Goal: Browse casually: Explore the website without a specific task or goal

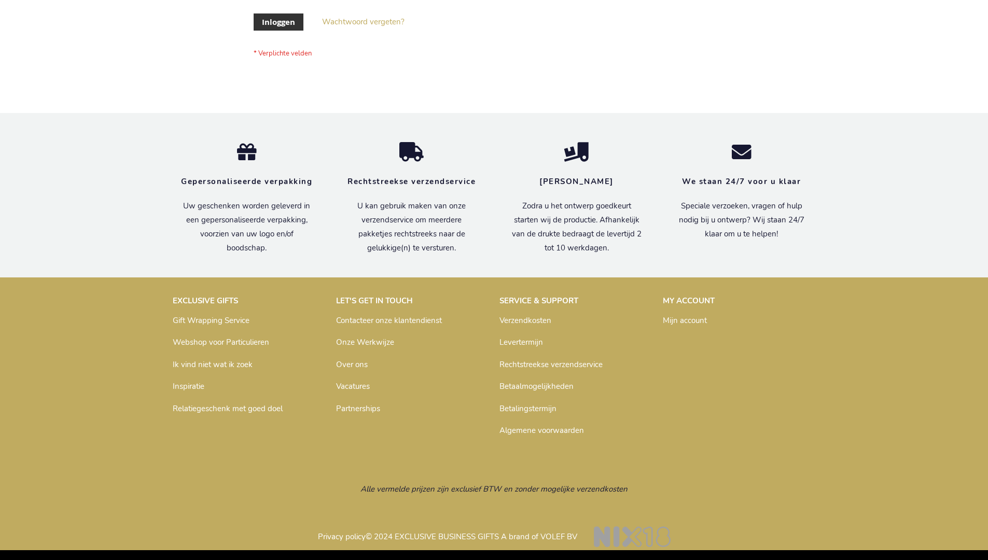
scroll to position [352, 0]
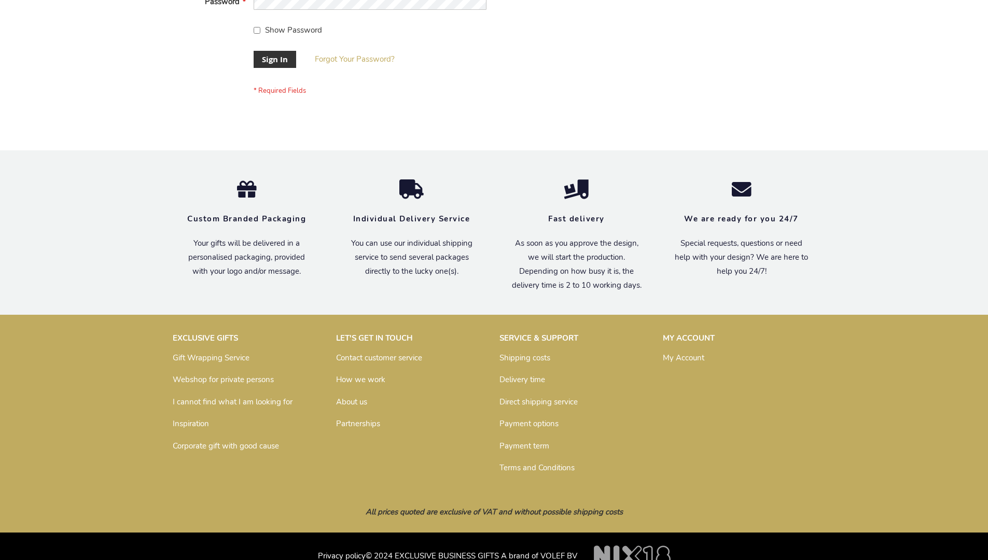
scroll to position [333, 0]
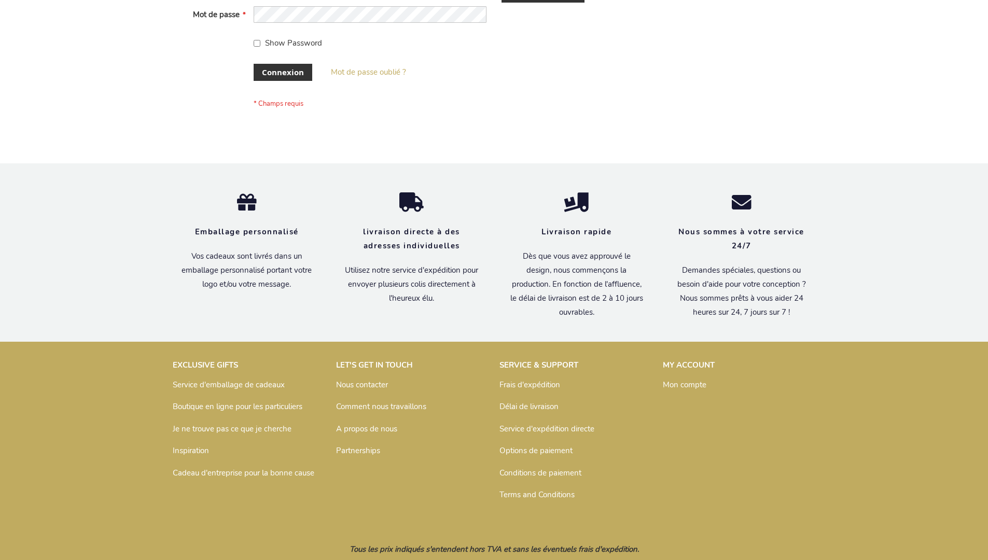
scroll to position [358, 0]
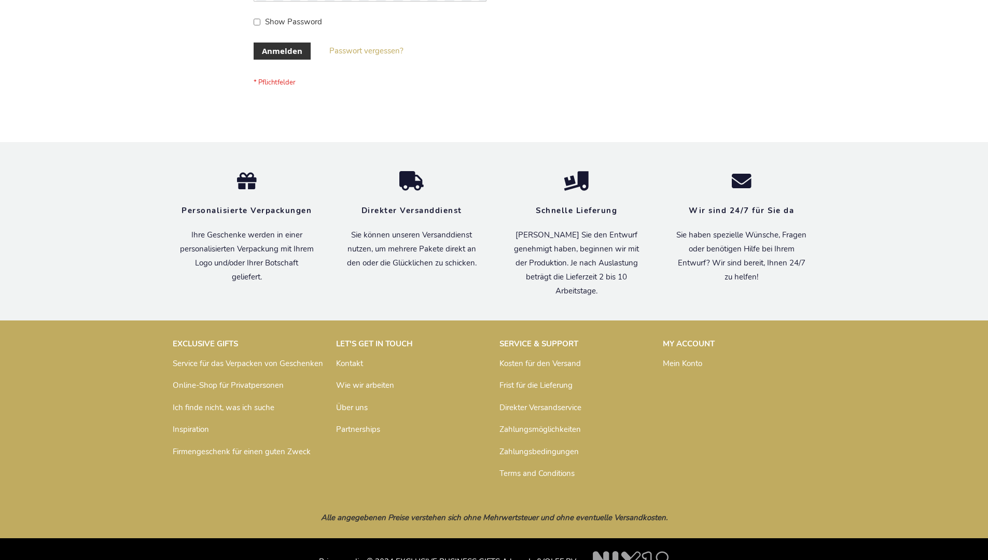
scroll to position [347, 0]
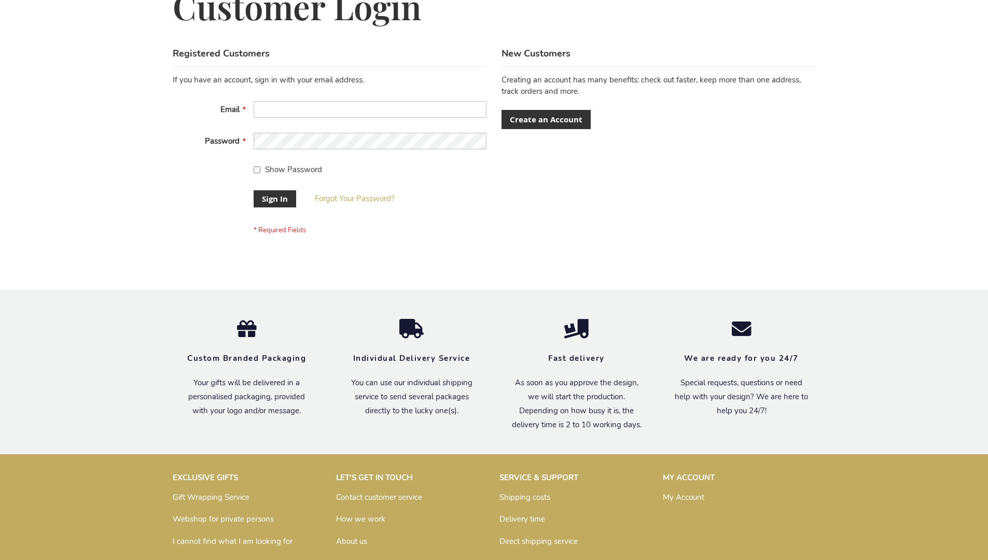
scroll to position [333, 0]
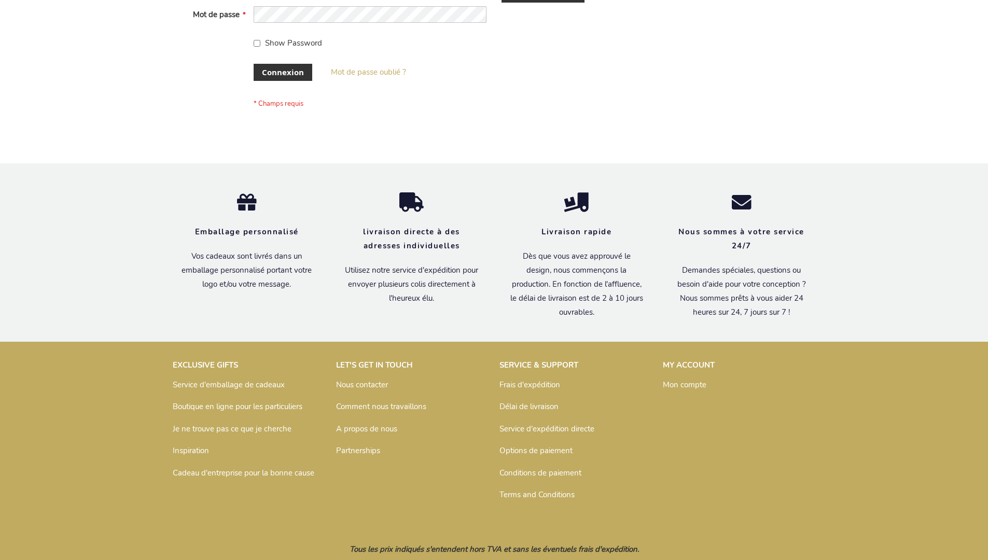
scroll to position [358, 0]
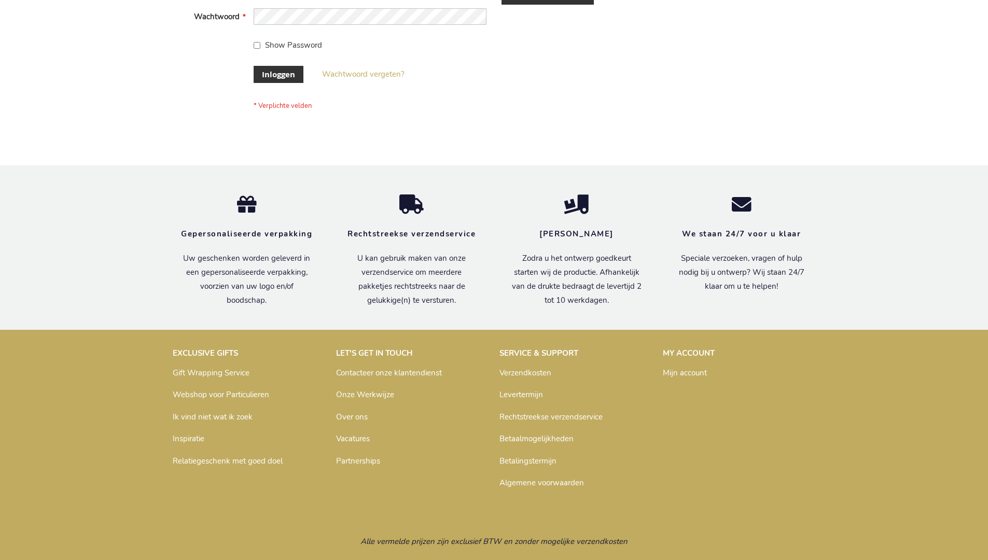
scroll to position [352, 0]
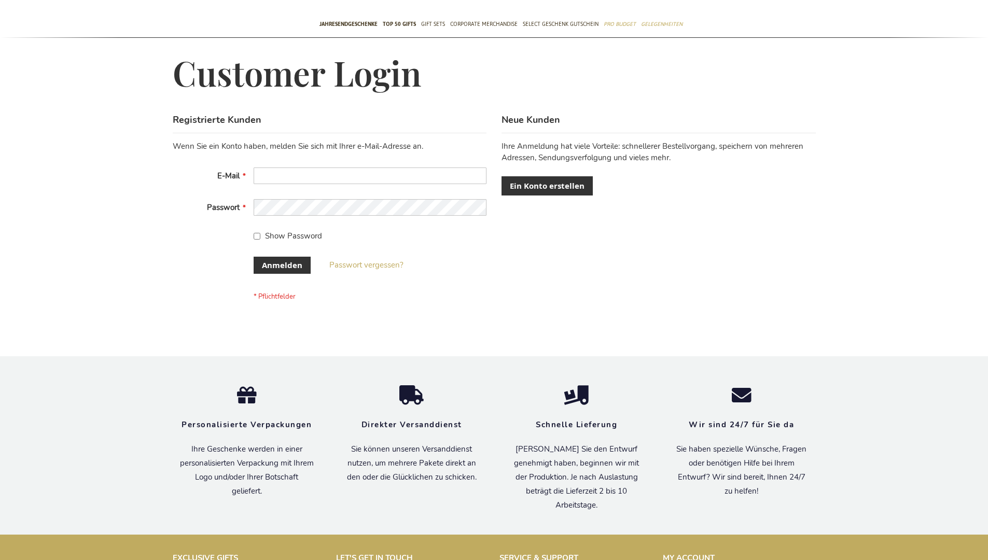
scroll to position [347, 0]
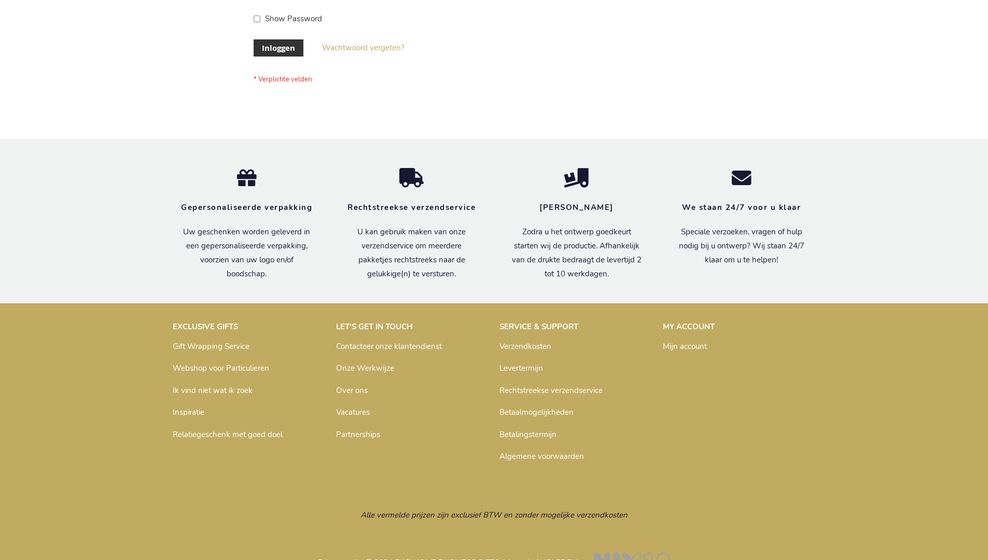
scroll to position [352, 0]
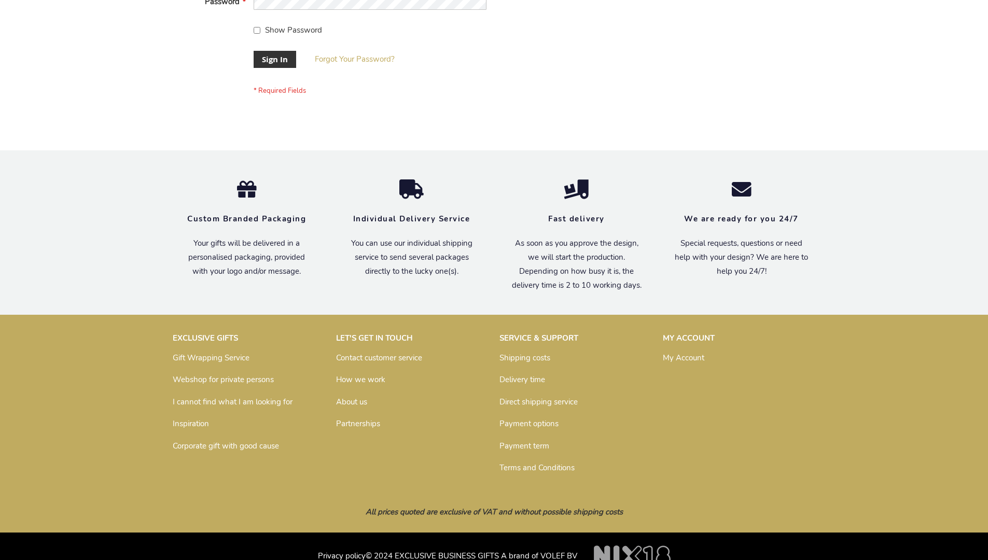
scroll to position [333, 0]
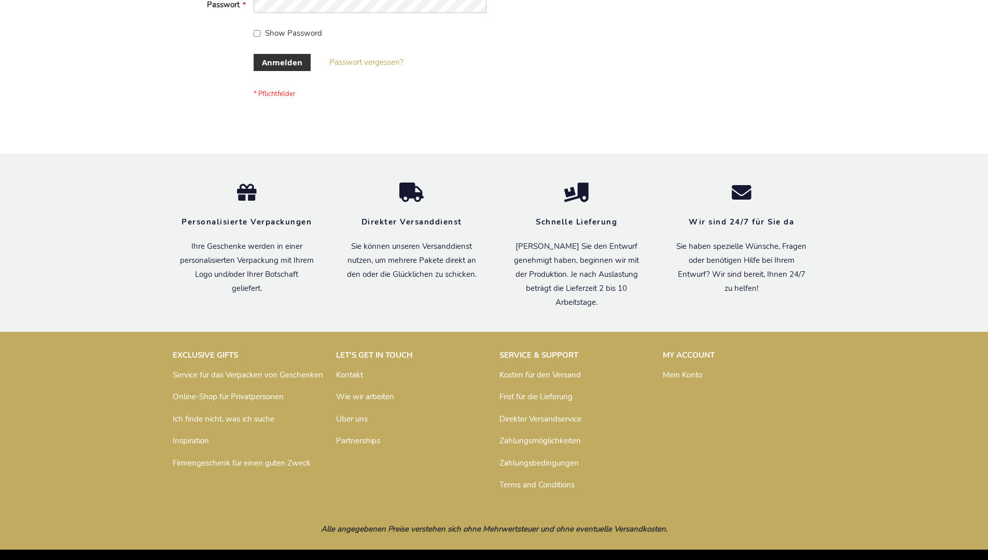
scroll to position [347, 0]
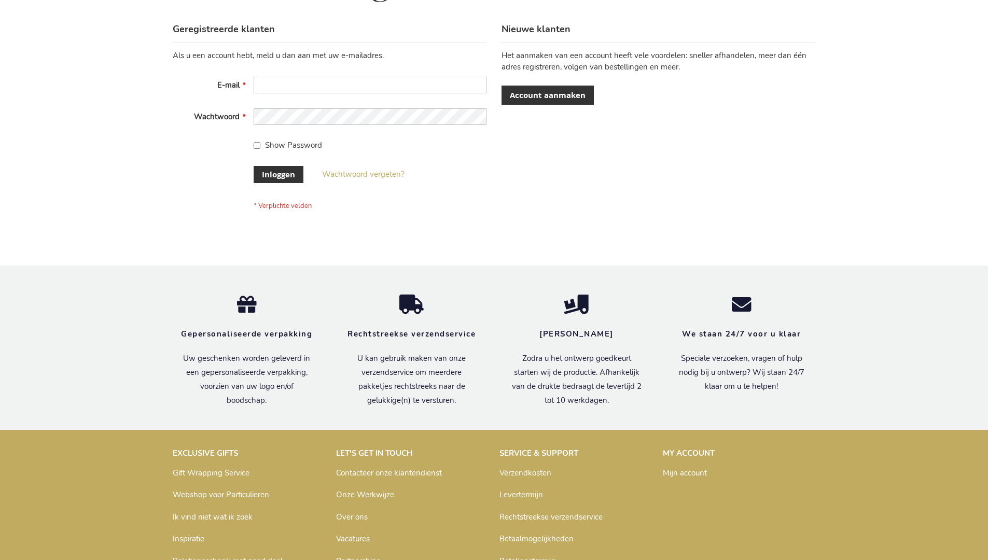
scroll to position [352, 0]
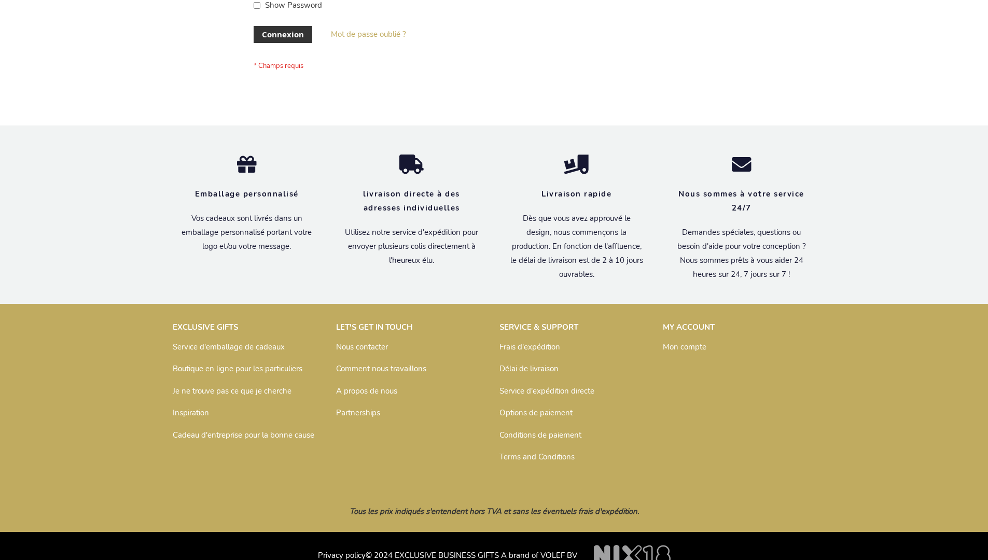
scroll to position [358, 0]
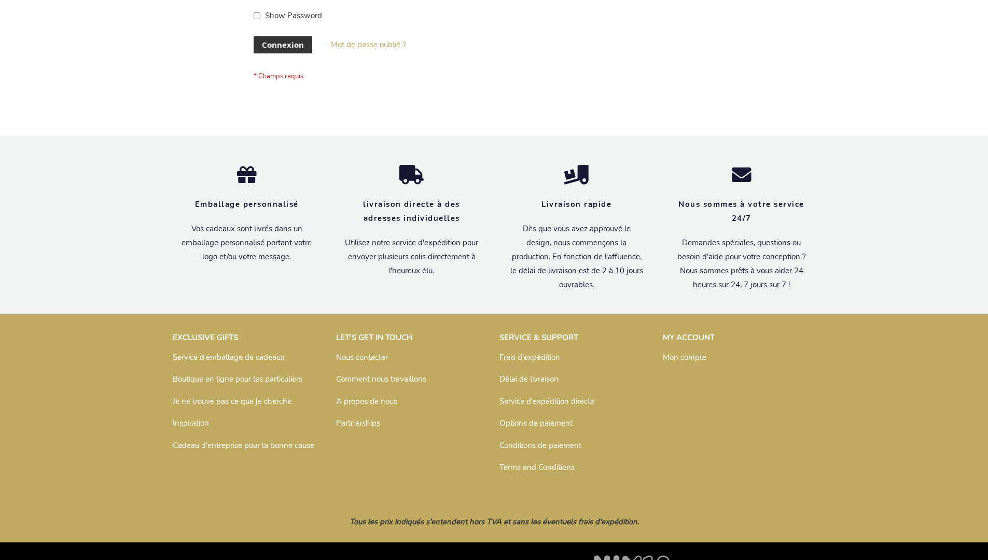
scroll to position [358, 0]
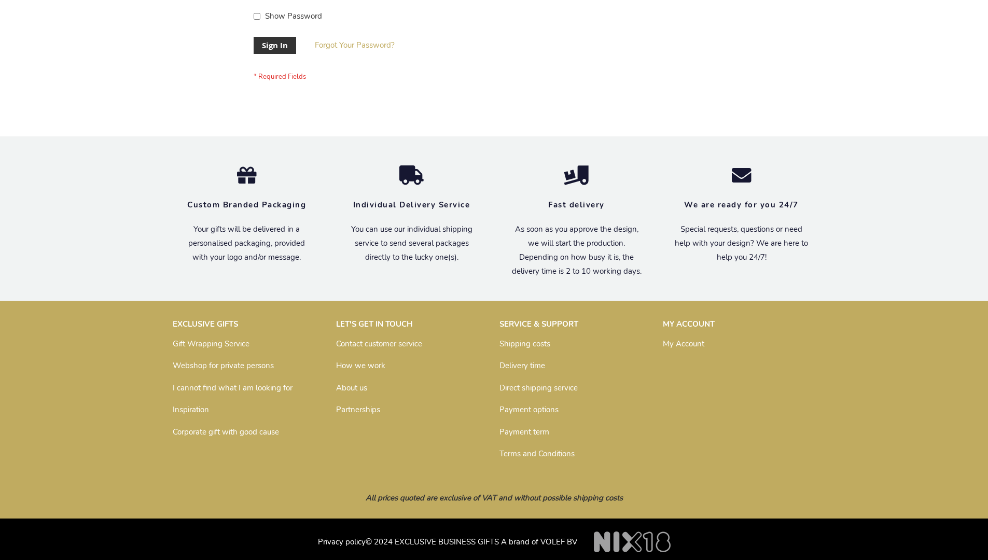
scroll to position [333, 0]
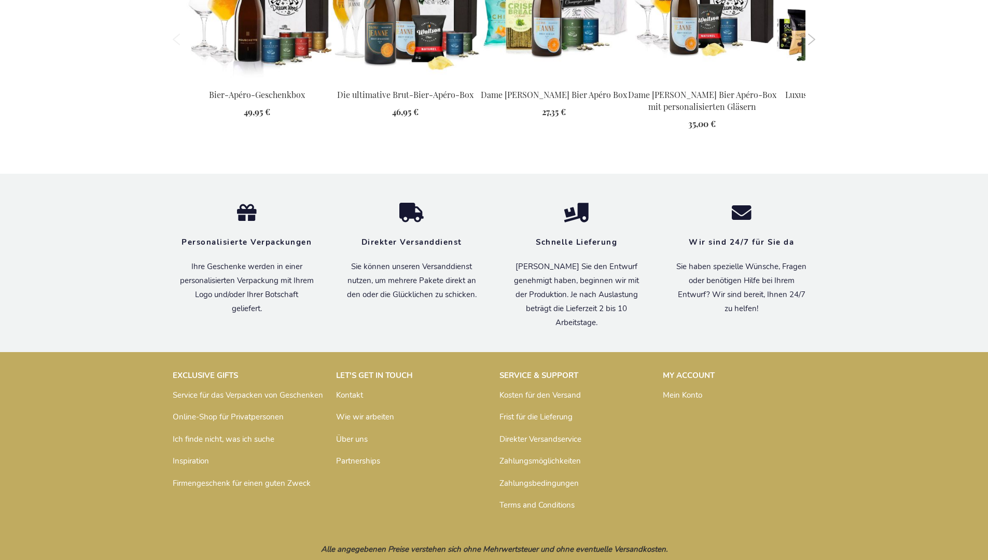
scroll to position [1399, 0]
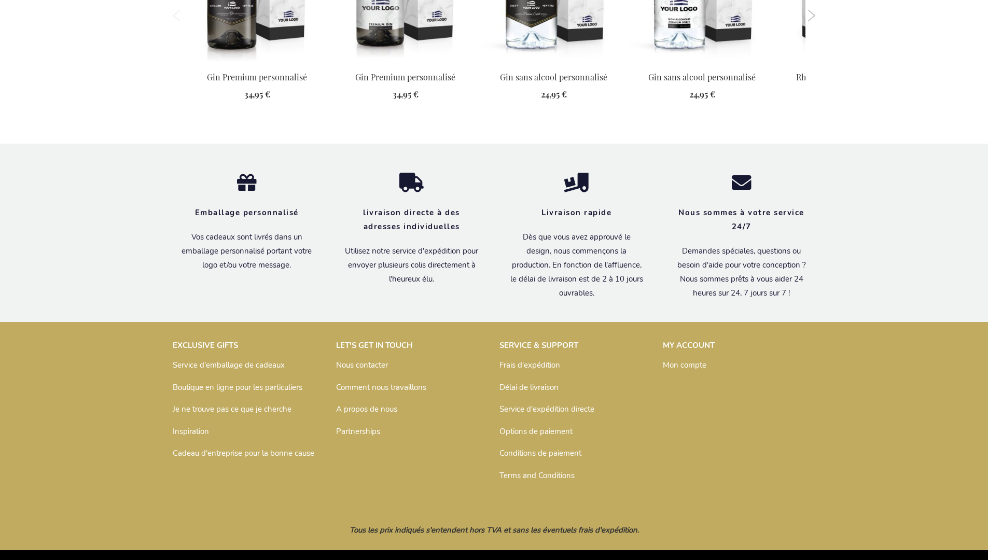
scroll to position [1328, 0]
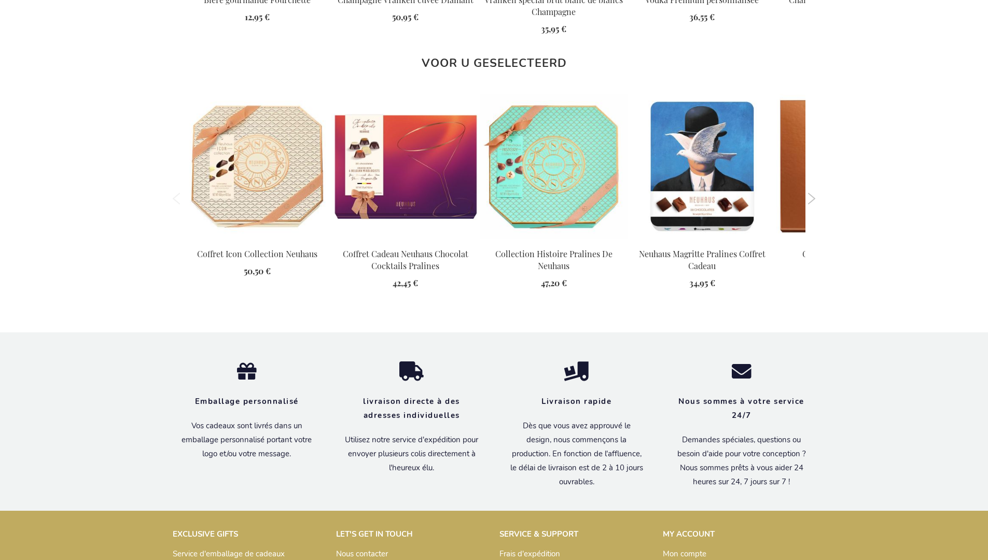
scroll to position [1332, 0]
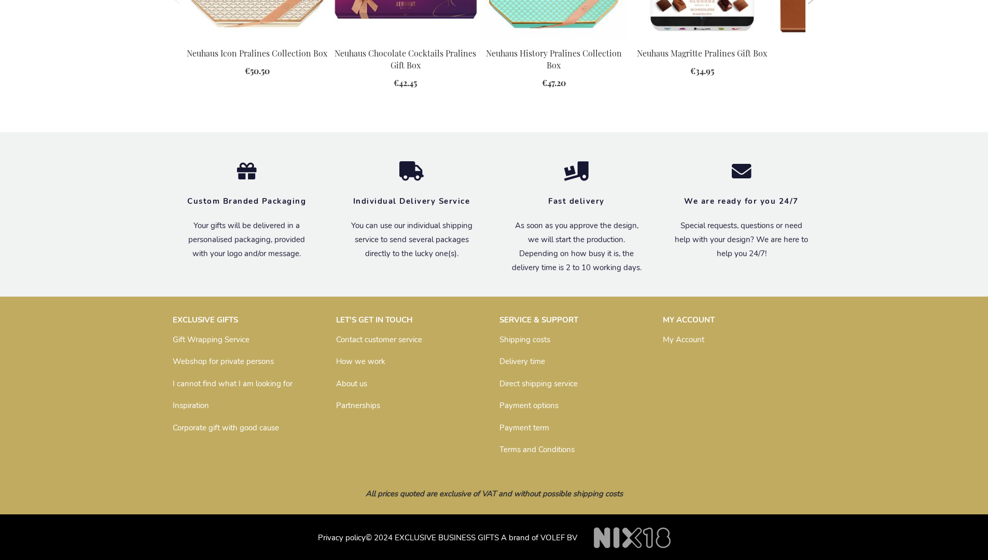
scroll to position [1297, 0]
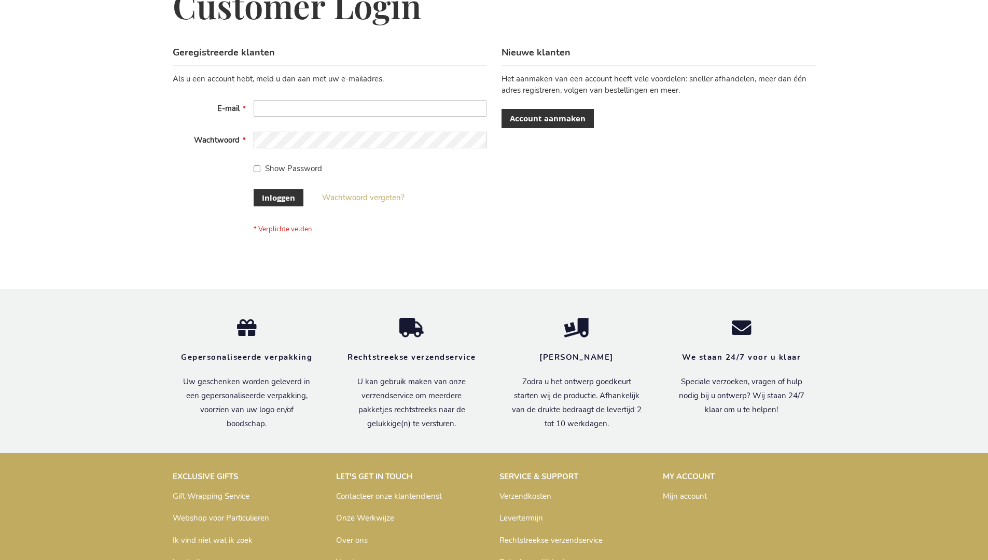
scroll to position [352, 0]
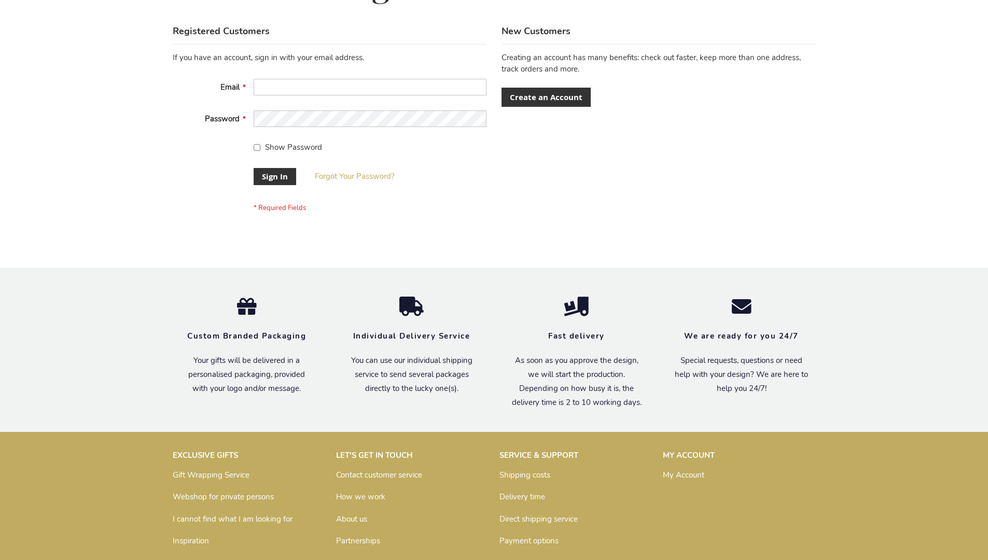
scroll to position [333, 0]
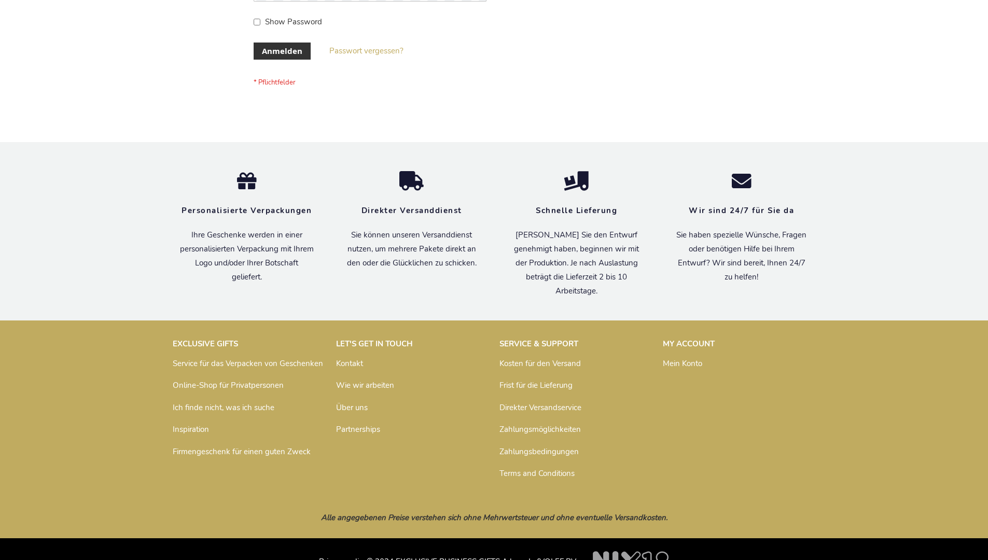
scroll to position [347, 0]
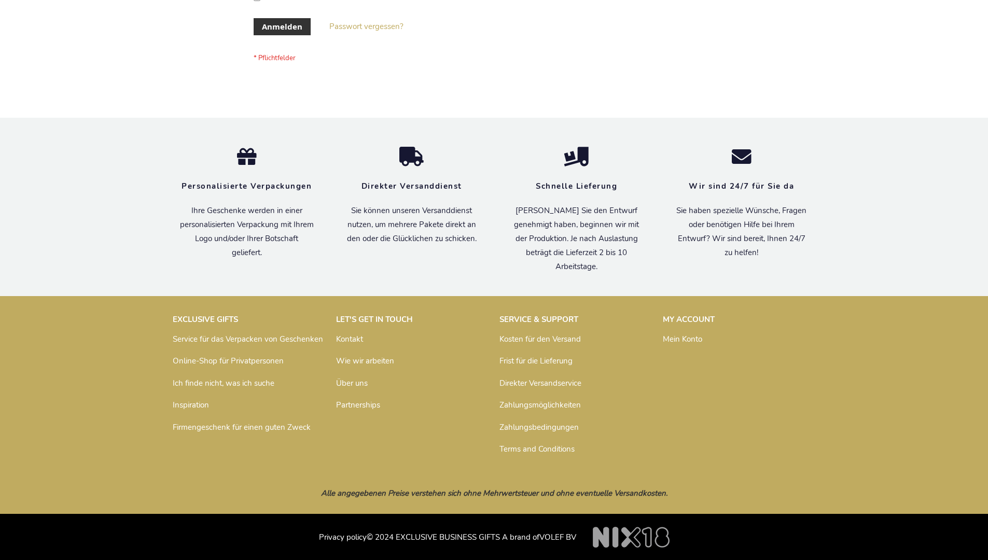
scroll to position [347, 0]
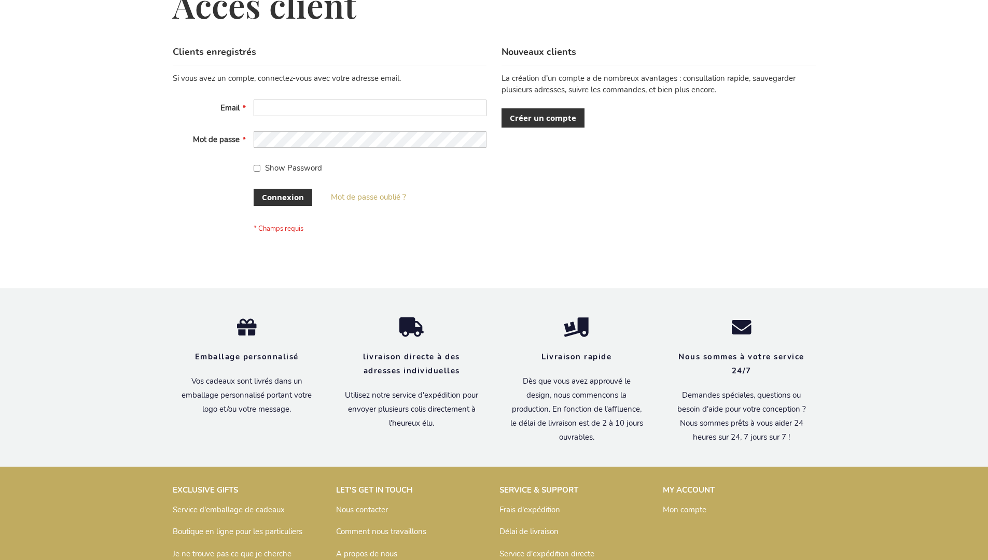
scroll to position [358, 0]
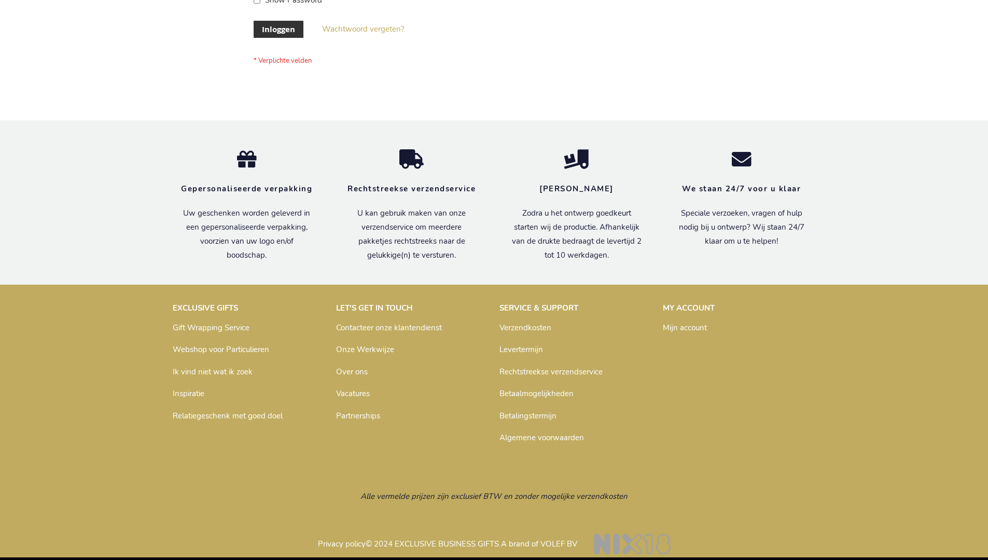
scroll to position [344, 0]
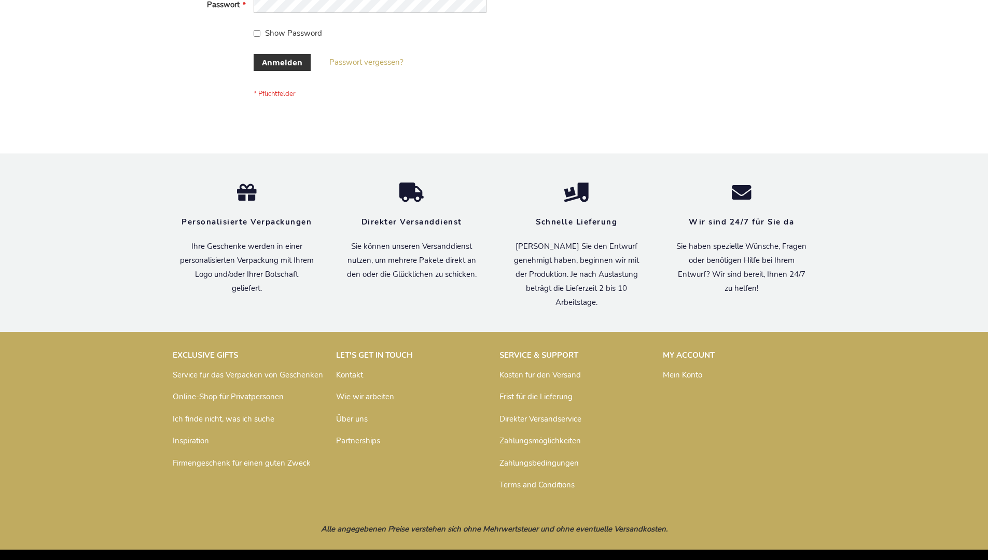
scroll to position [347, 0]
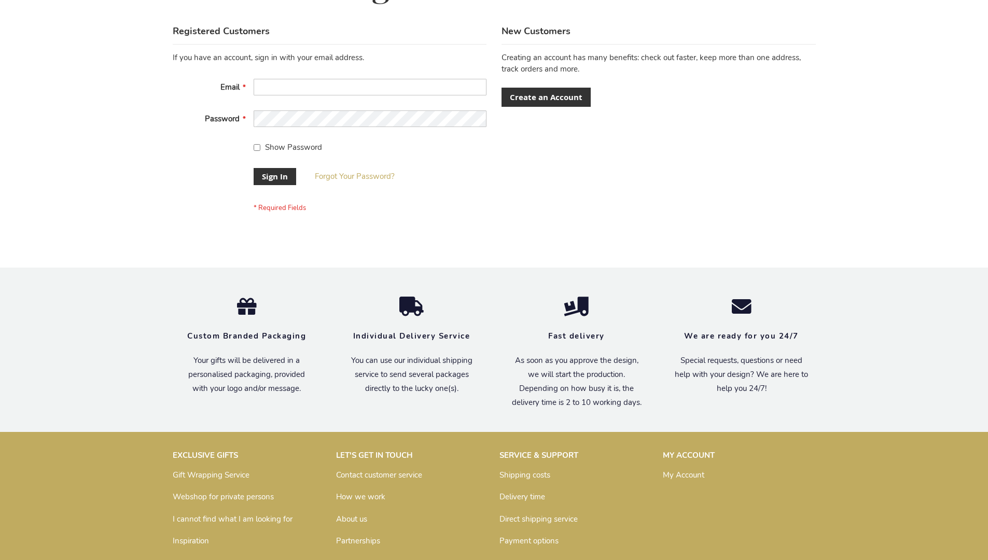
scroll to position [333, 0]
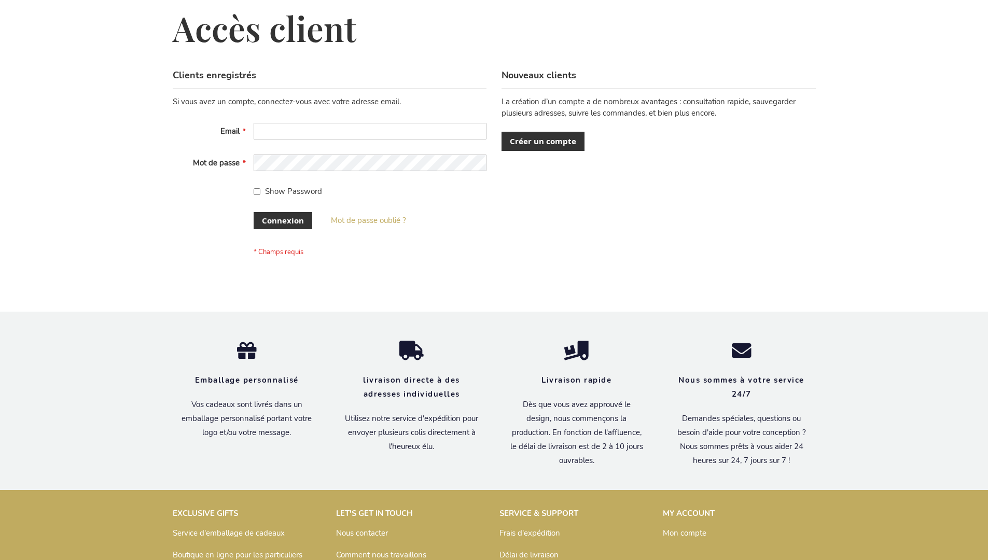
scroll to position [358, 0]
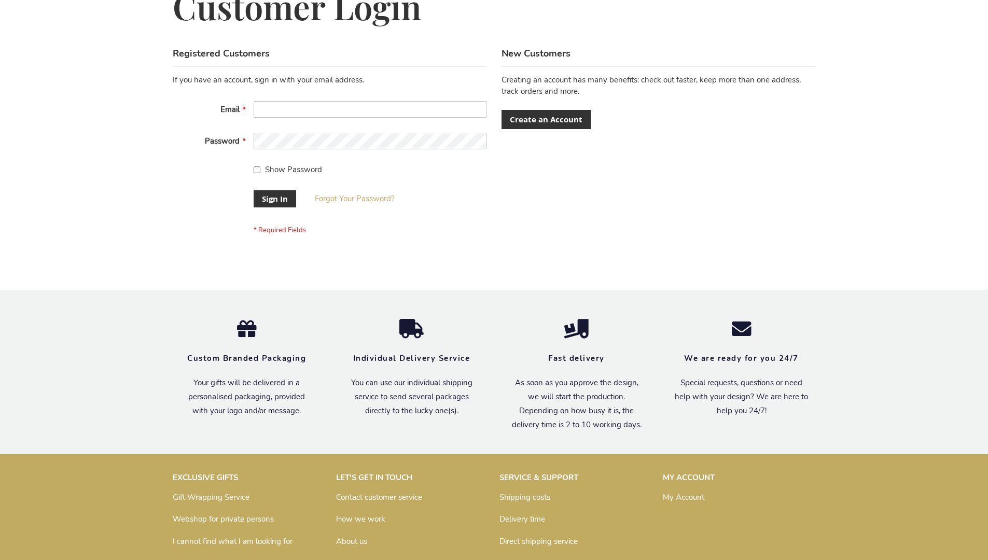
scroll to position [333, 0]
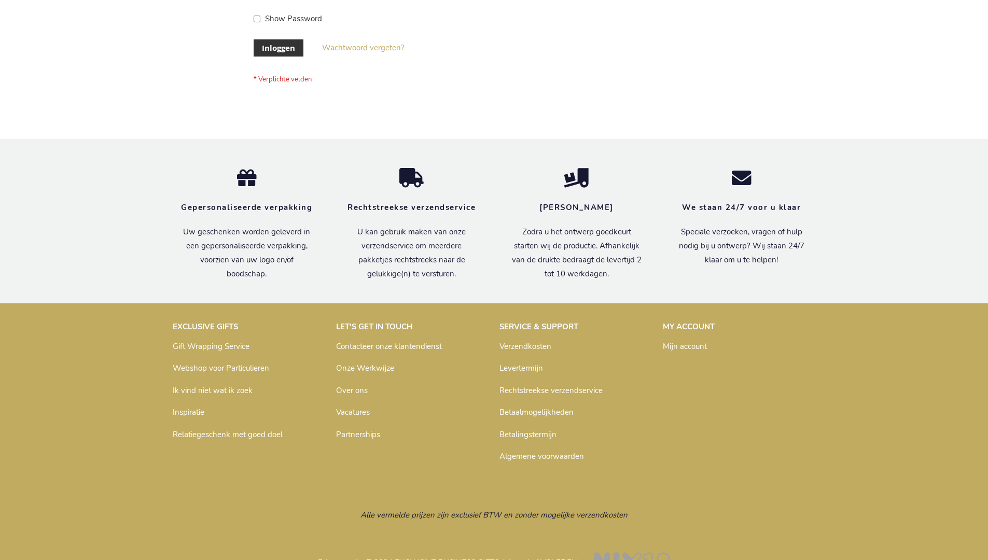
scroll to position [352, 0]
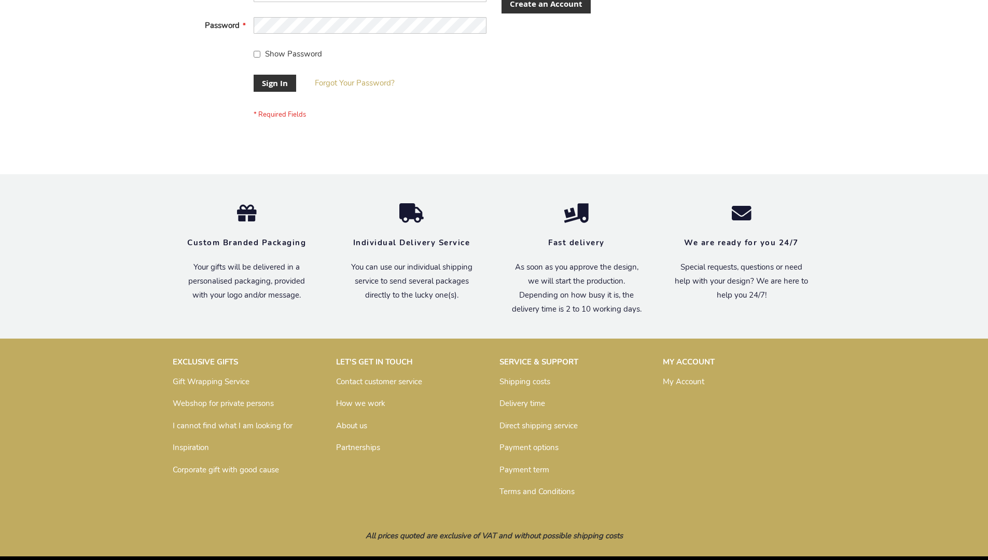
scroll to position [333, 0]
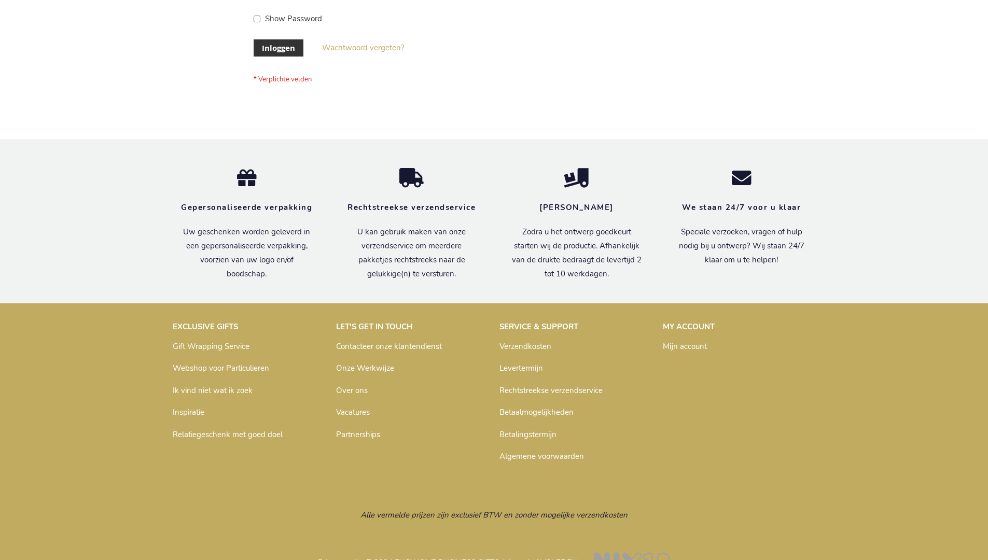
scroll to position [352, 0]
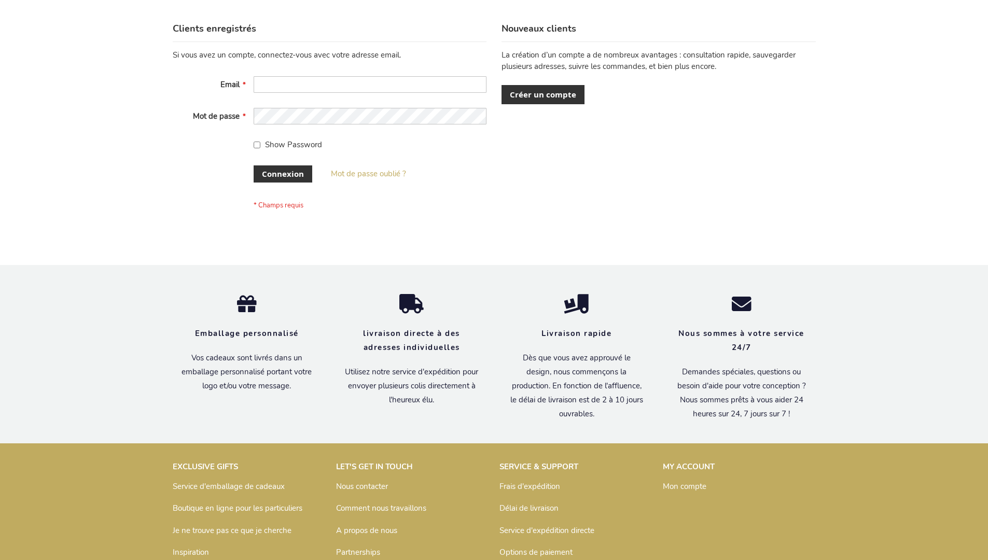
scroll to position [358, 0]
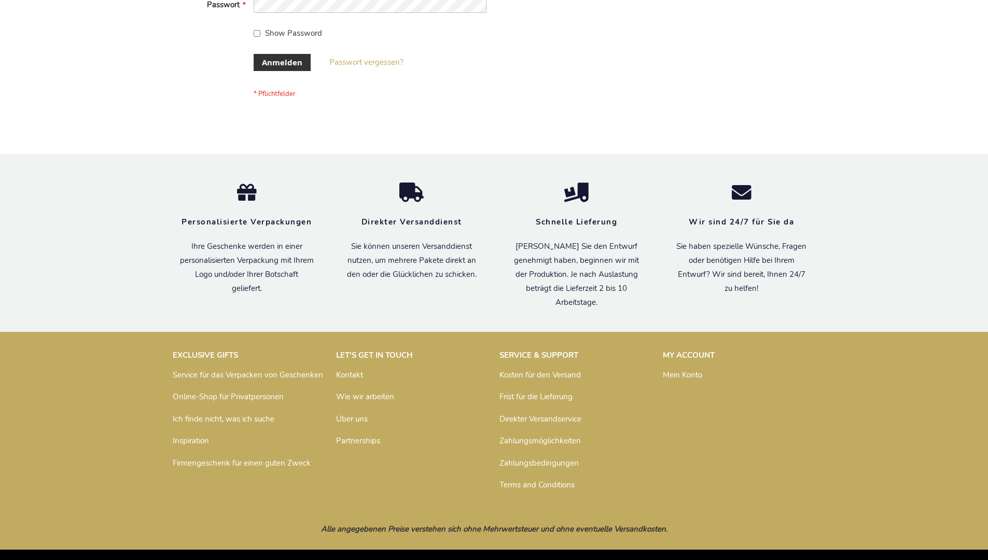
scroll to position [347, 0]
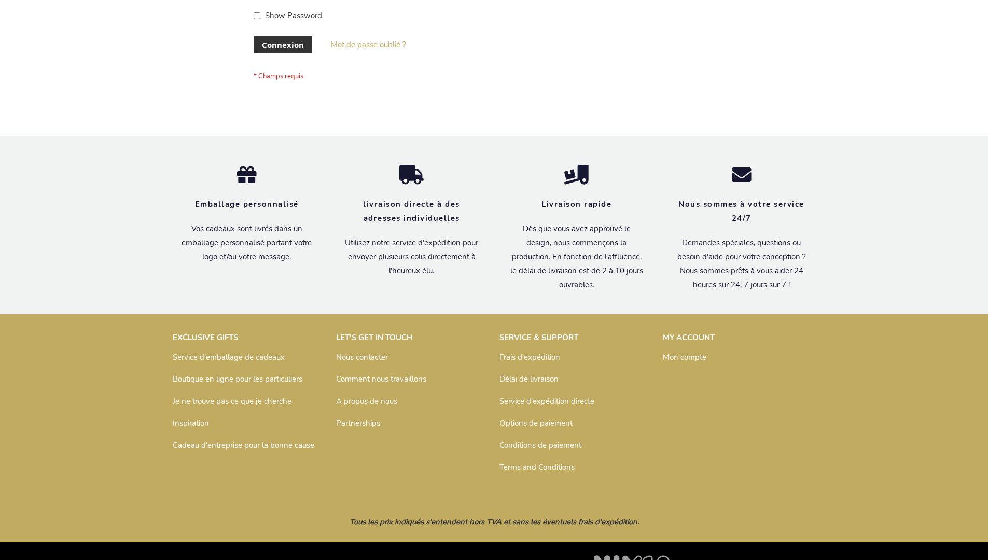
scroll to position [358, 0]
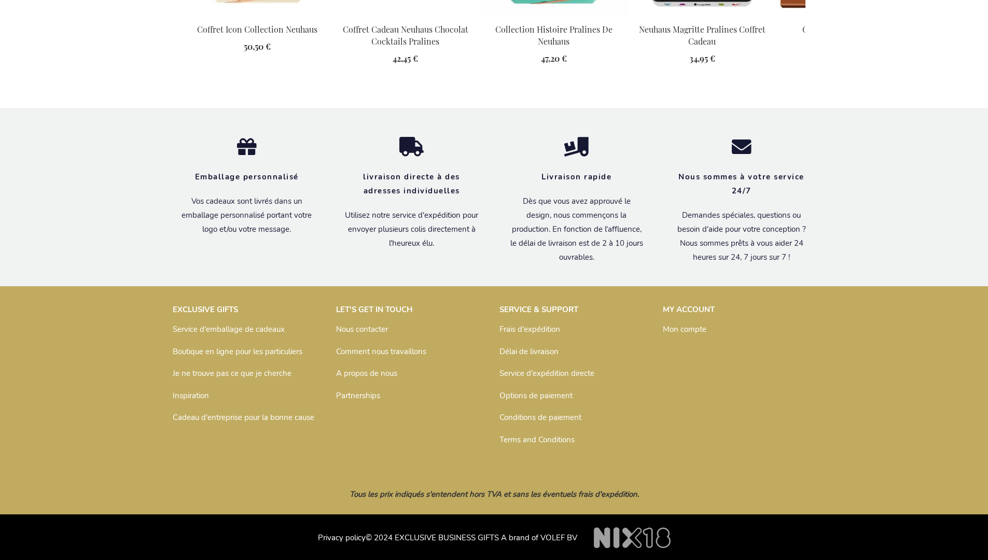
scroll to position [1332, 0]
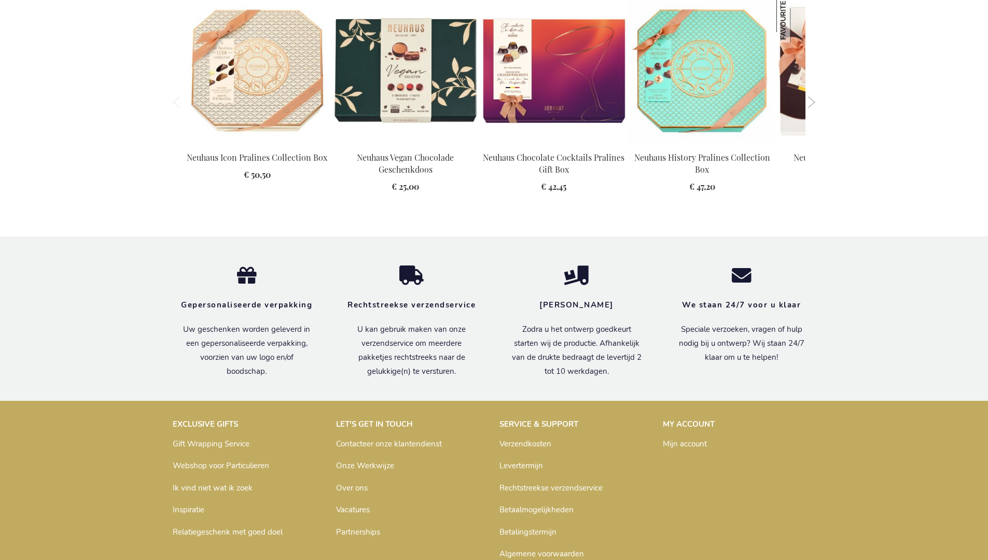
scroll to position [1320, 0]
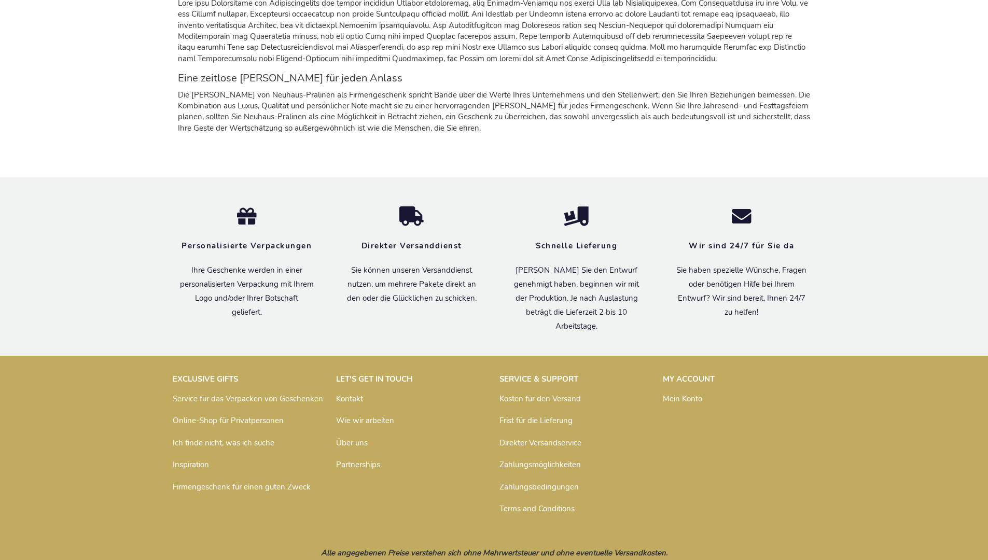
scroll to position [1481, 0]
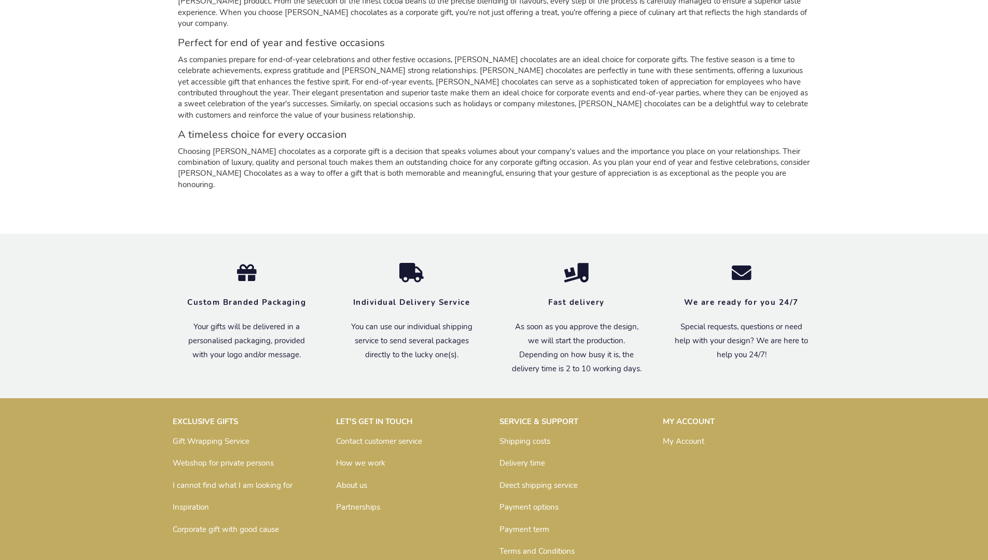
scroll to position [1444, 0]
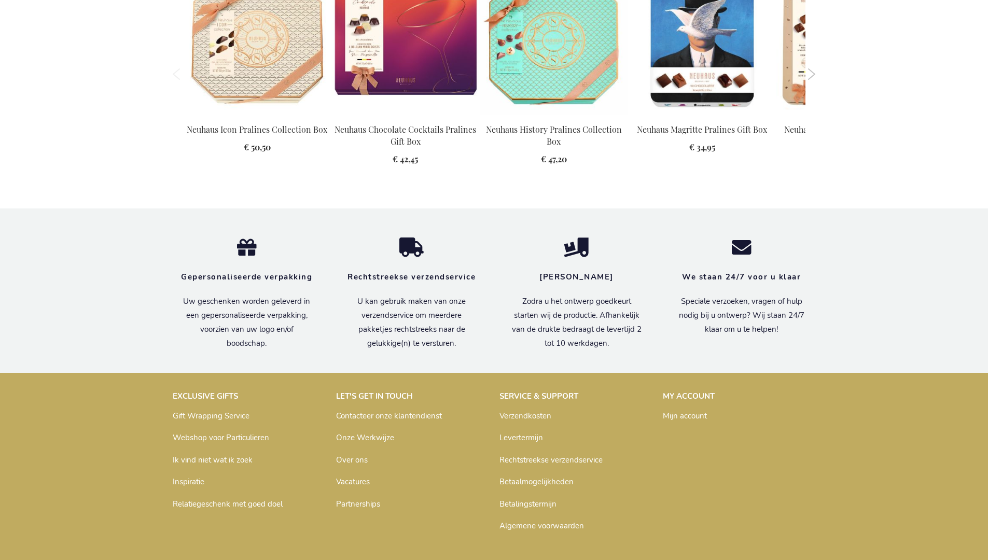
scroll to position [1354, 0]
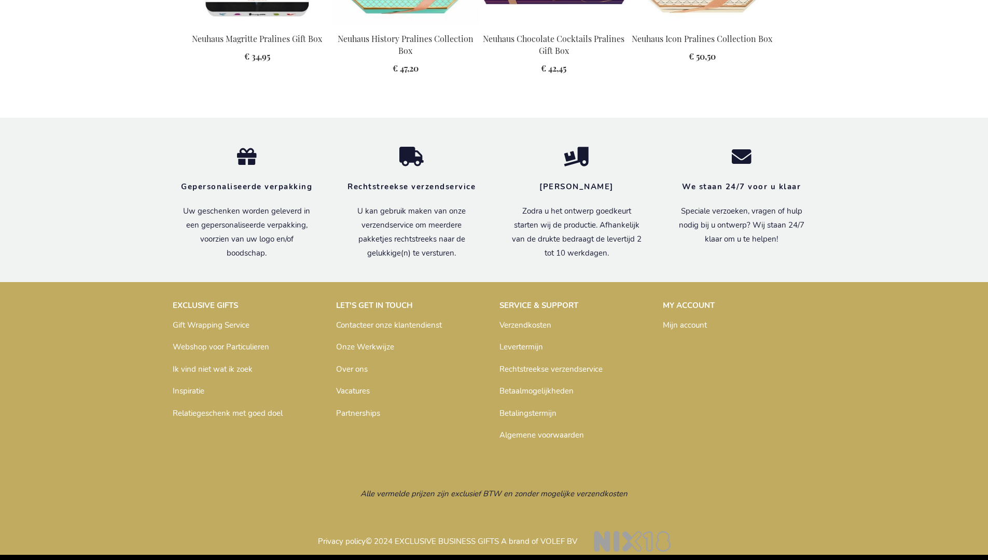
scroll to position [1316, 0]
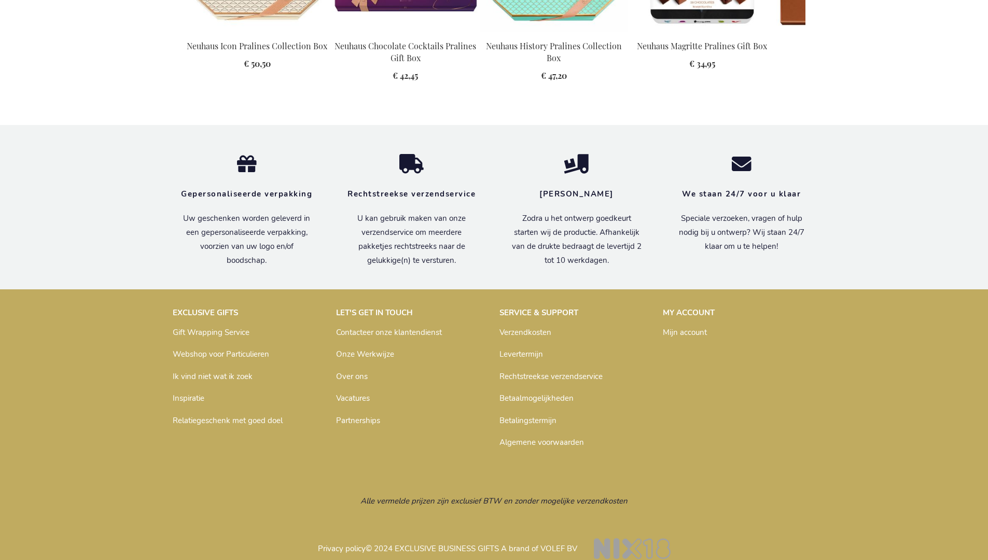
scroll to position [1316, 0]
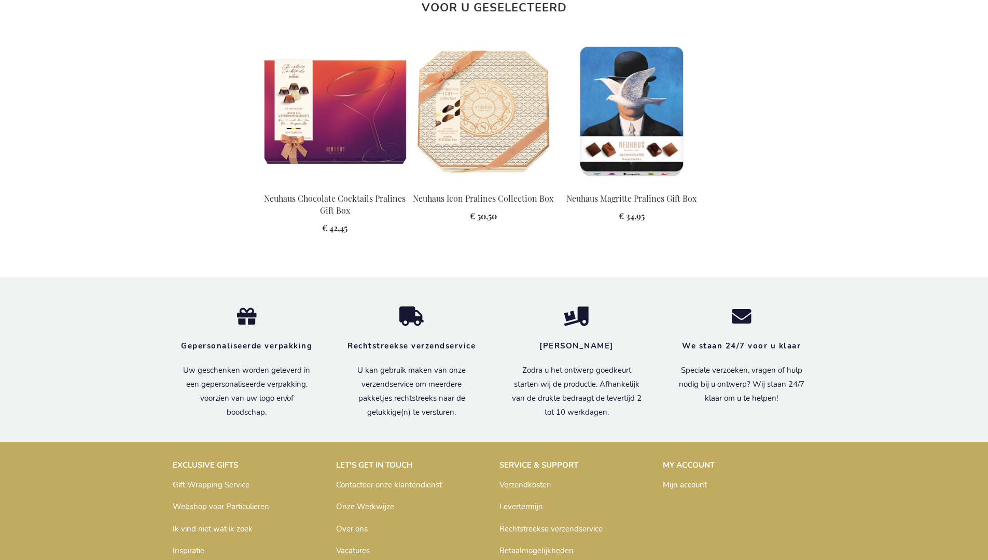
scroll to position [1415, 0]
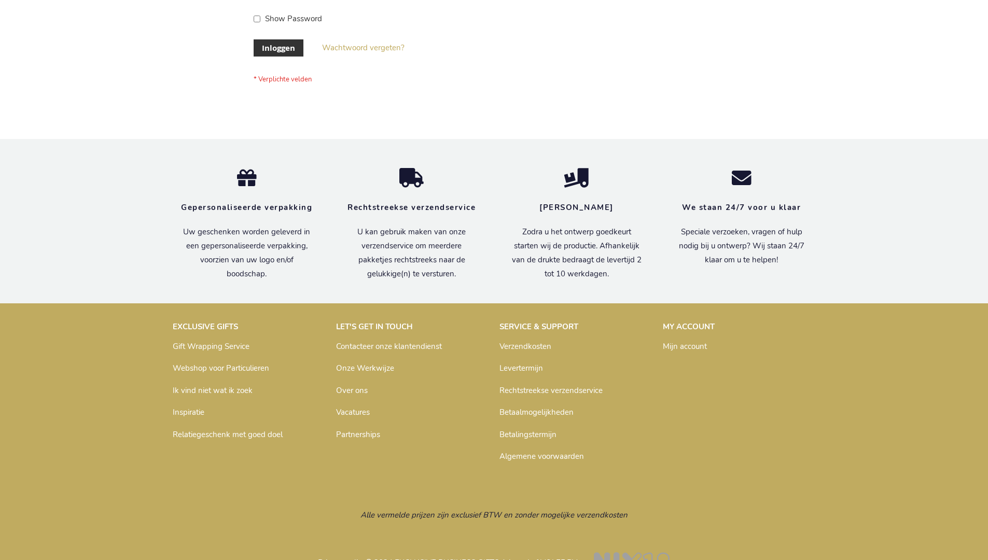
scroll to position [352, 0]
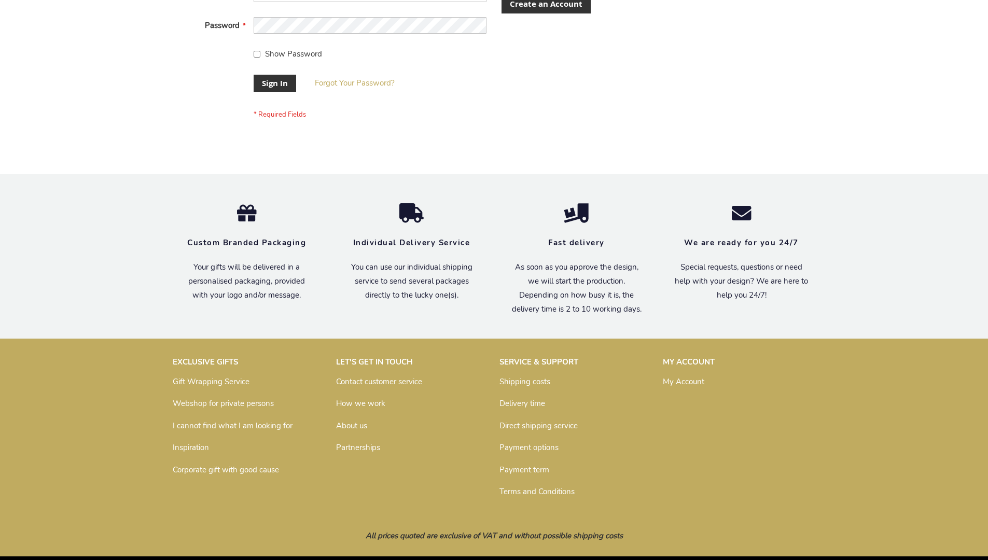
scroll to position [333, 0]
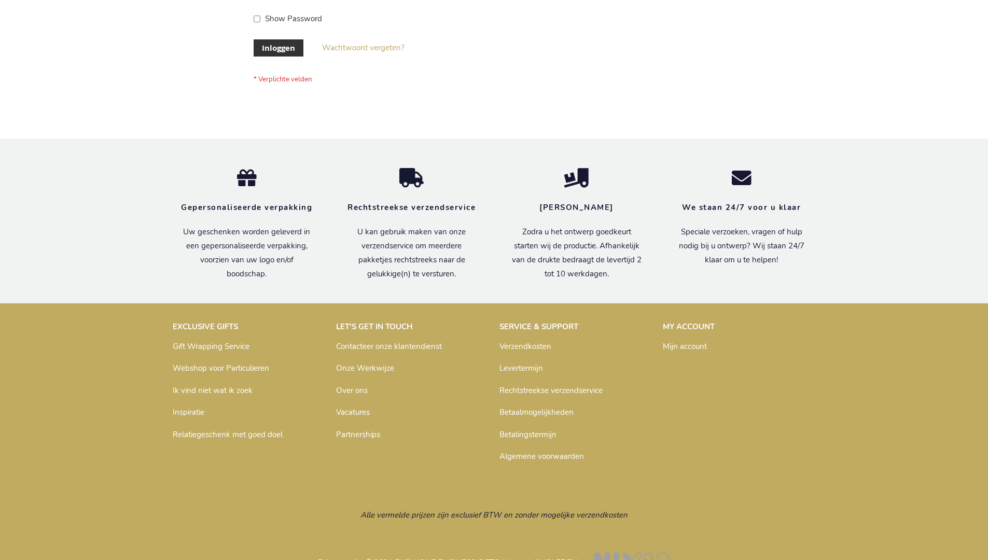
scroll to position [352, 0]
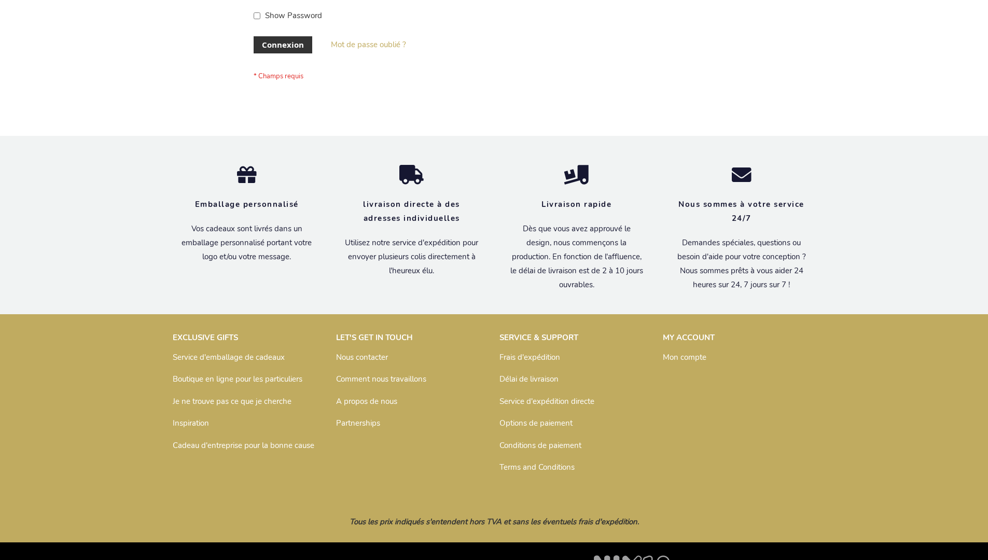
scroll to position [358, 0]
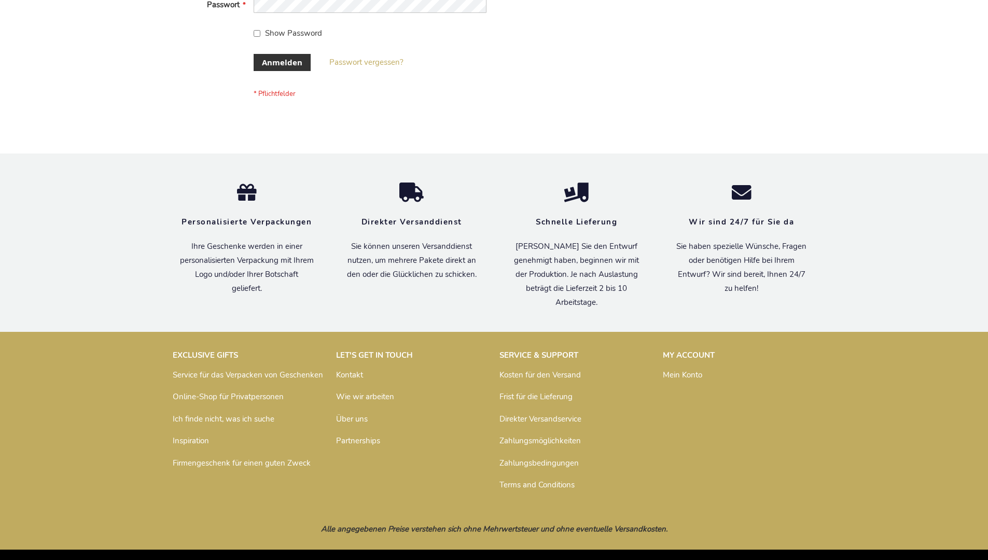
scroll to position [347, 0]
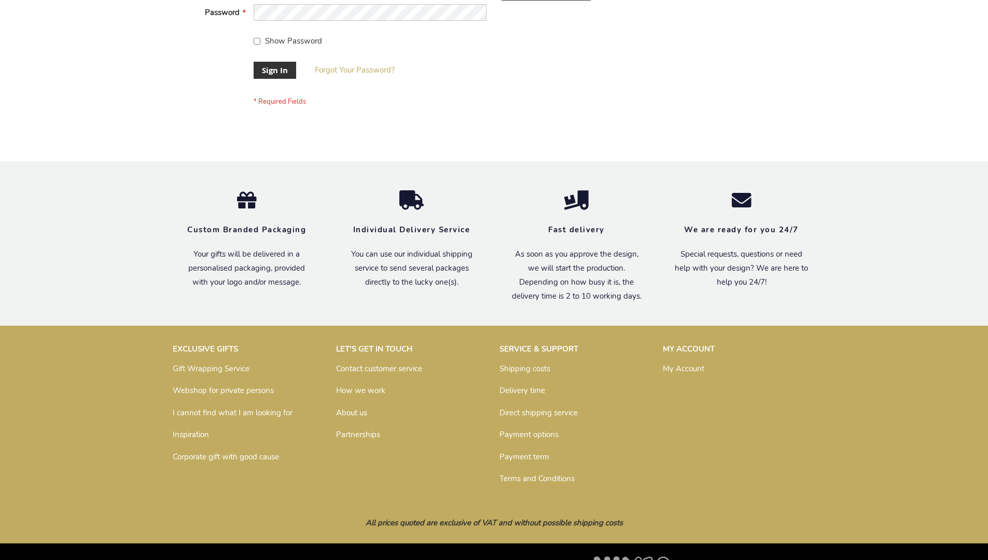
scroll to position [333, 0]
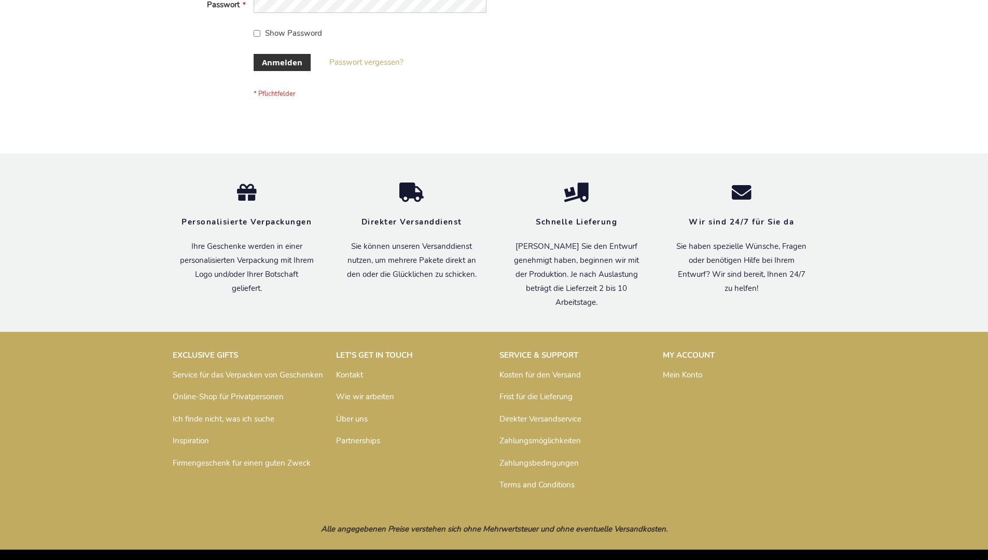
scroll to position [347, 0]
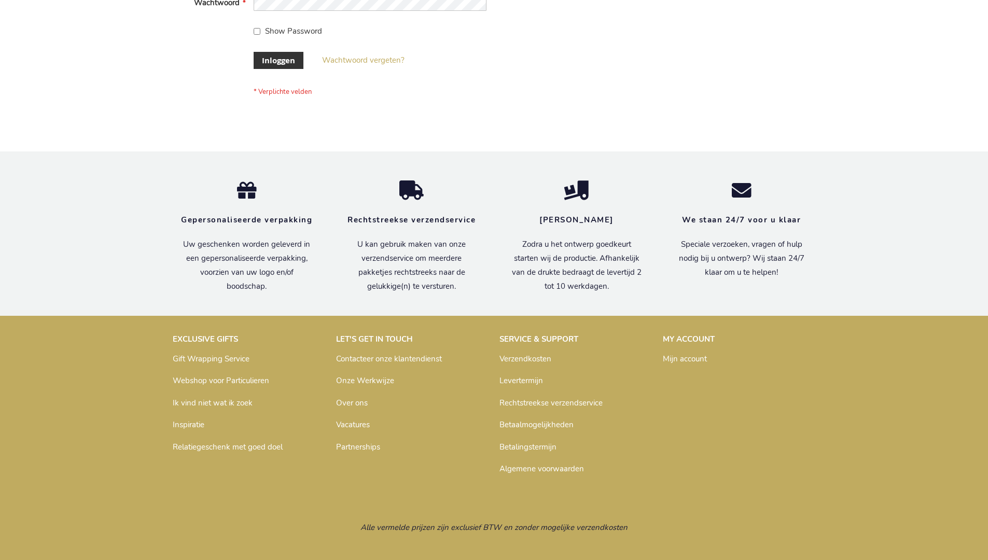
scroll to position [352, 0]
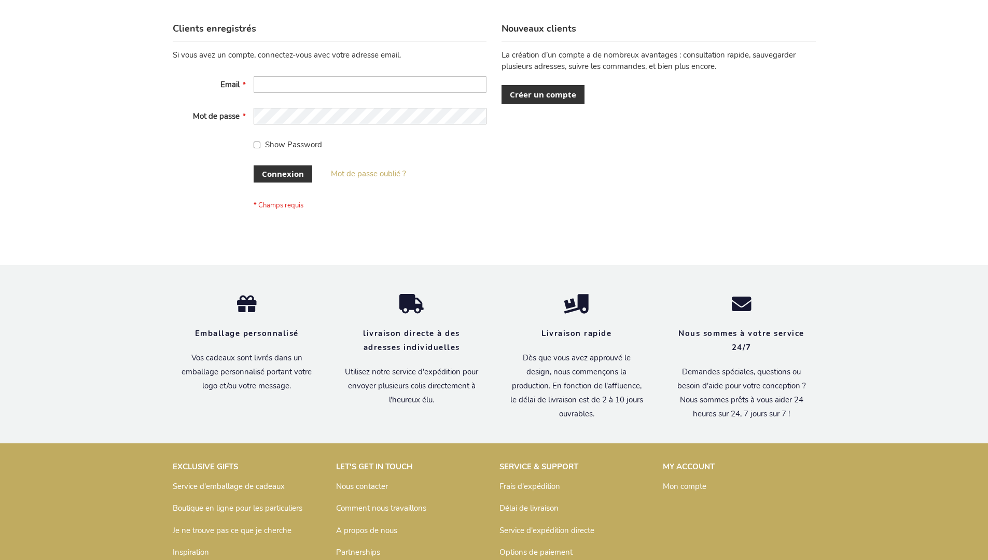
scroll to position [358, 0]
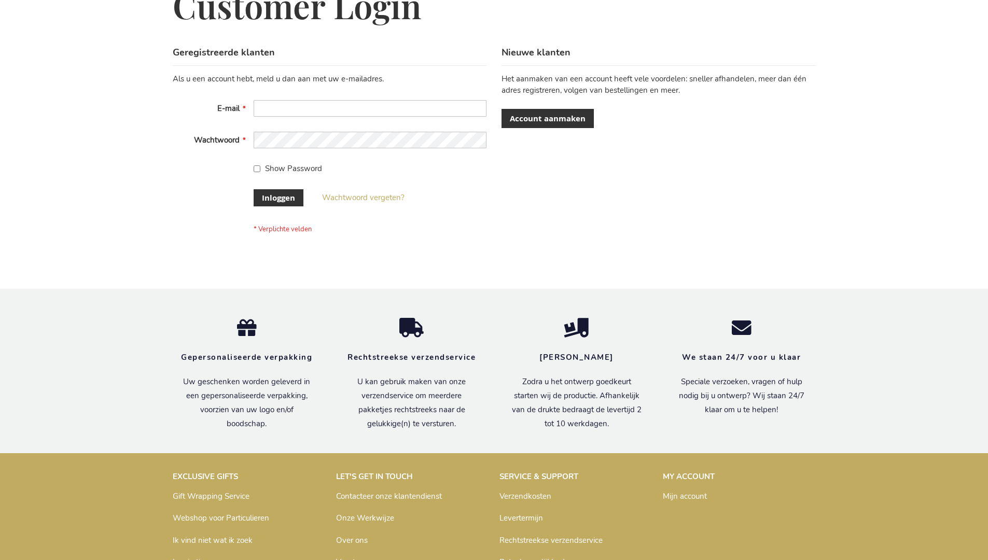
scroll to position [352, 0]
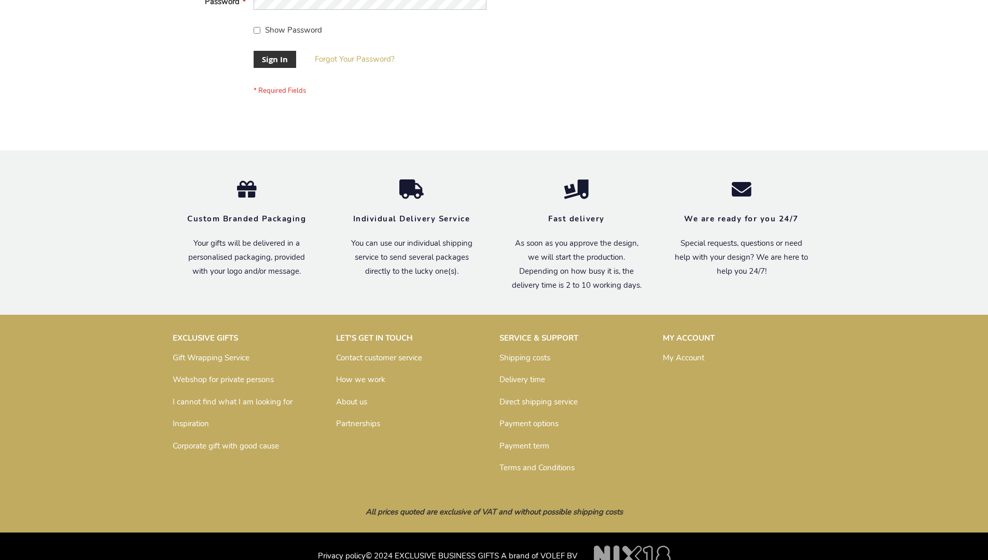
scroll to position [333, 0]
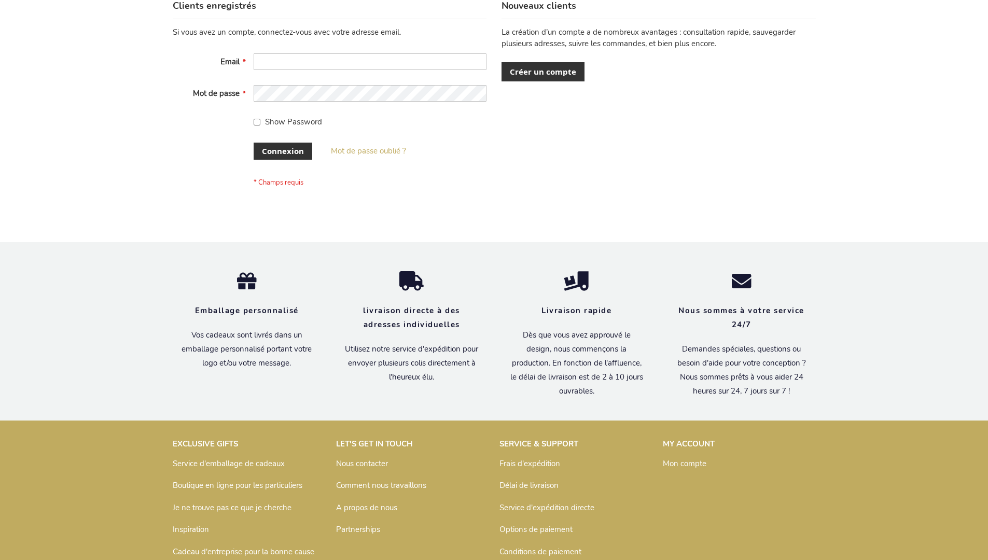
scroll to position [358, 0]
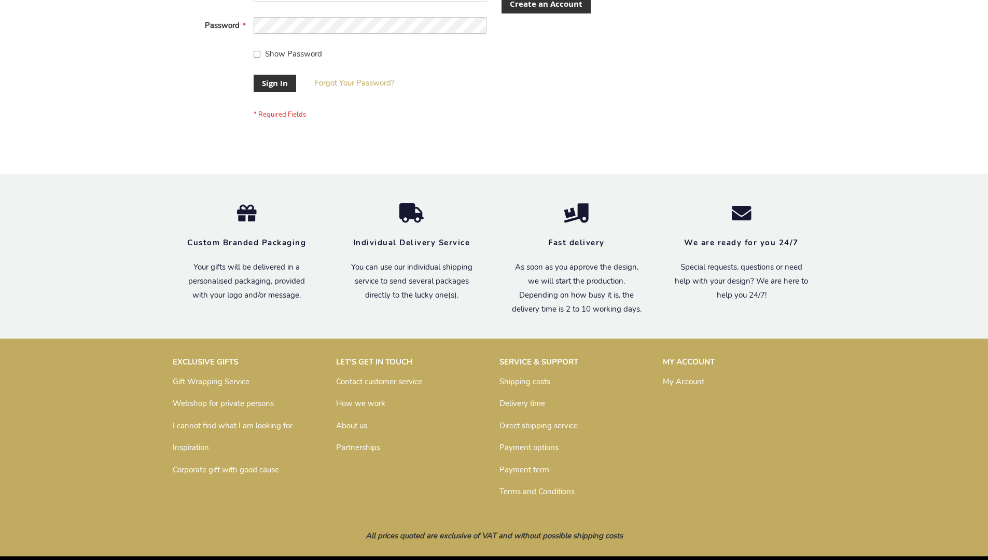
scroll to position [333, 0]
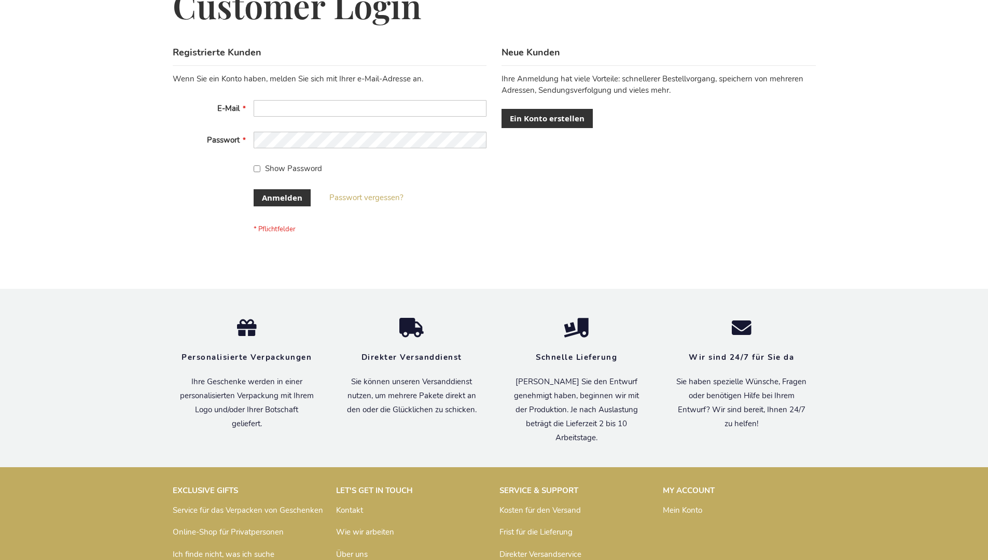
scroll to position [347, 0]
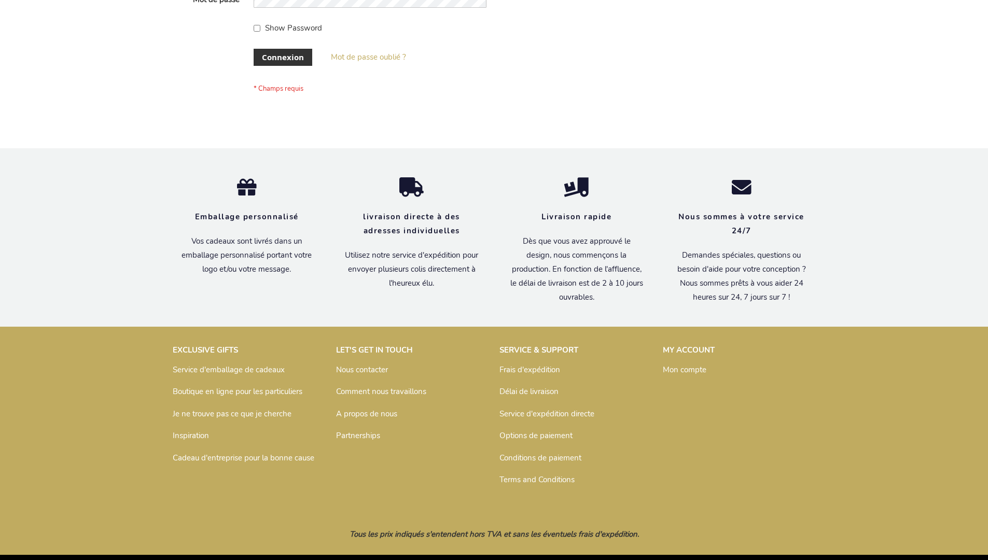
scroll to position [358, 0]
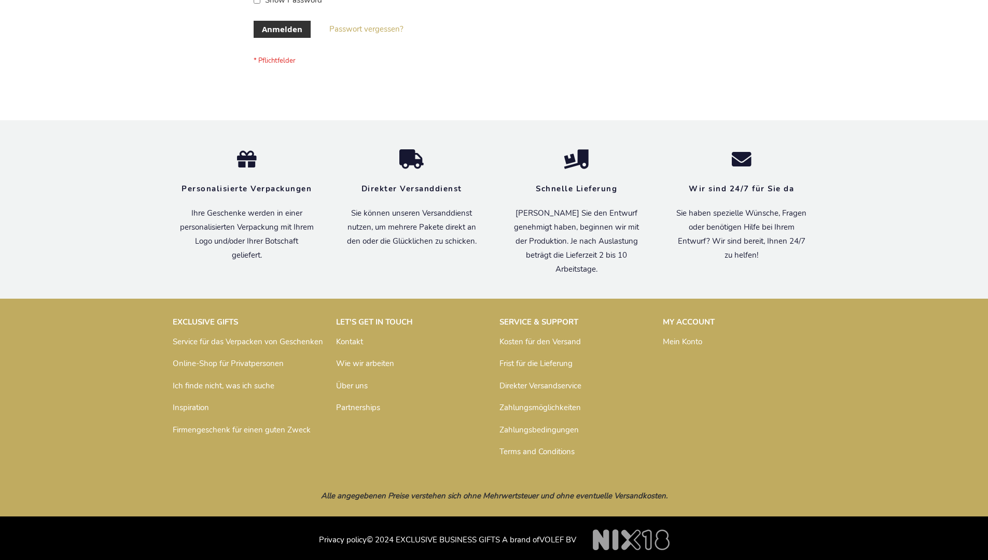
scroll to position [347, 0]
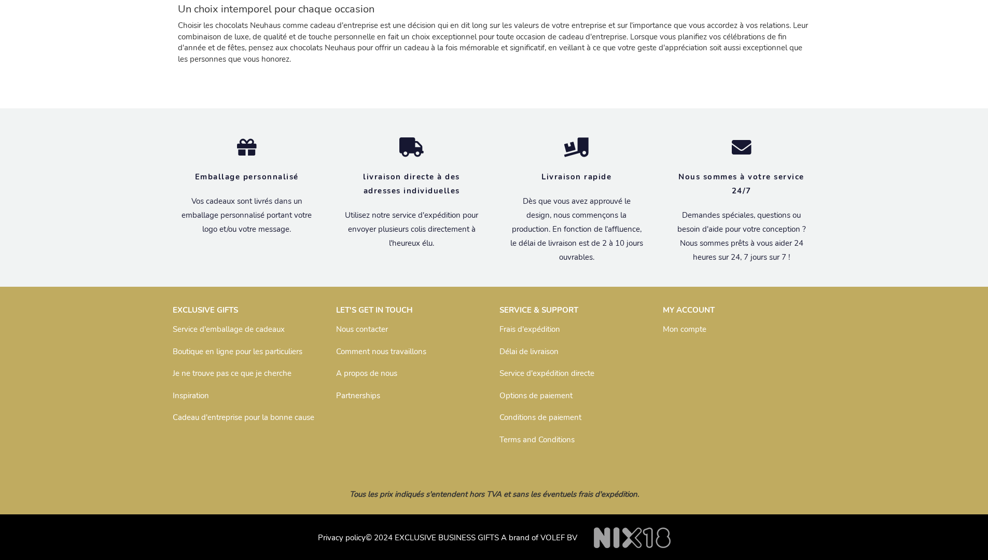
scroll to position [1495, 0]
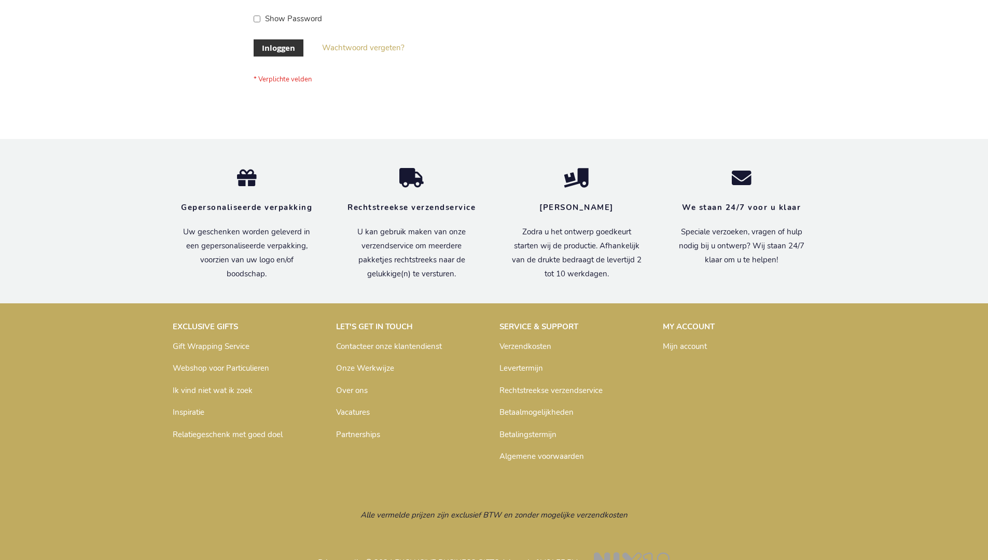
scroll to position [352, 0]
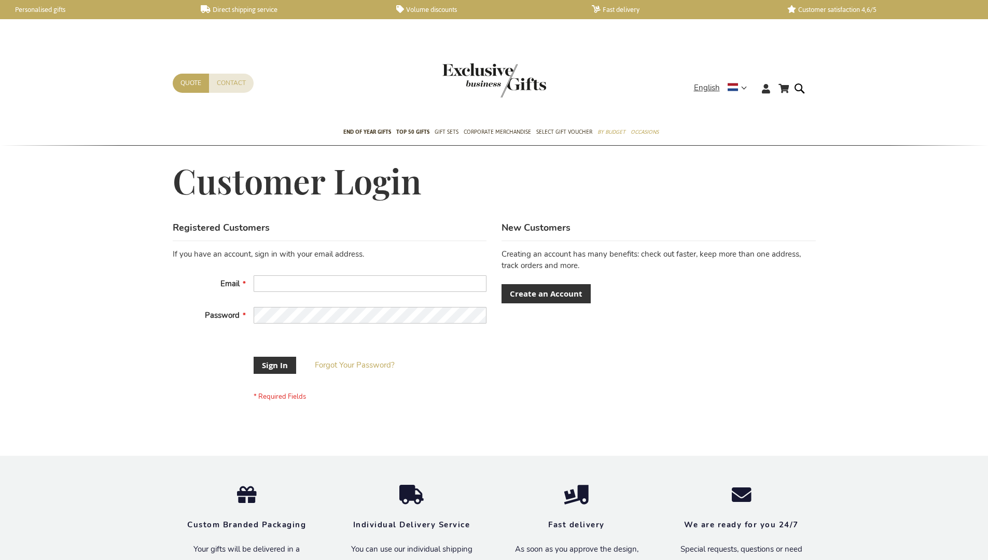
scroll to position [325, 0]
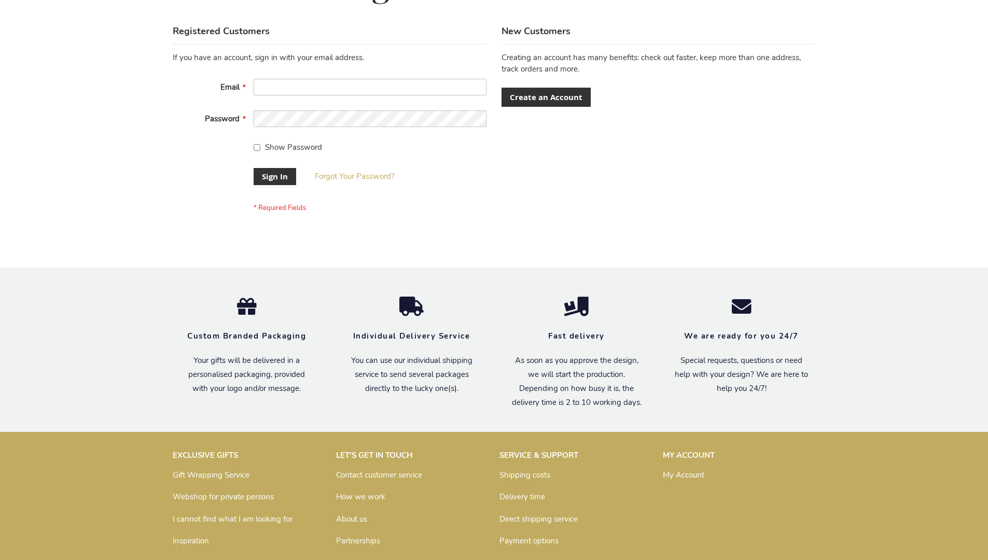
scroll to position [333, 0]
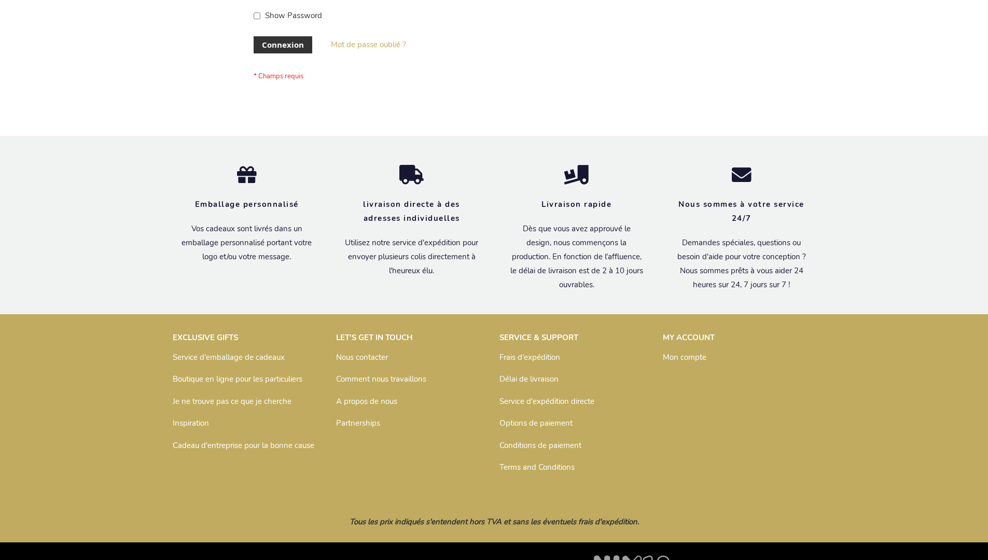
scroll to position [358, 0]
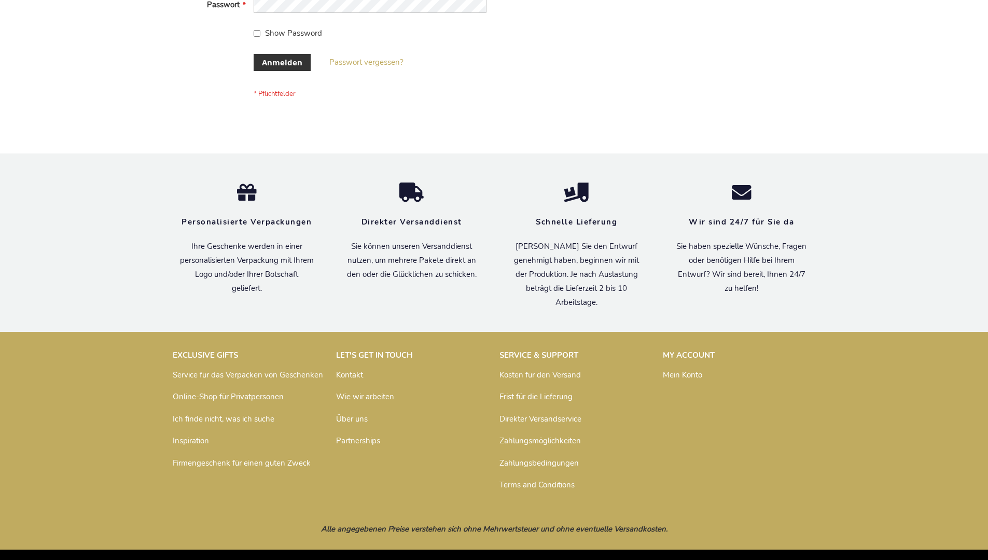
scroll to position [347, 0]
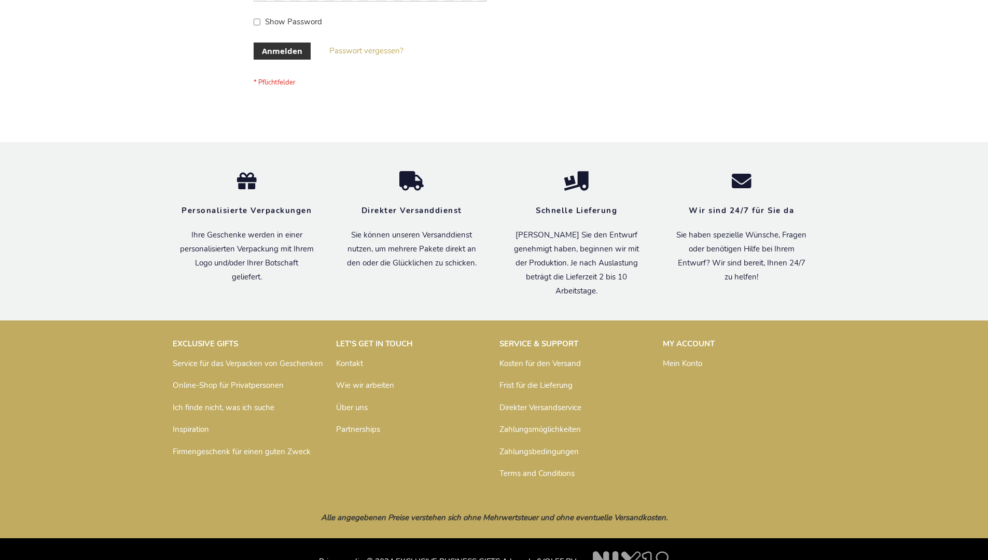
scroll to position [347, 0]
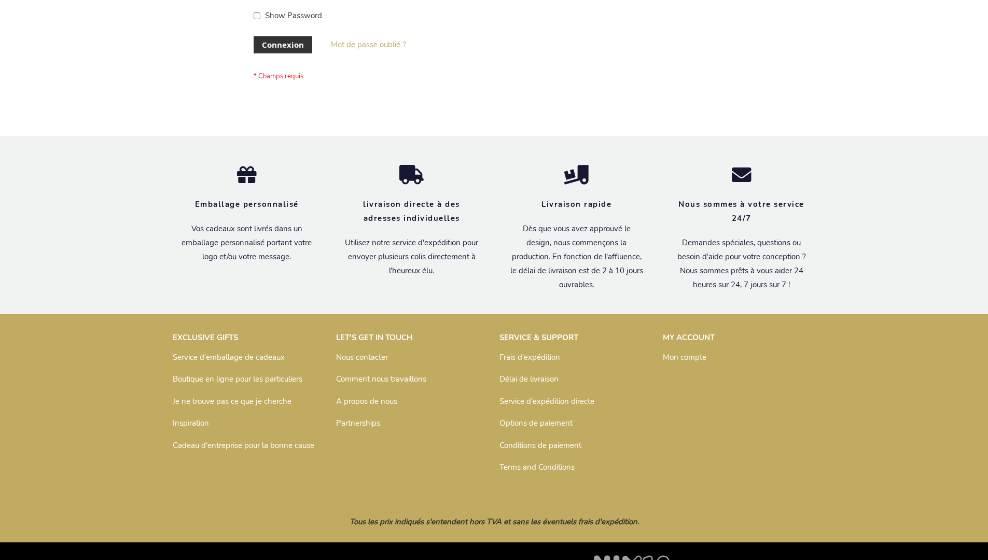
scroll to position [358, 0]
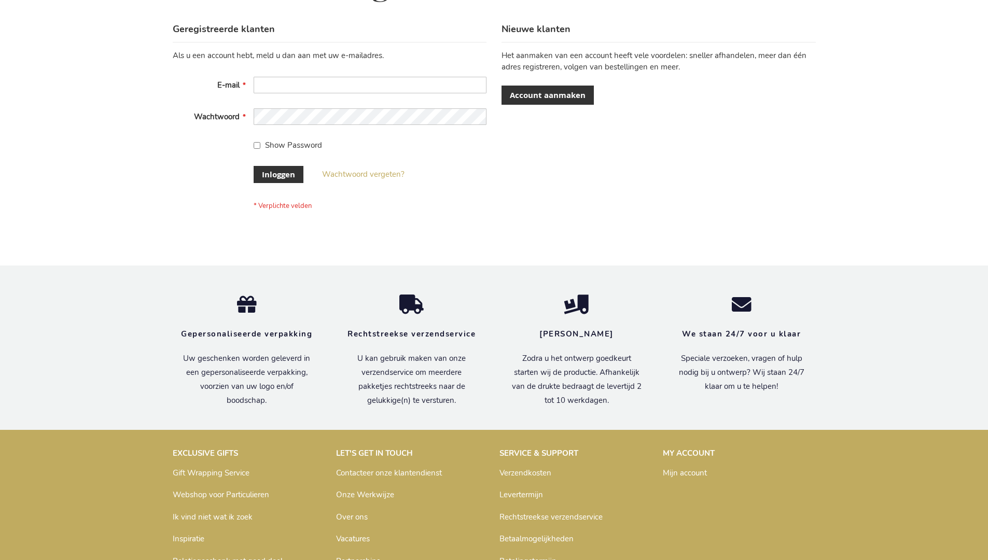
scroll to position [352, 0]
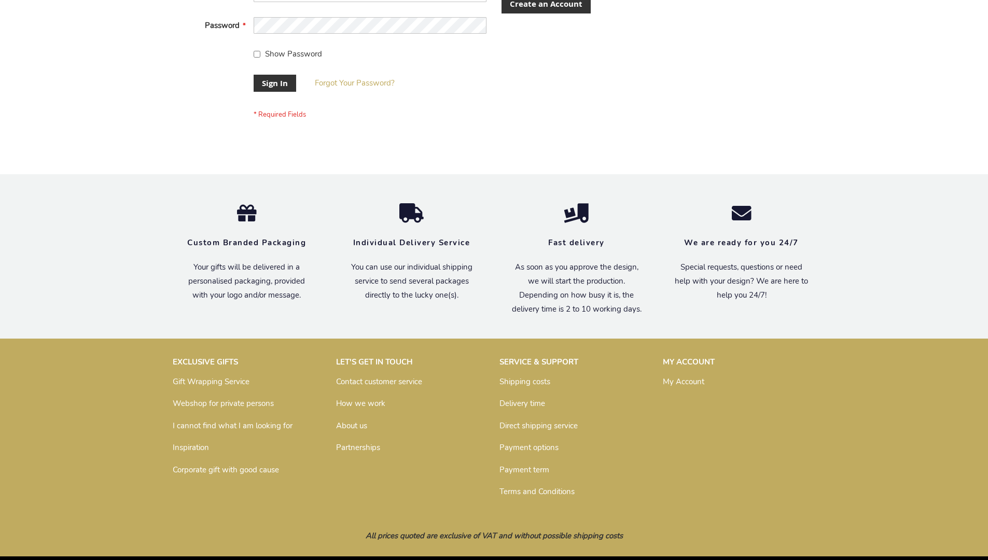
scroll to position [333, 0]
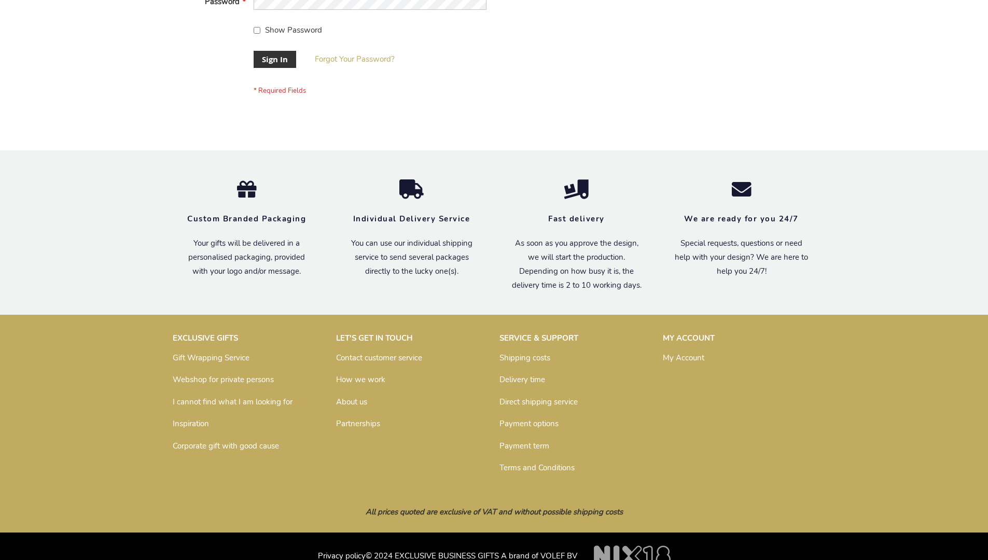
scroll to position [333, 0]
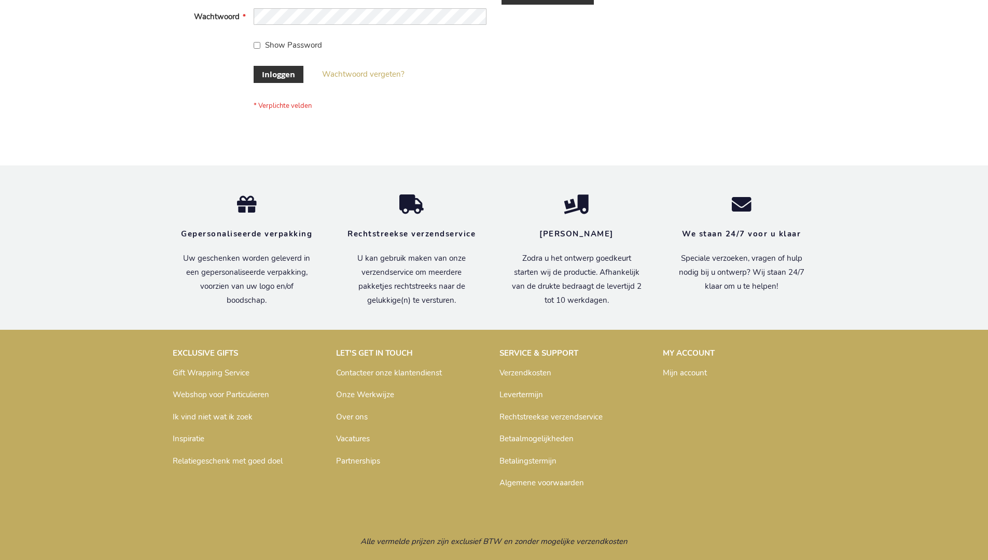
scroll to position [352, 0]
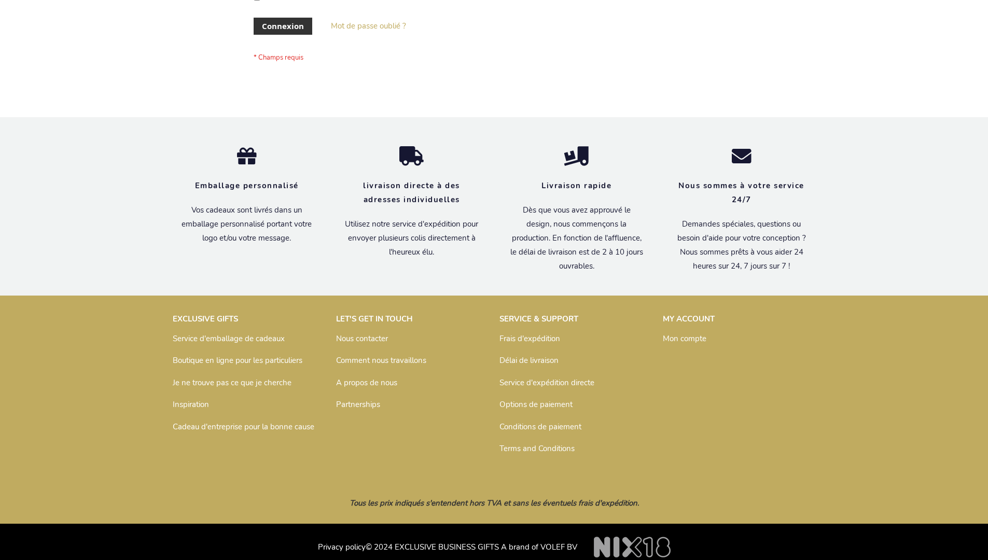
scroll to position [358, 0]
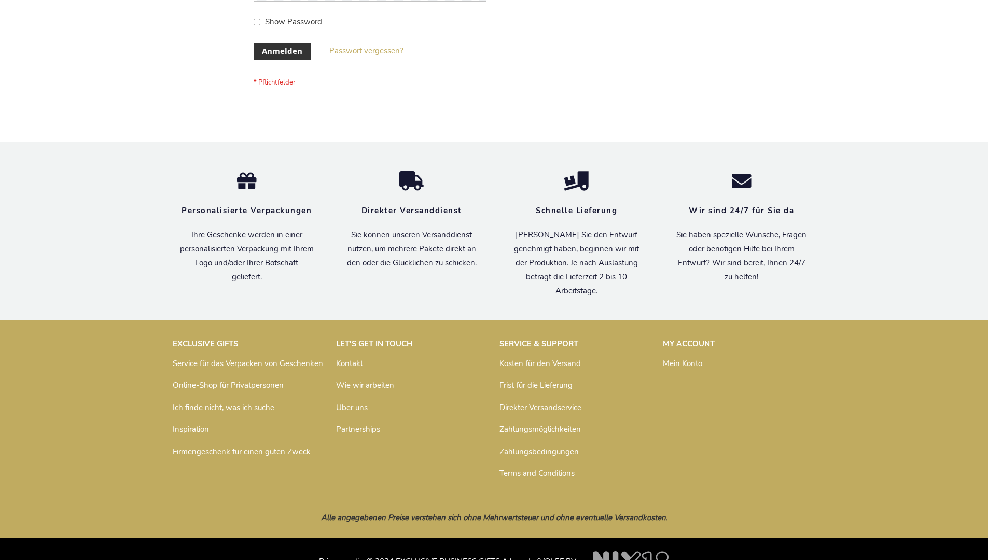
scroll to position [347, 0]
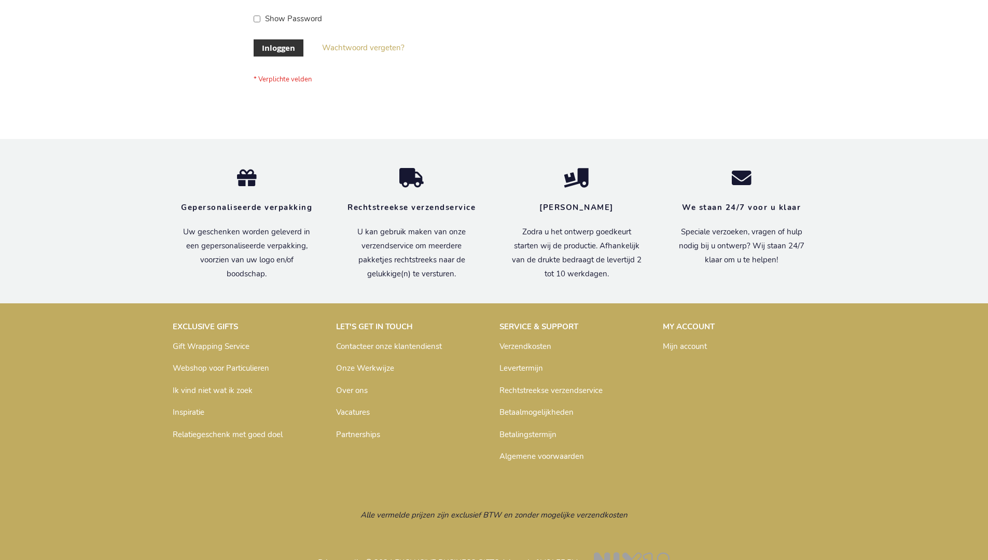
scroll to position [352, 0]
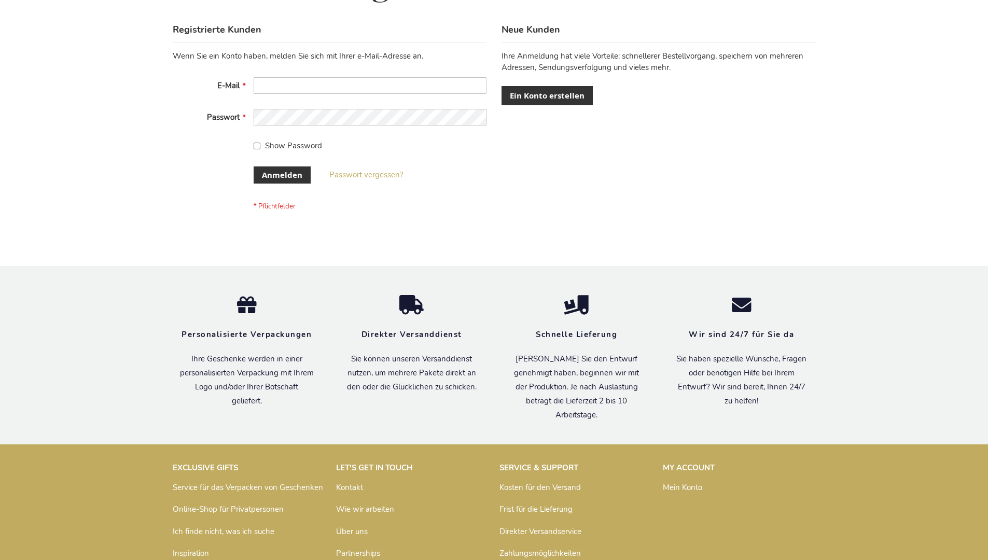
scroll to position [347, 0]
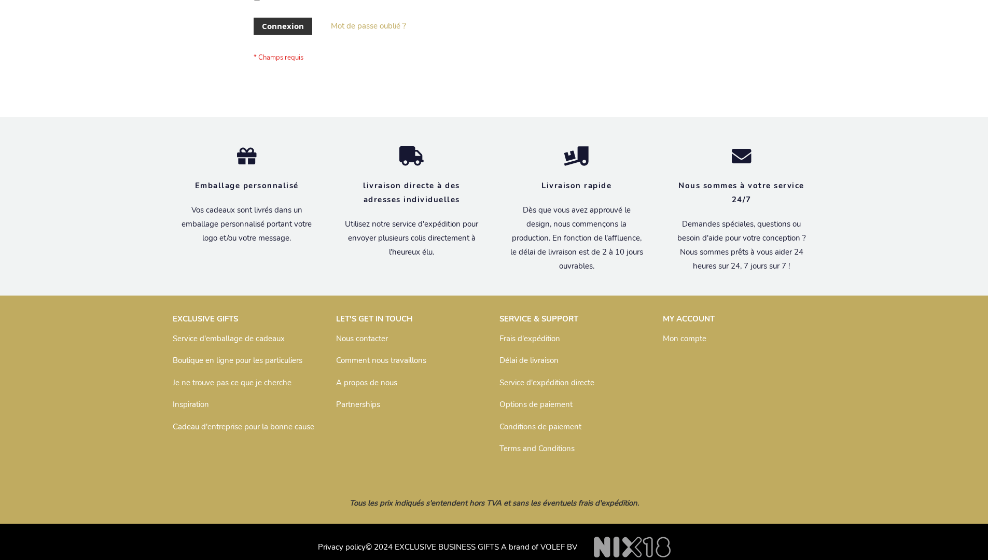
scroll to position [358, 0]
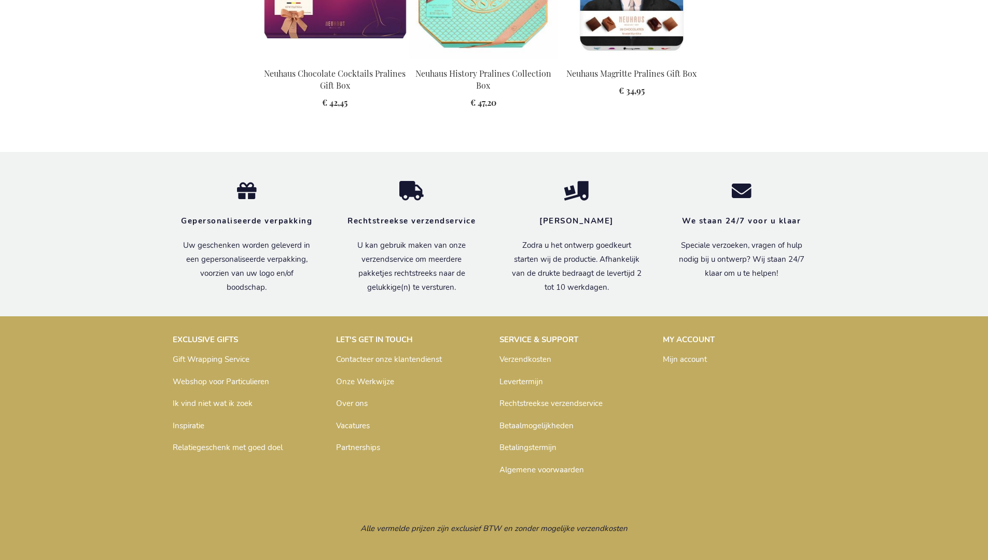
scroll to position [1426, 0]
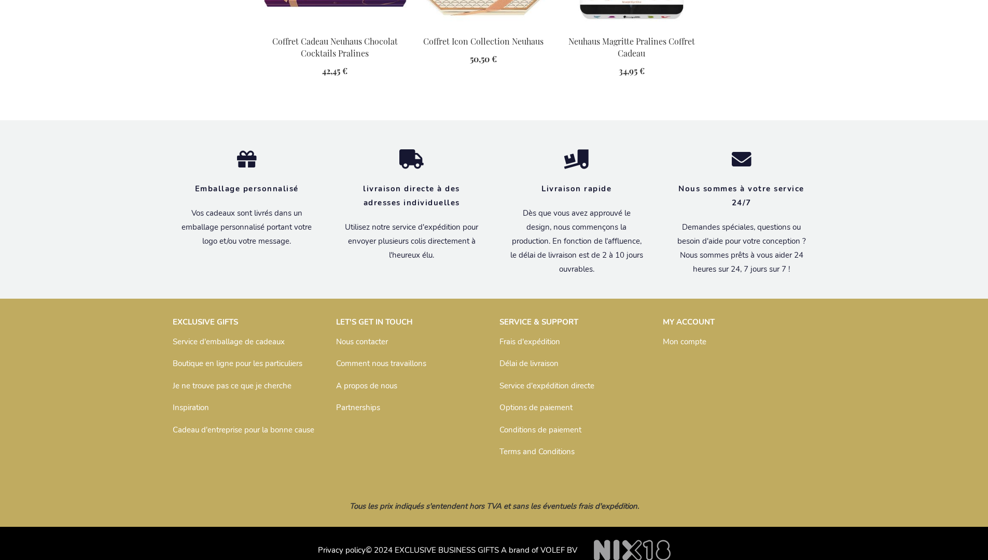
scroll to position [1420, 0]
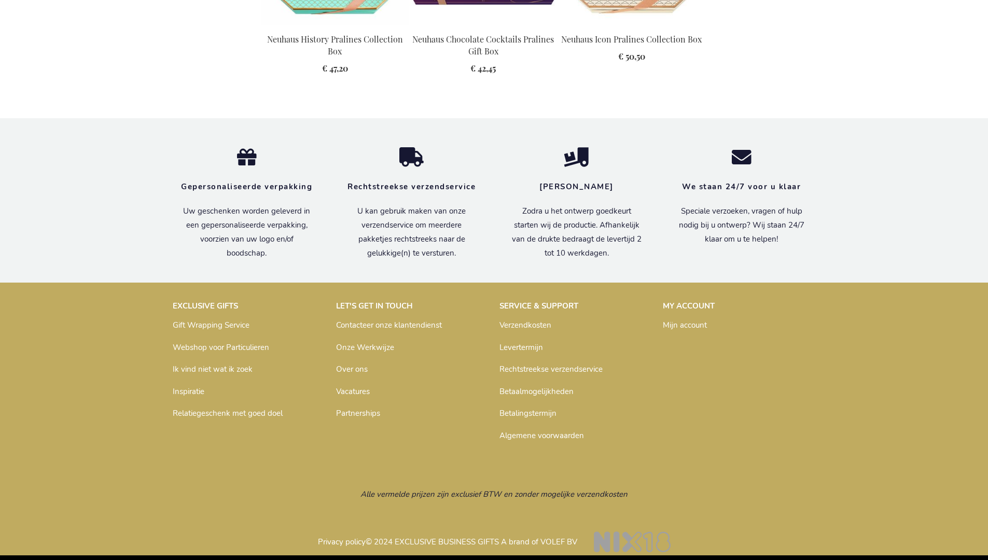
scroll to position [1404, 0]
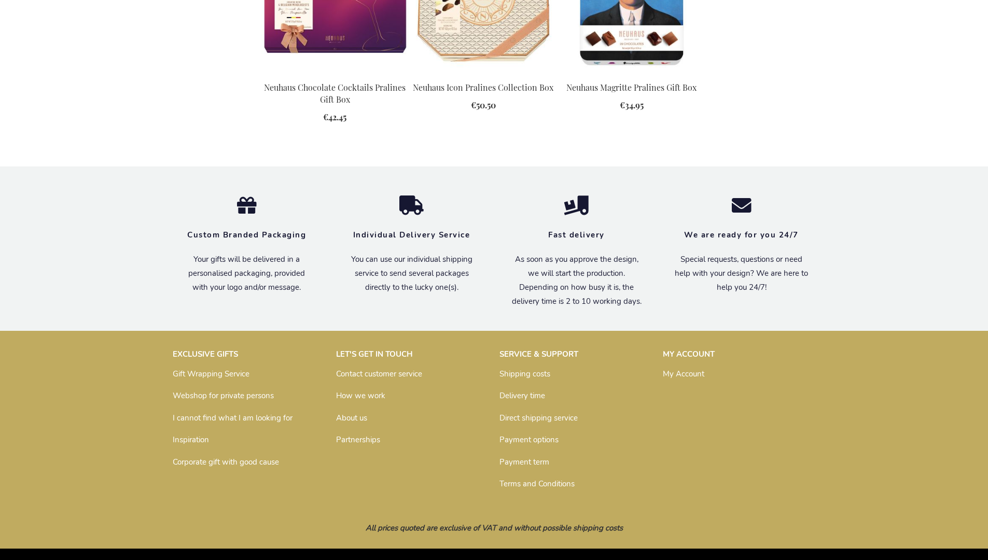
scroll to position [1374, 0]
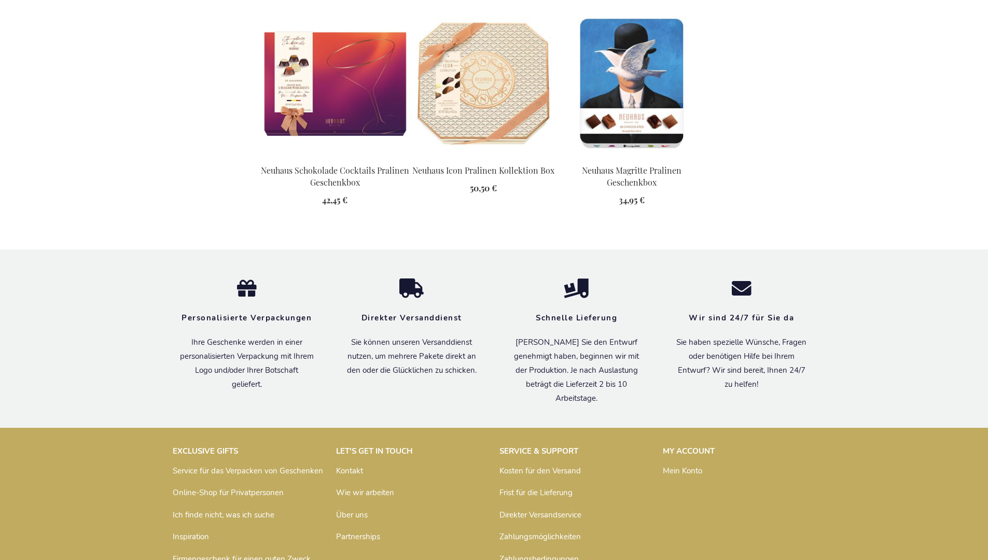
scroll to position [1410, 0]
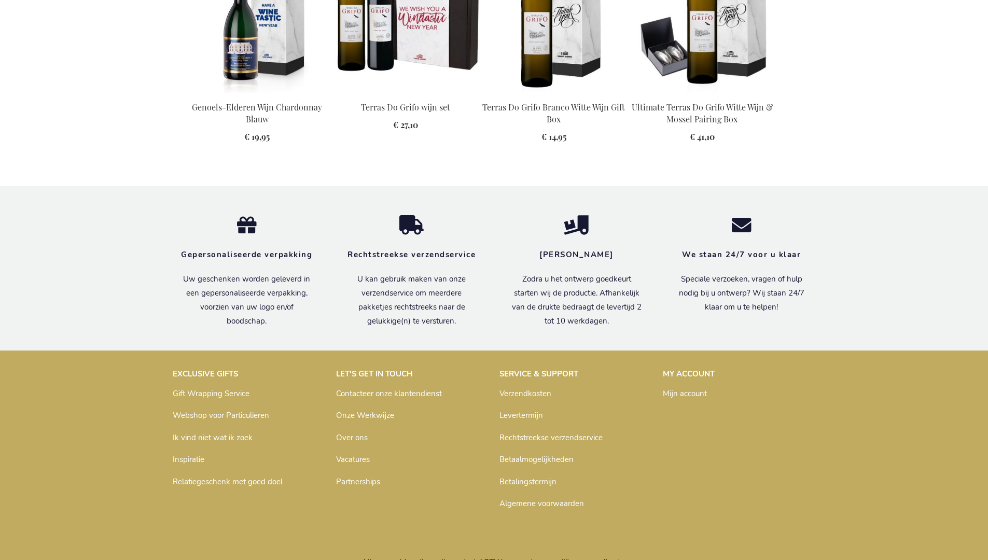
scroll to position [1322, 0]
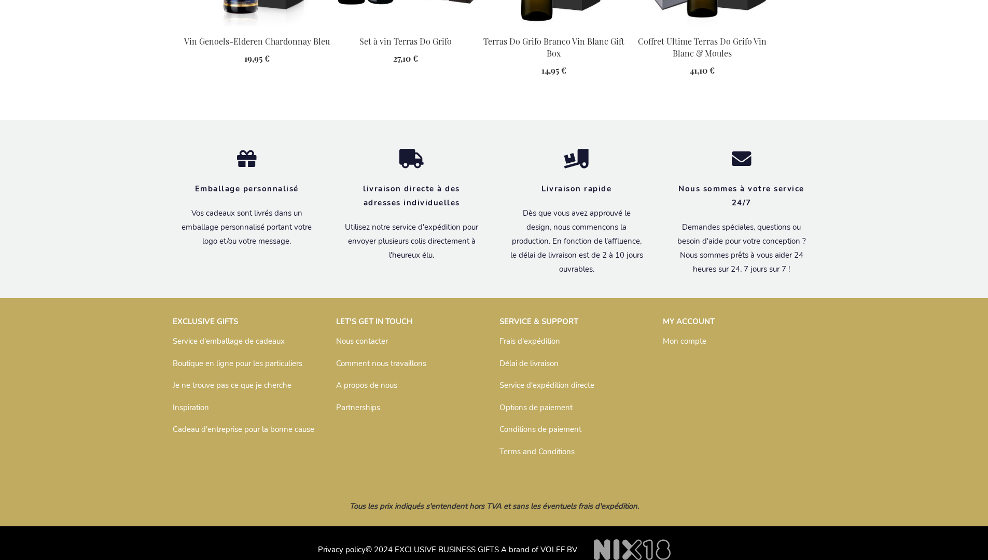
scroll to position [1340, 0]
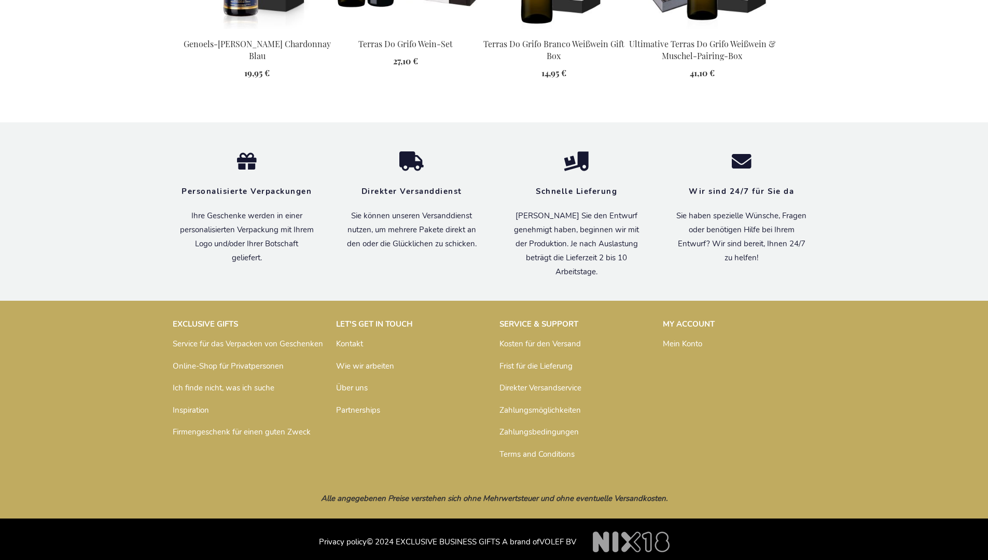
scroll to position [1329, 0]
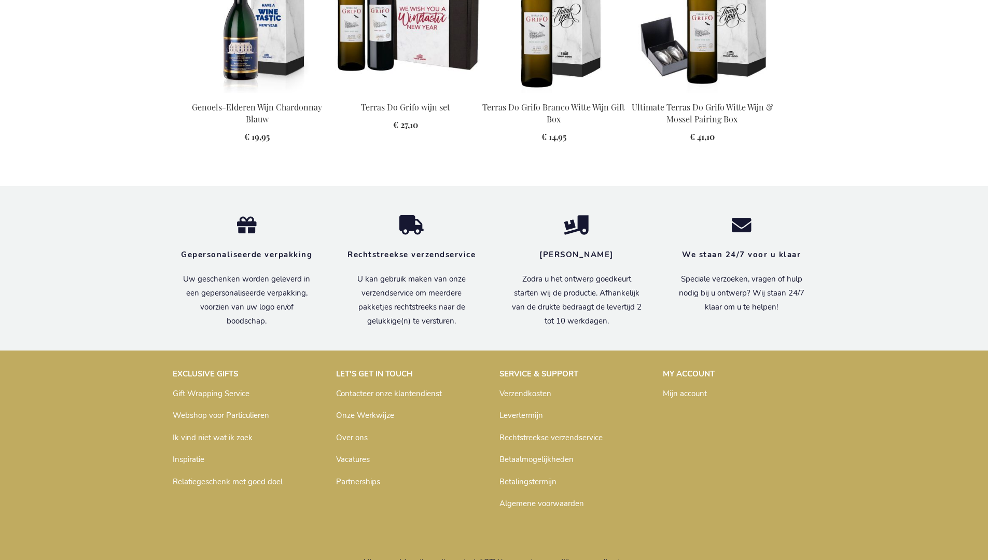
scroll to position [1322, 0]
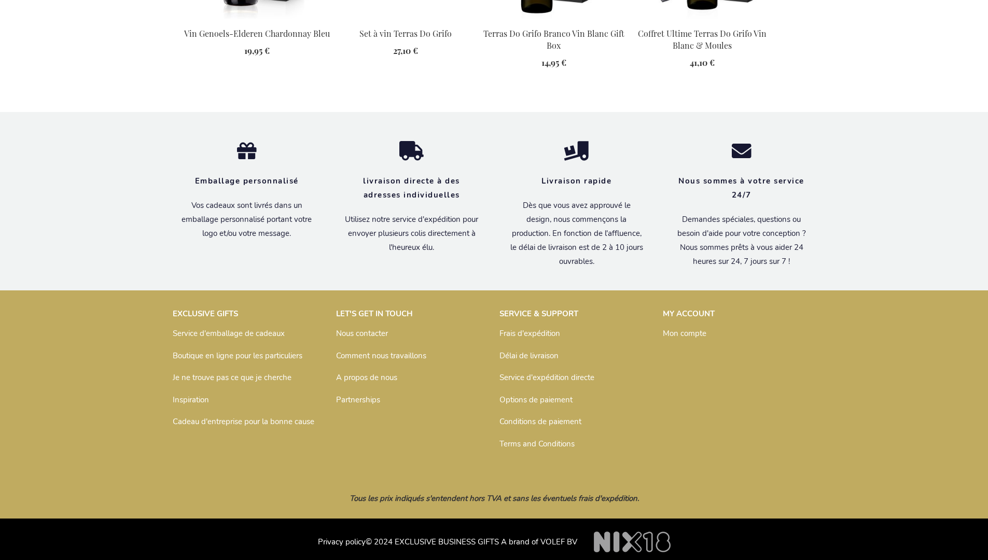
scroll to position [1340, 0]
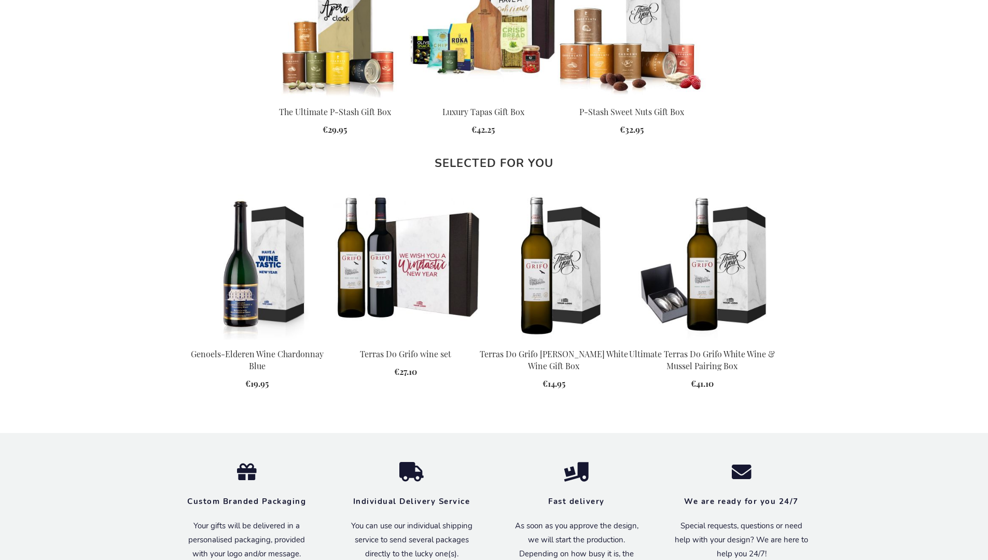
scroll to position [1304, 0]
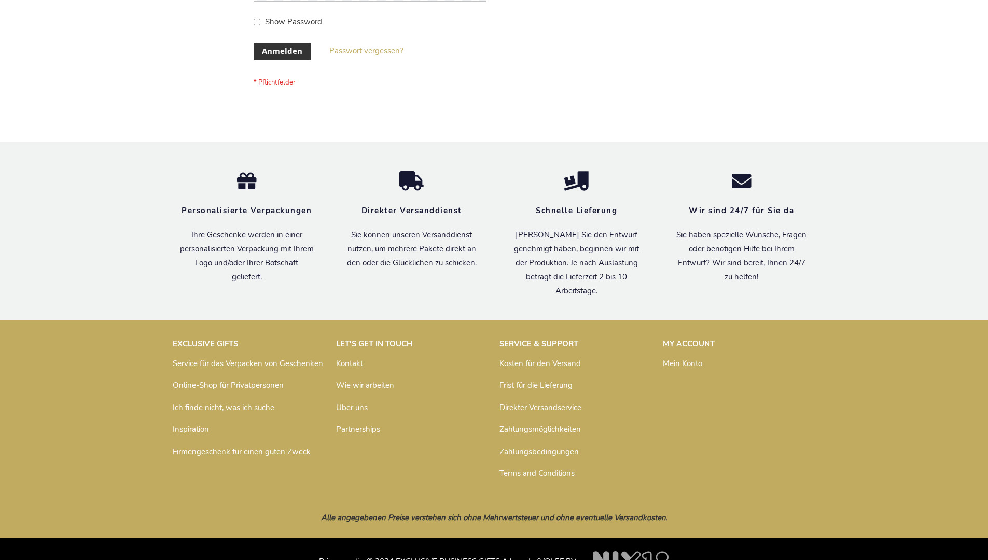
scroll to position [347, 0]
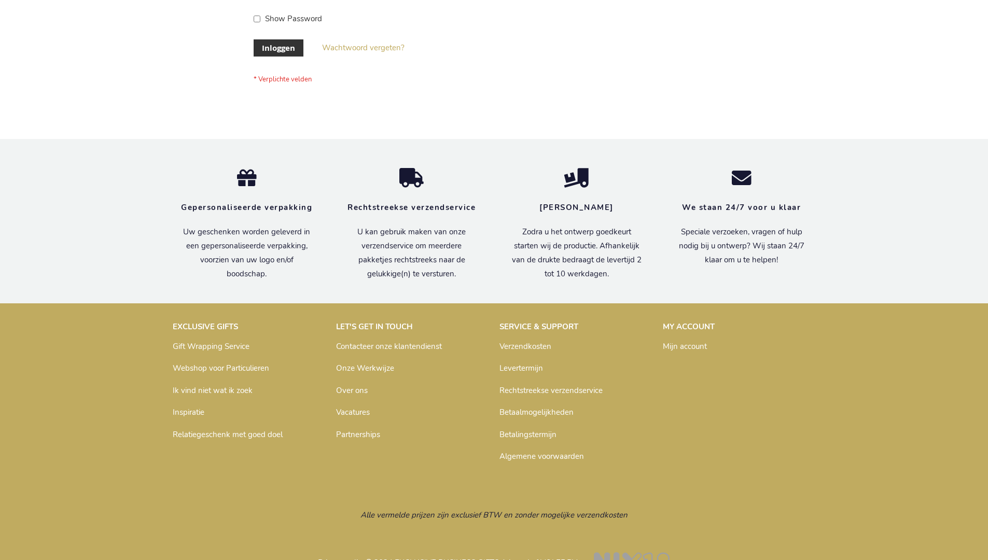
scroll to position [352, 0]
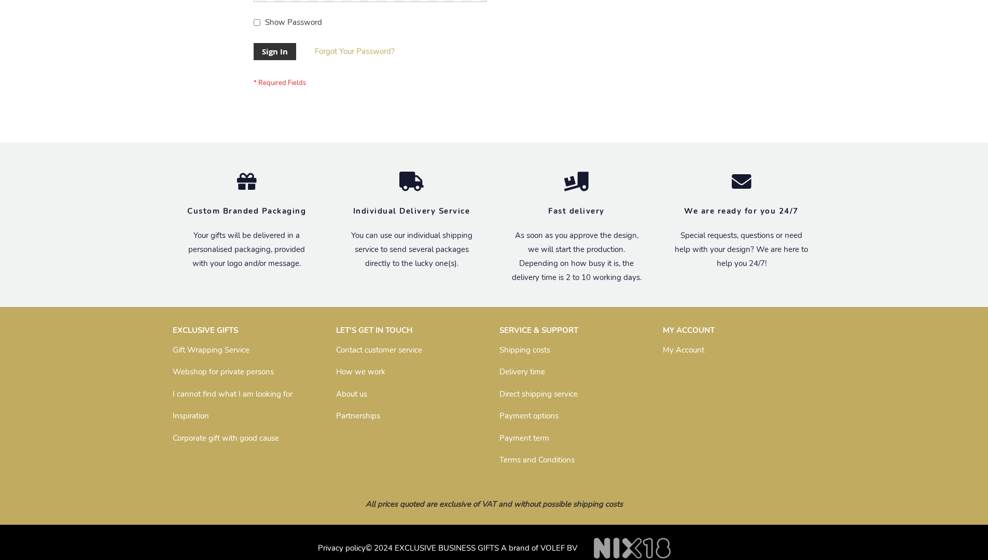
scroll to position [333, 0]
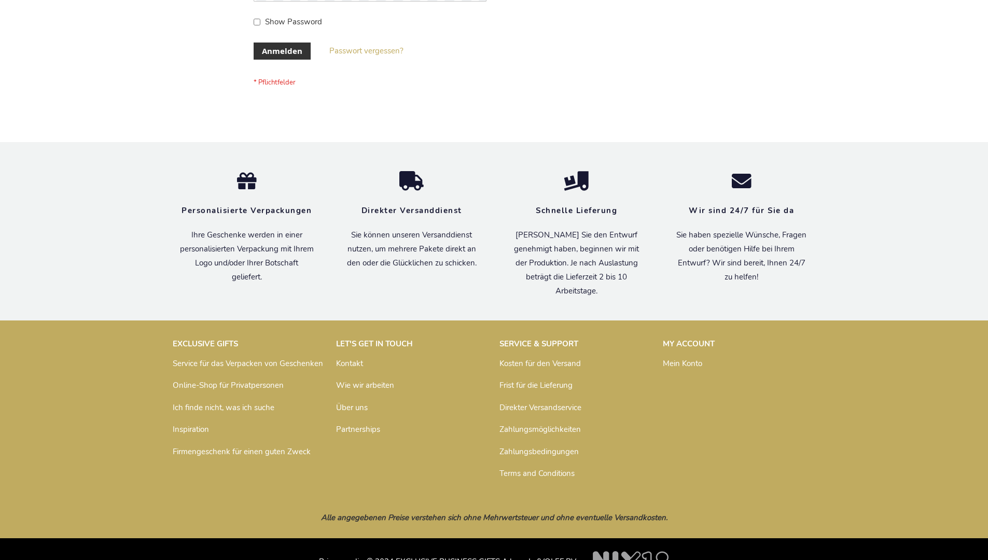
scroll to position [347, 0]
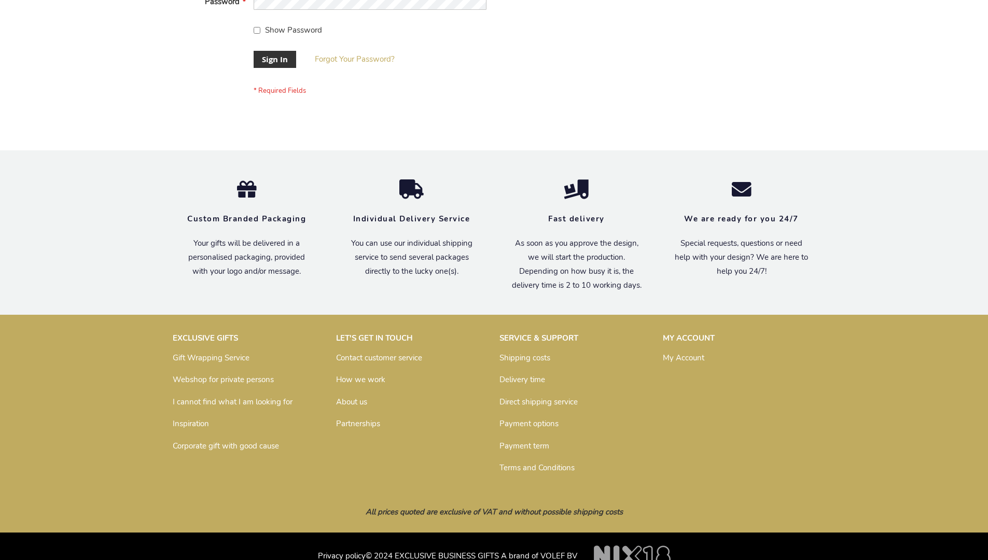
scroll to position [333, 0]
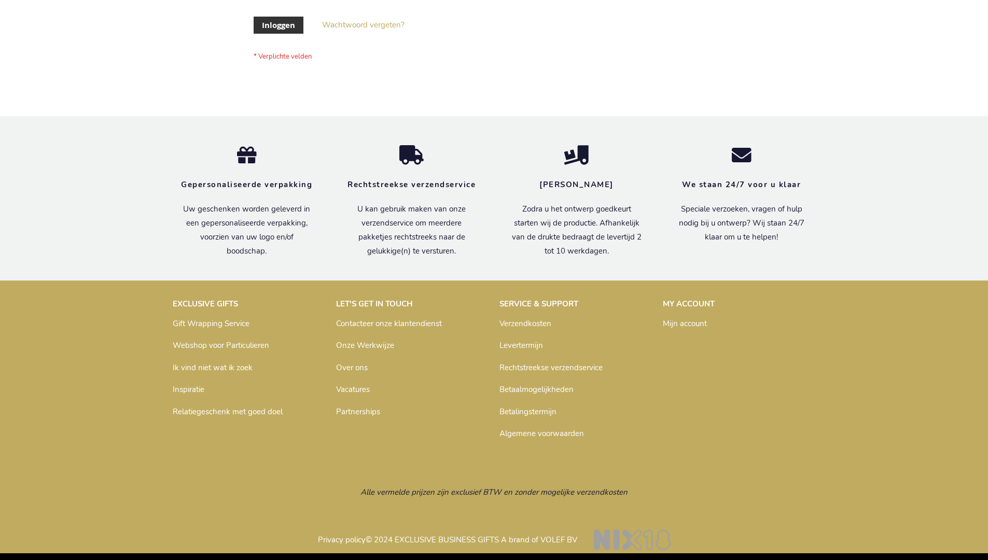
scroll to position [352, 0]
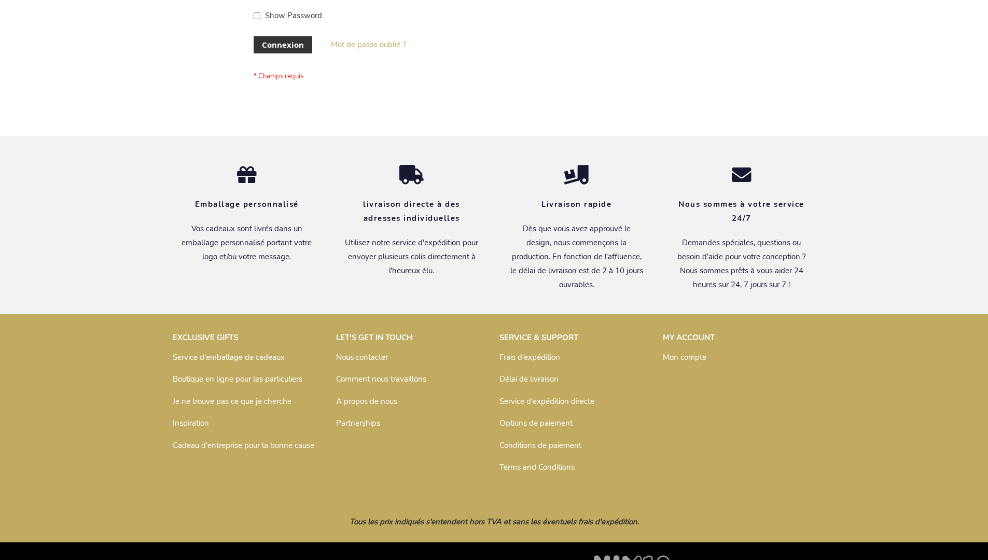
scroll to position [358, 0]
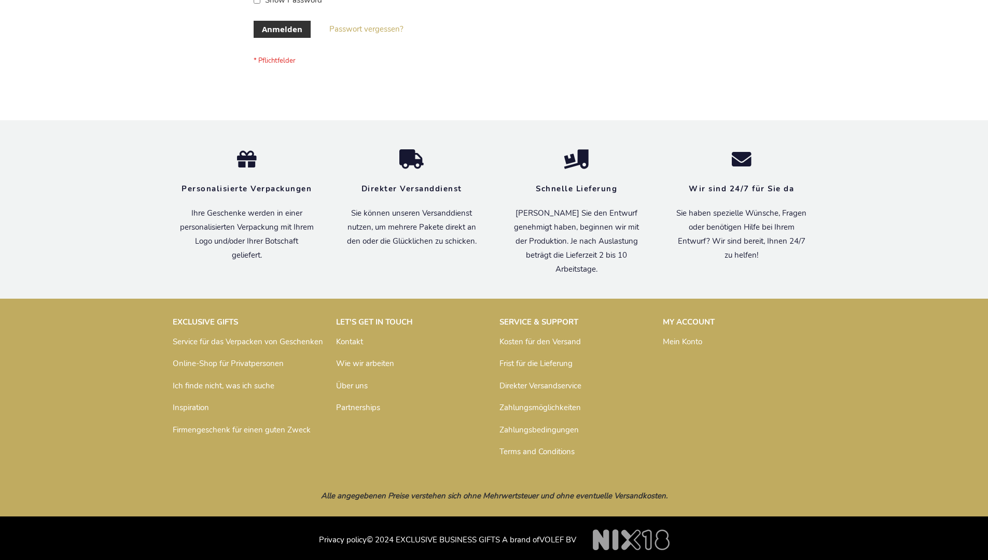
scroll to position [347, 0]
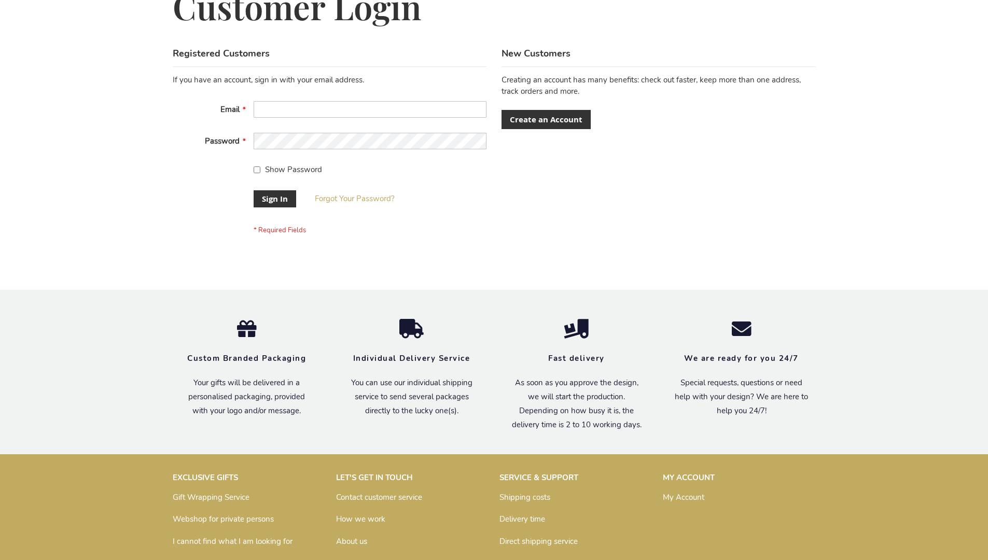
scroll to position [333, 0]
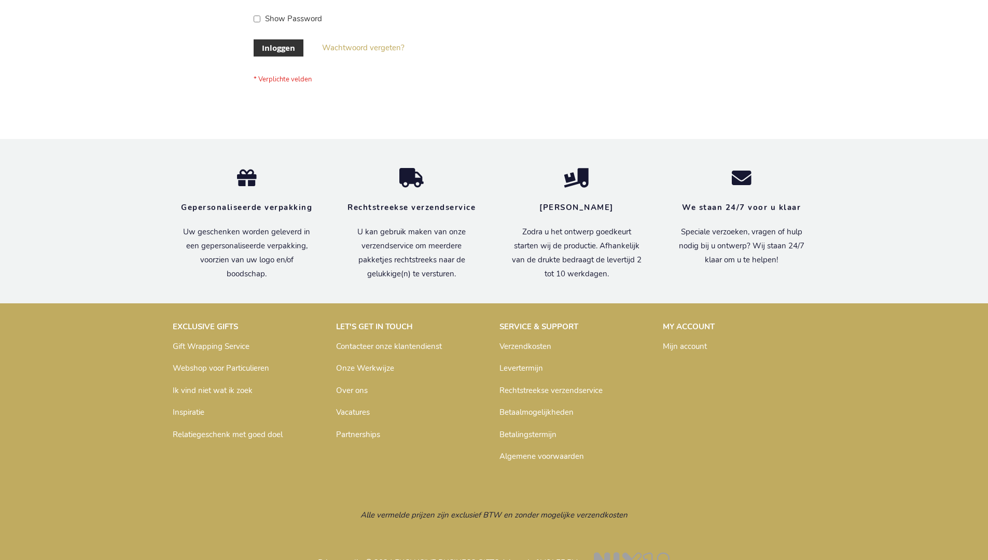
scroll to position [352, 0]
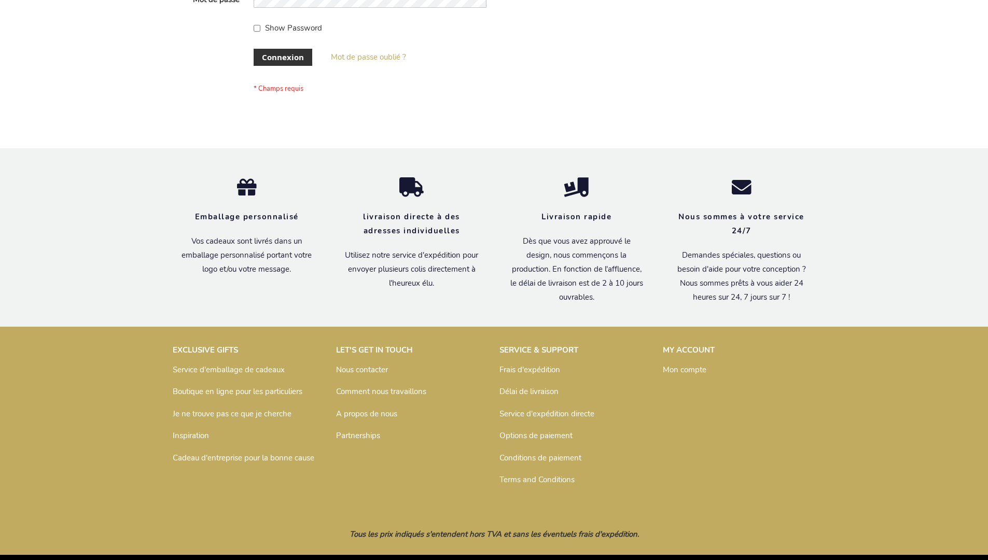
scroll to position [358, 0]
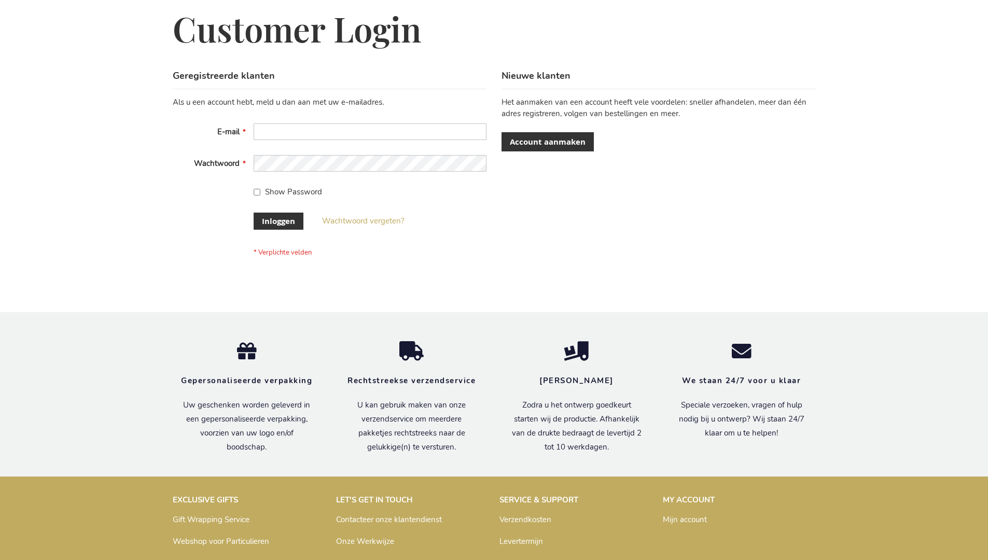
scroll to position [352, 0]
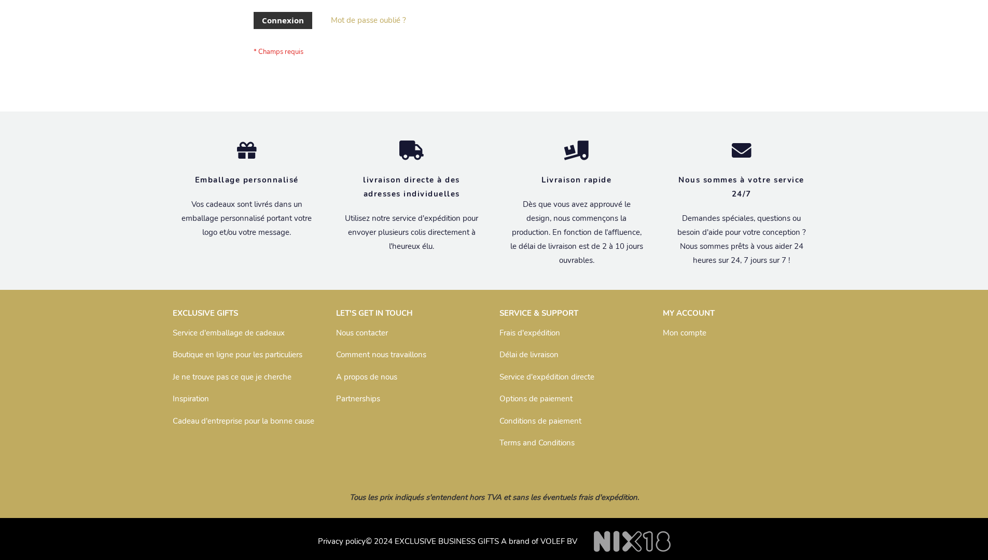
scroll to position [358, 0]
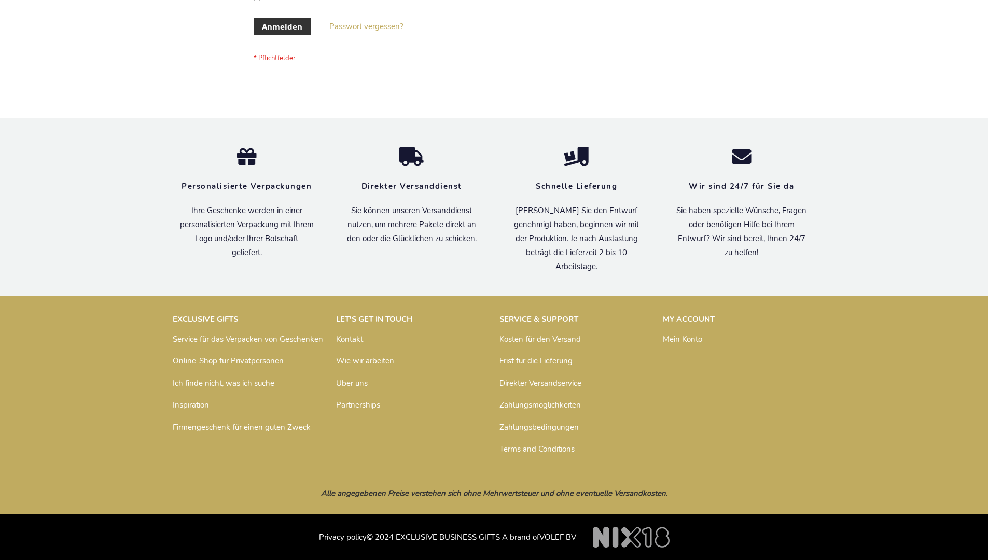
scroll to position [347, 0]
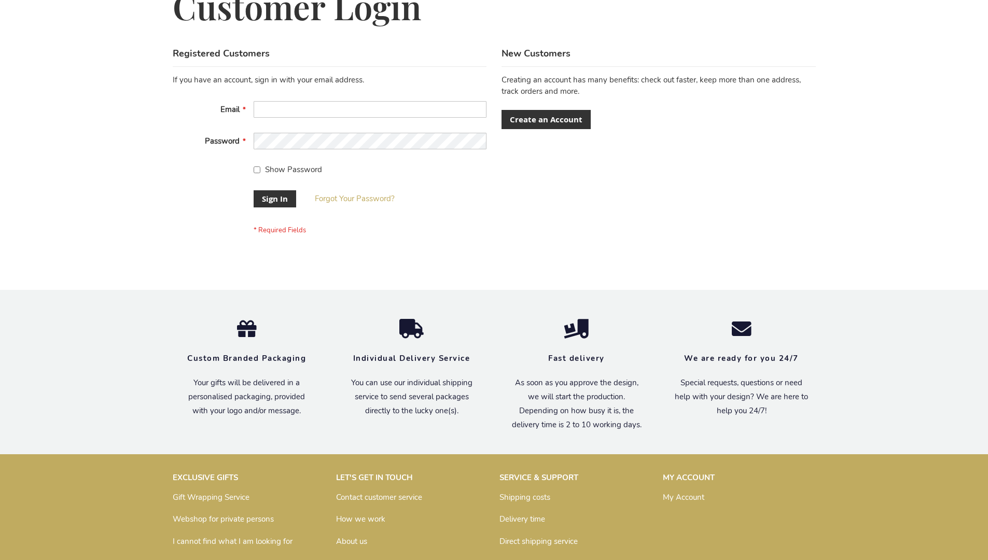
scroll to position [333, 0]
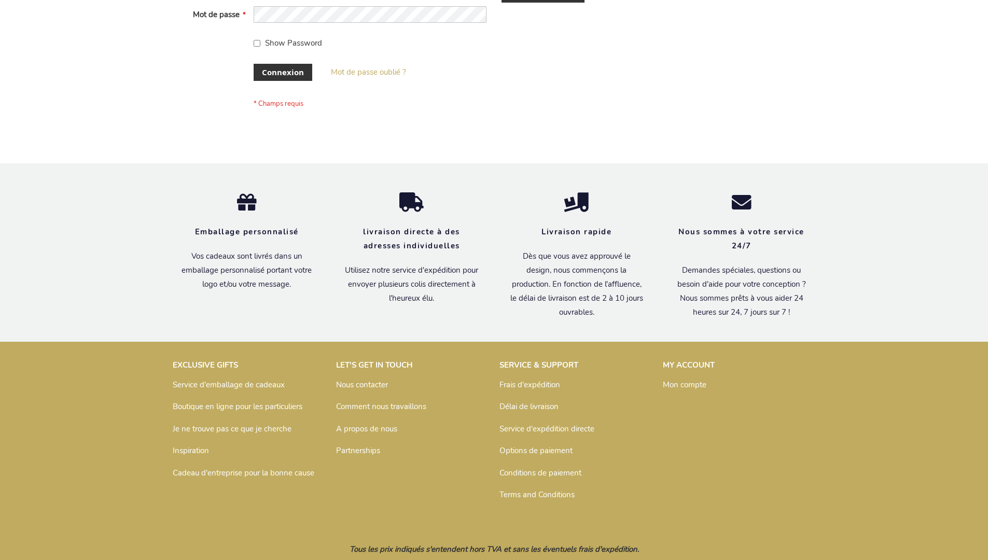
scroll to position [358, 0]
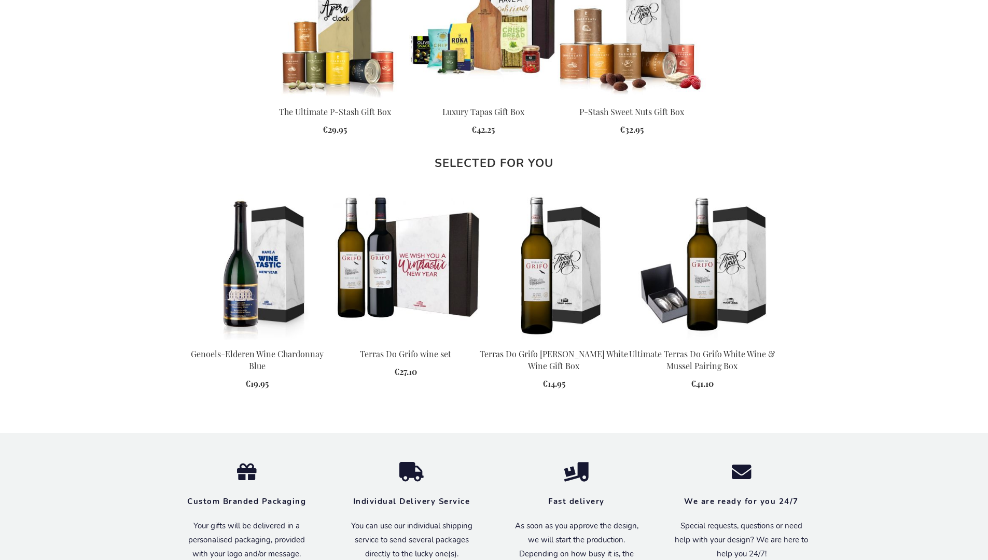
scroll to position [1304, 0]
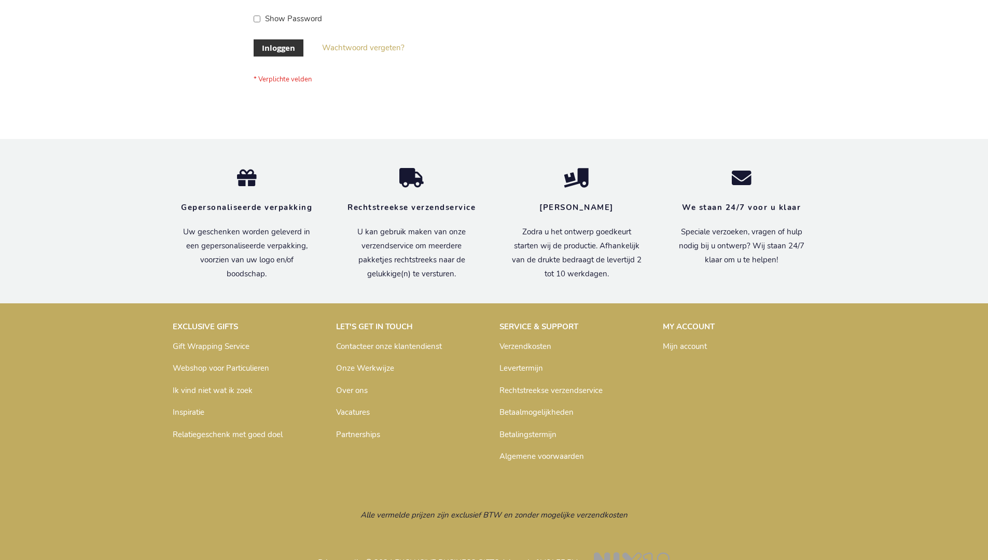
scroll to position [352, 0]
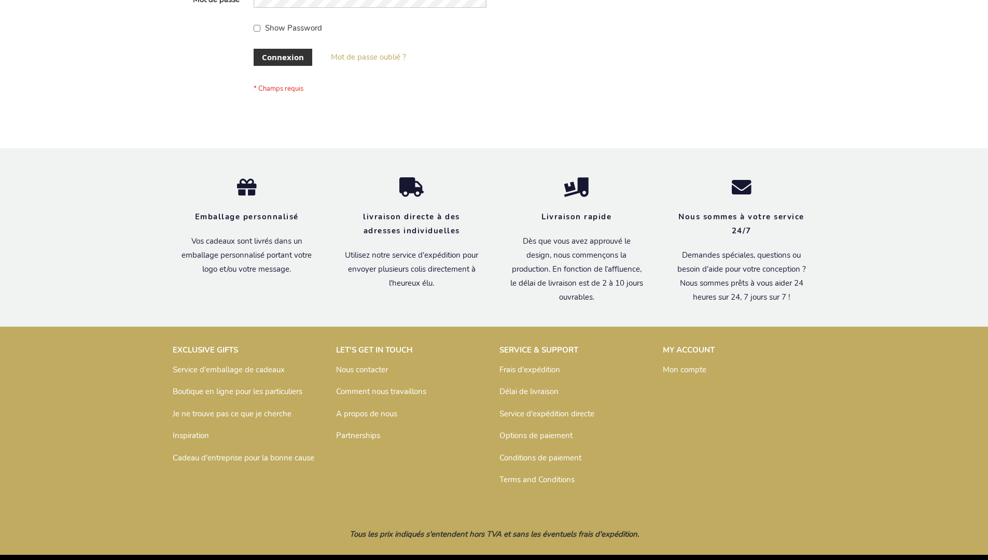
scroll to position [358, 0]
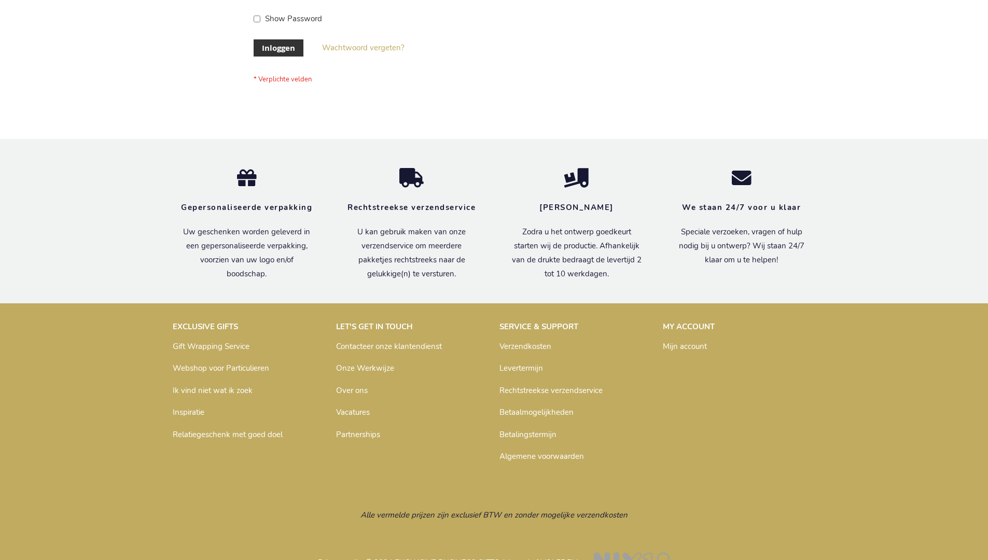
scroll to position [352, 0]
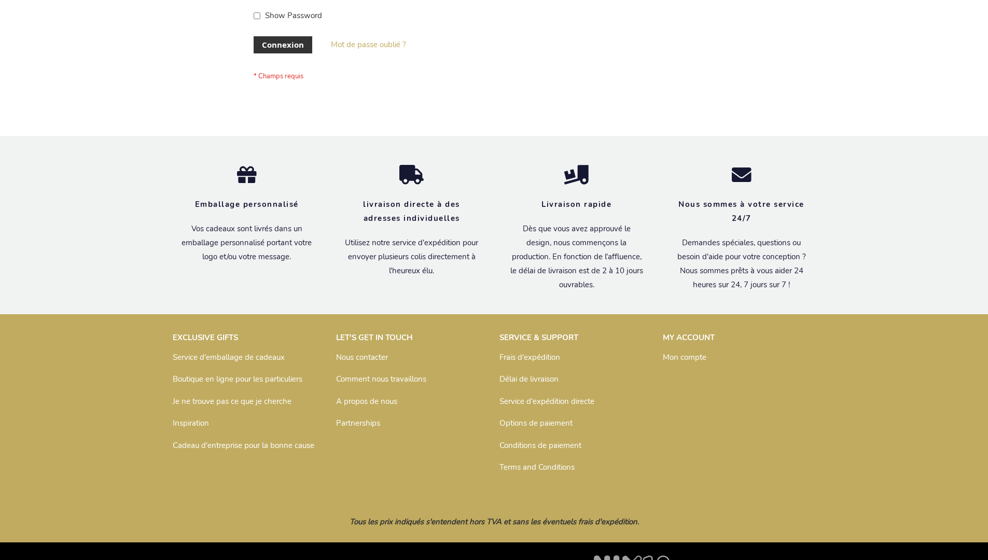
scroll to position [358, 0]
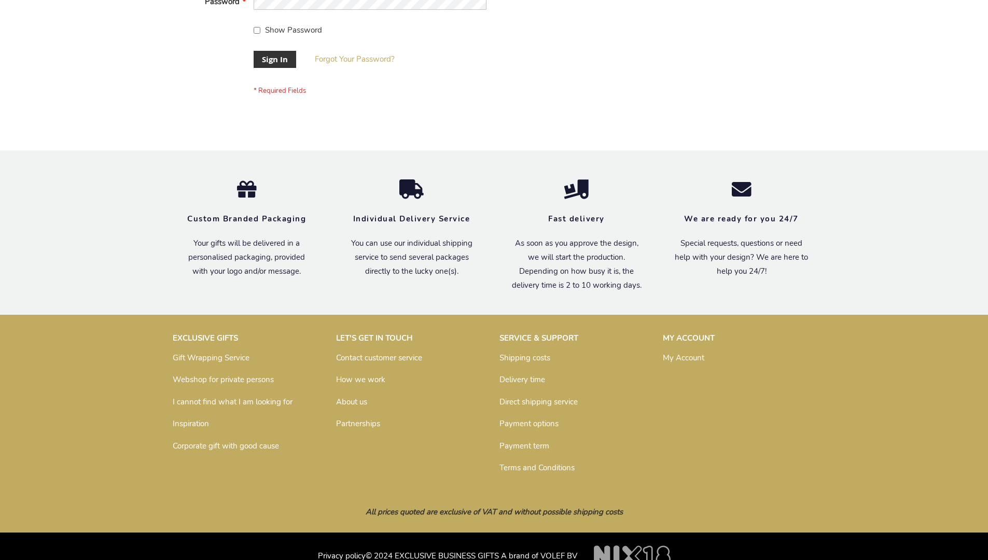
scroll to position [333, 0]
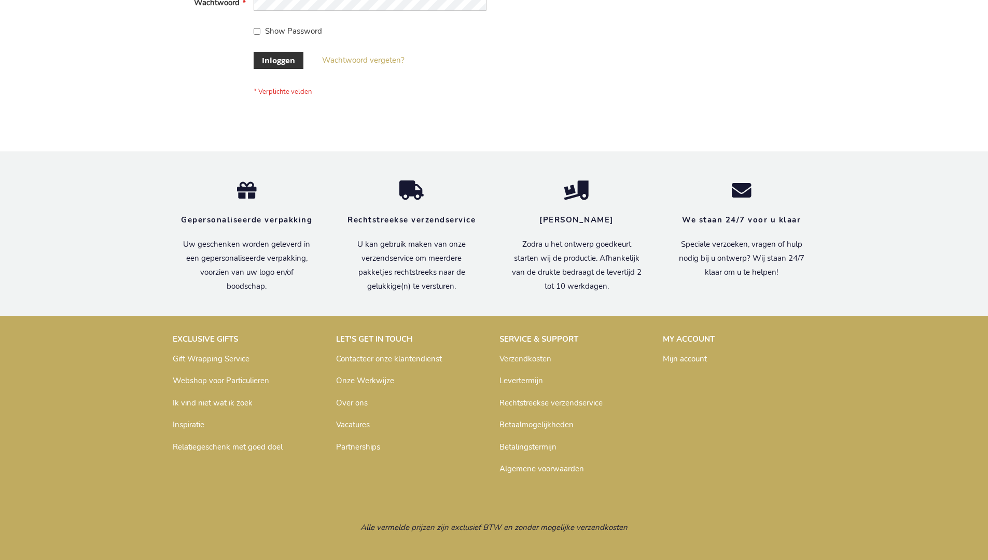
scroll to position [352, 0]
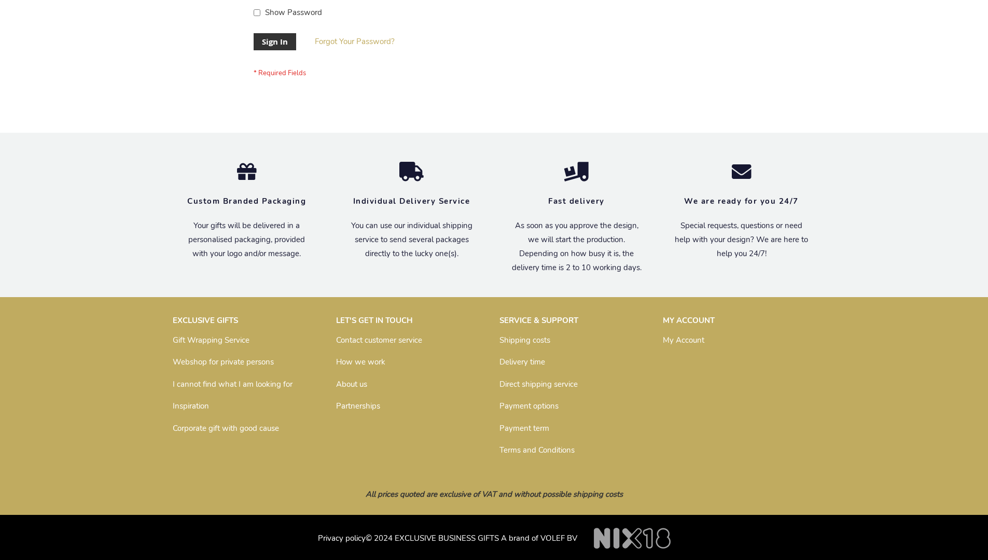
scroll to position [333, 0]
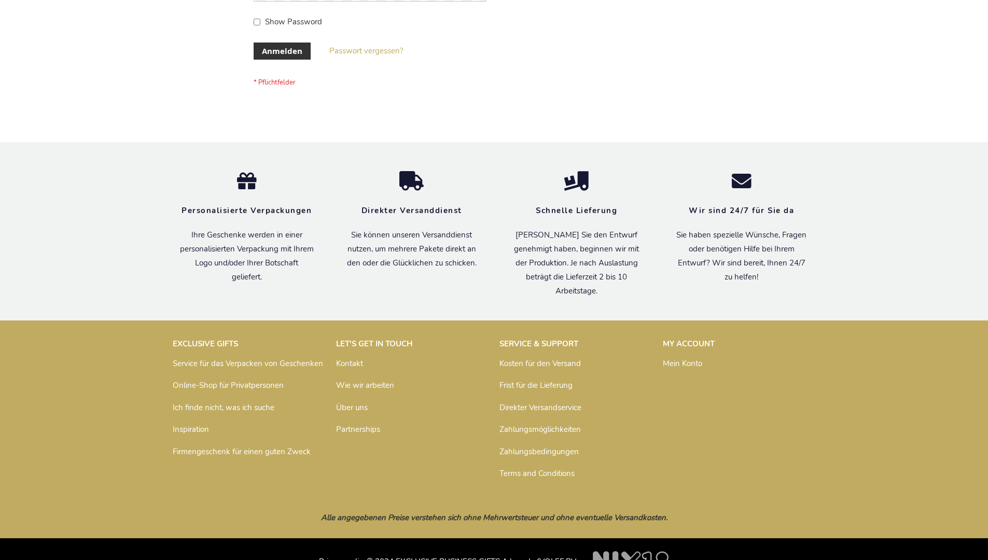
scroll to position [347, 0]
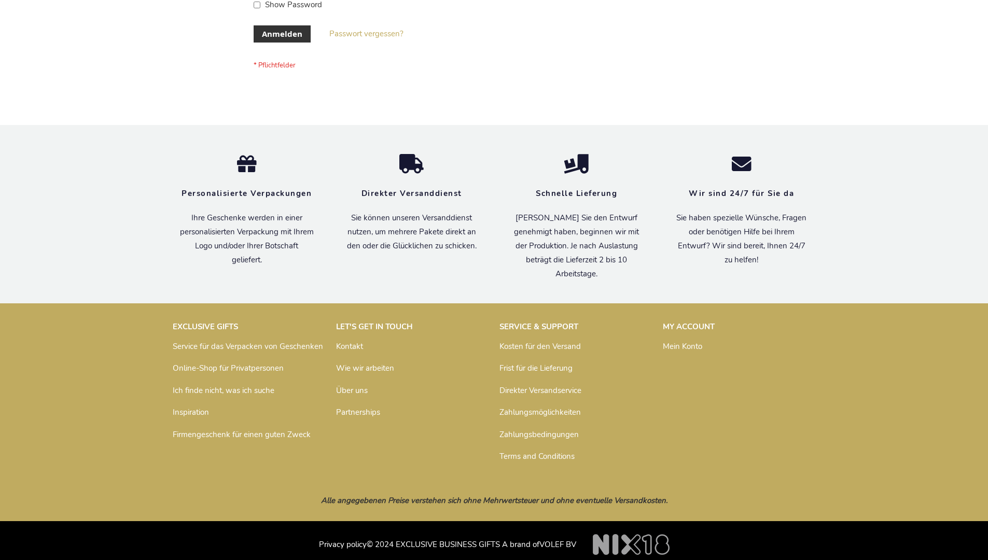
scroll to position [347, 0]
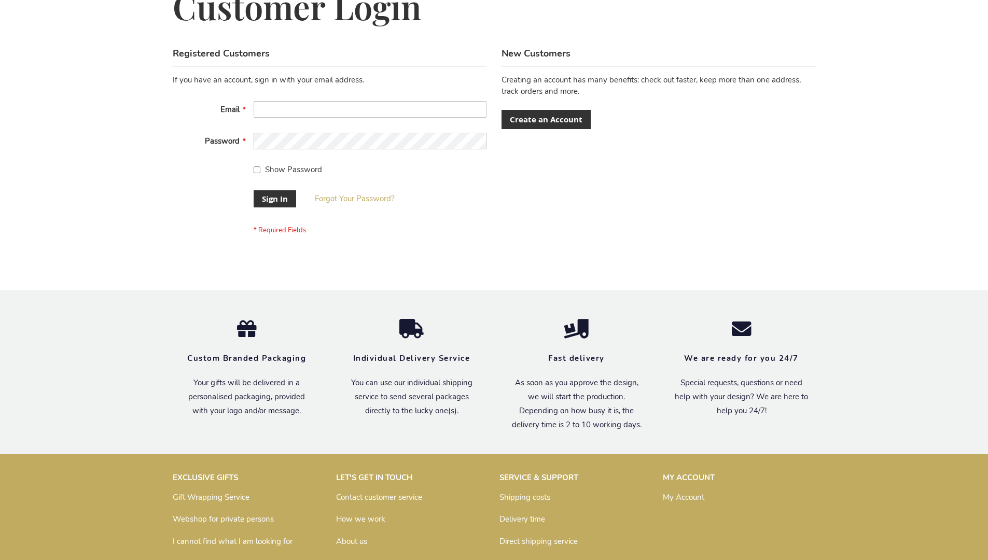
scroll to position [333, 0]
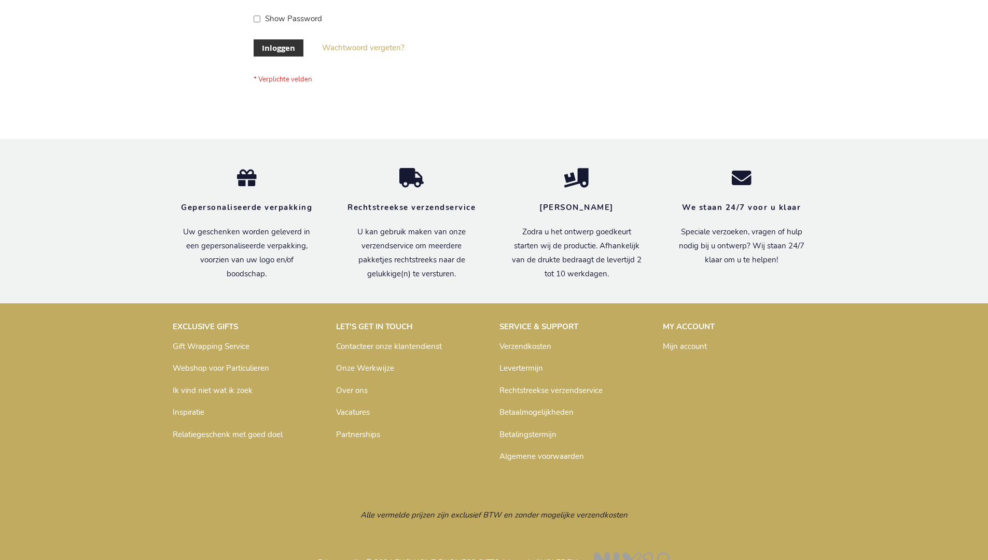
scroll to position [352, 0]
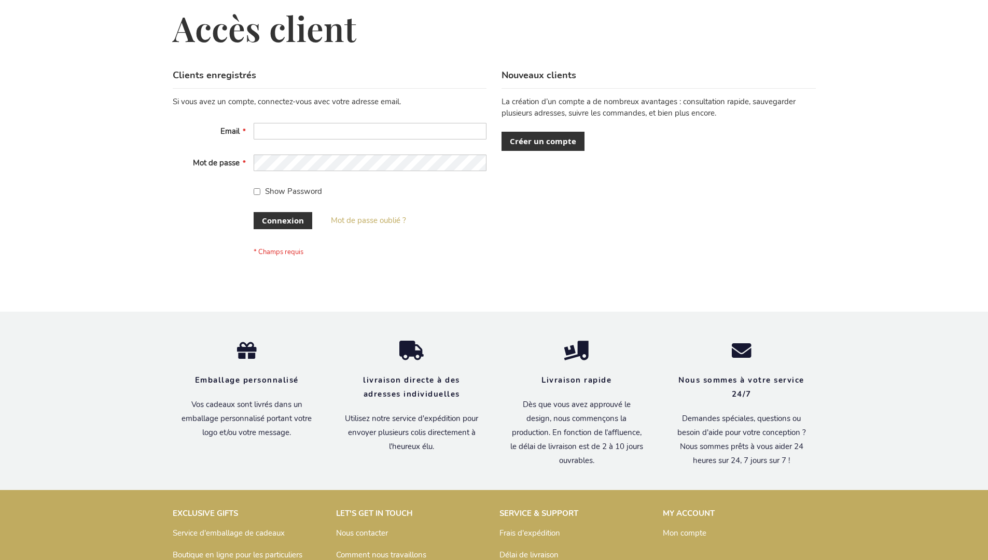
scroll to position [358, 0]
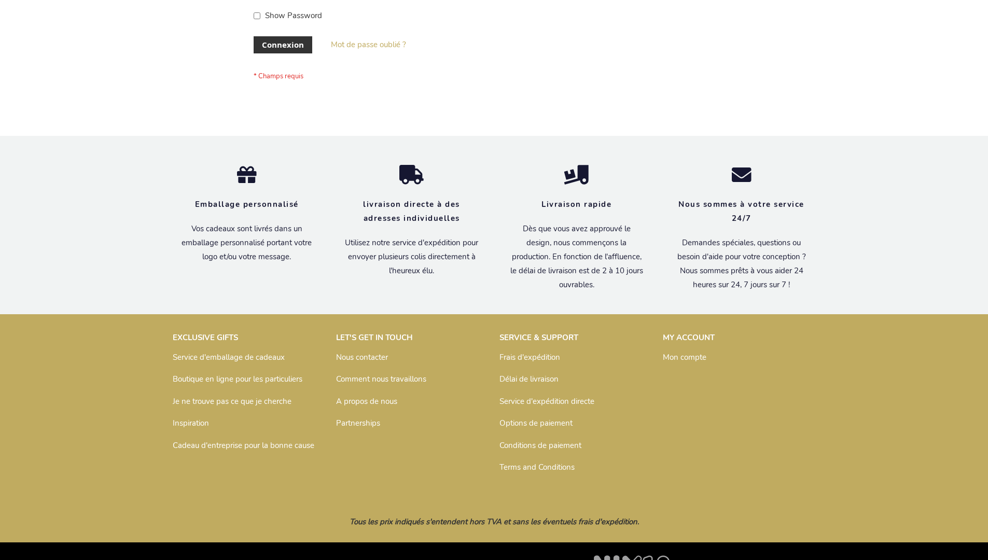
scroll to position [358, 0]
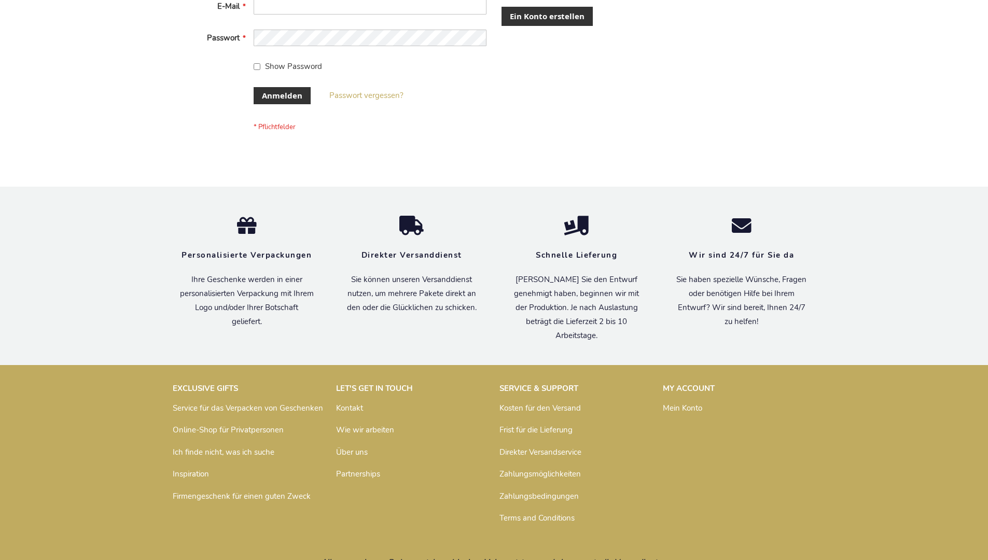
scroll to position [339, 0]
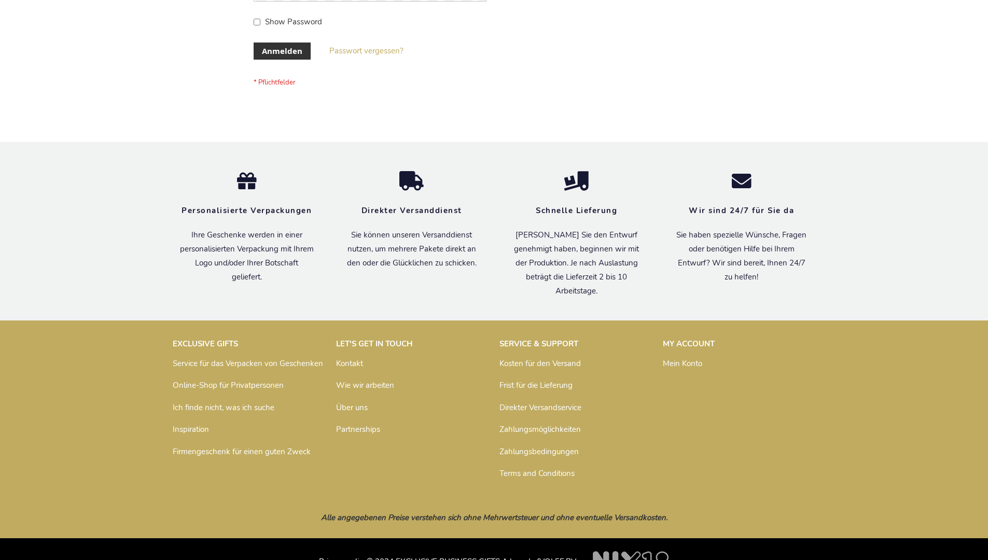
scroll to position [347, 0]
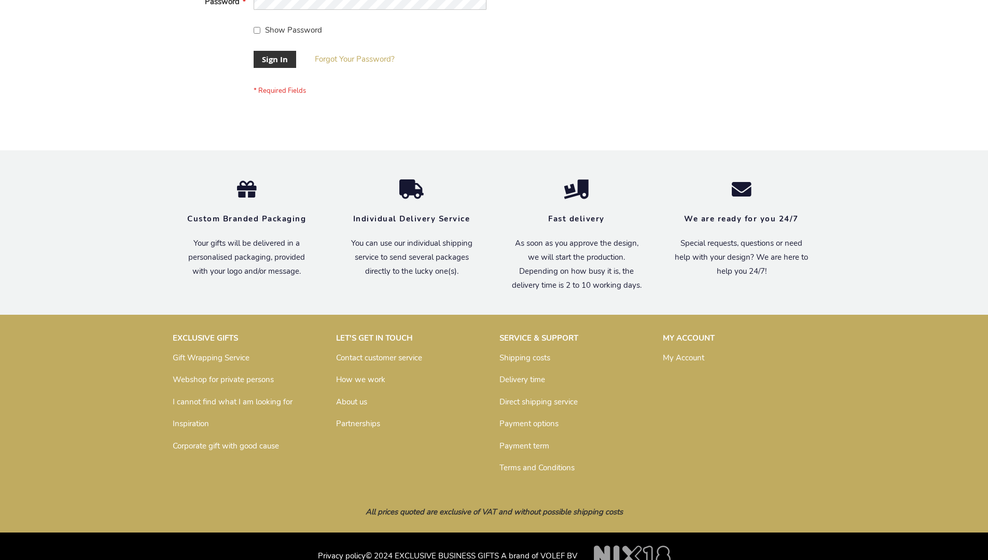
scroll to position [333, 0]
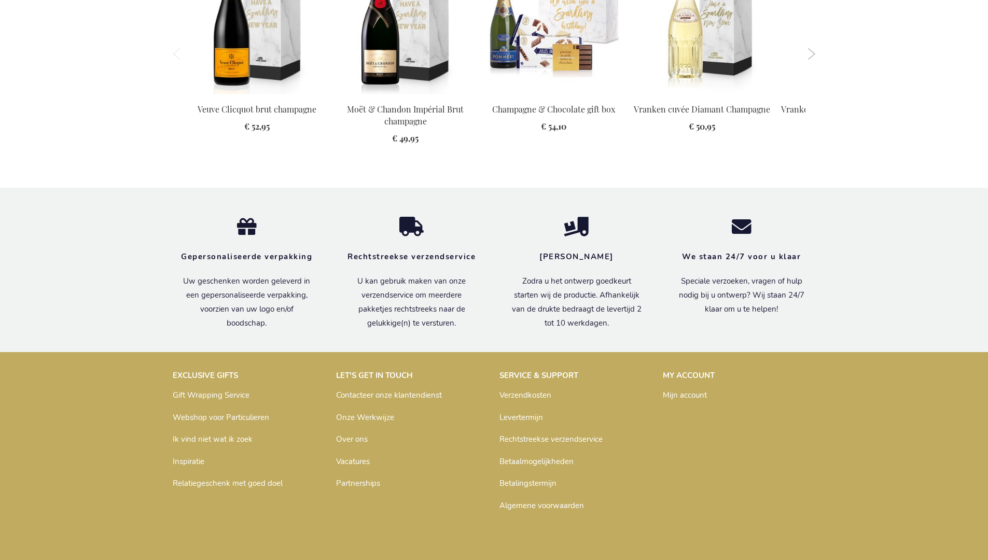
scroll to position [1356, 0]
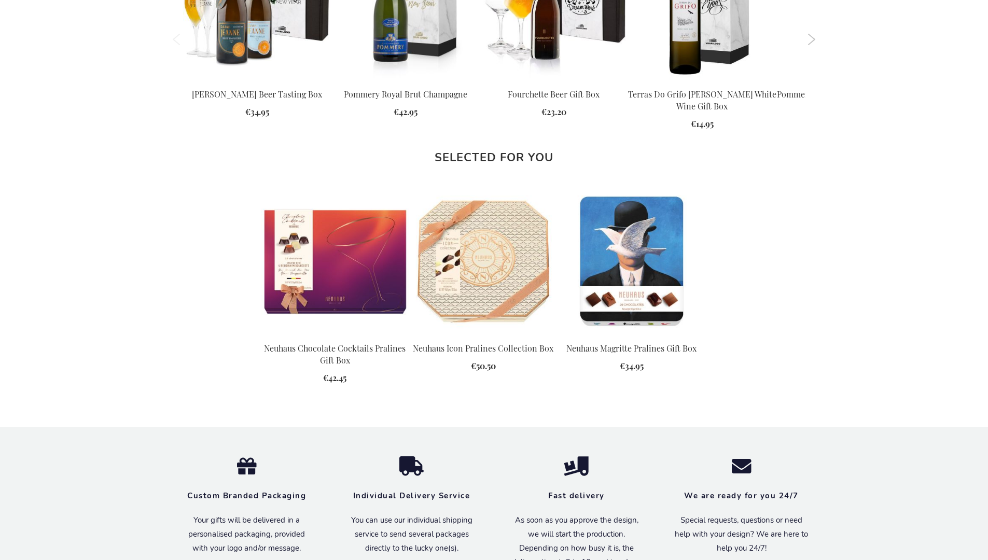
scroll to position [1374, 0]
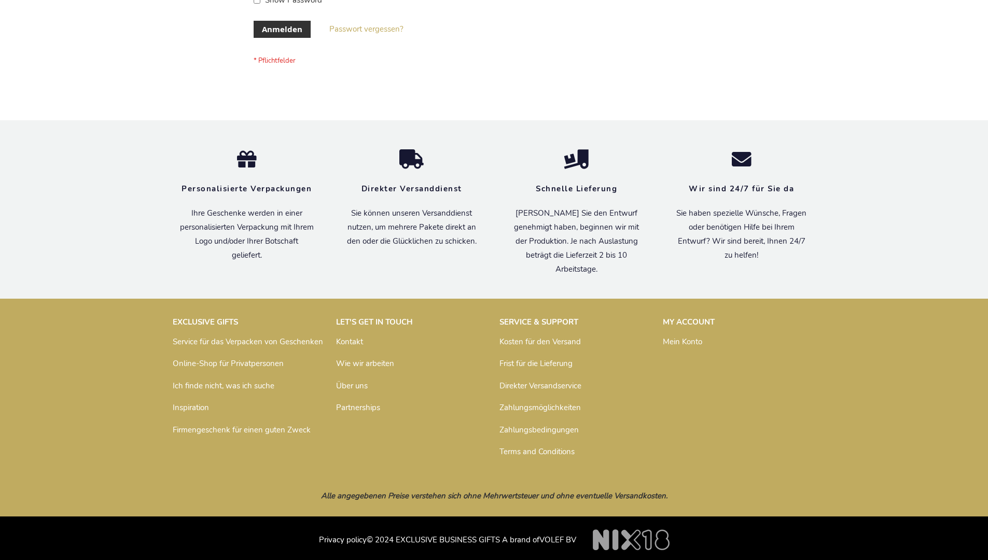
scroll to position [347, 0]
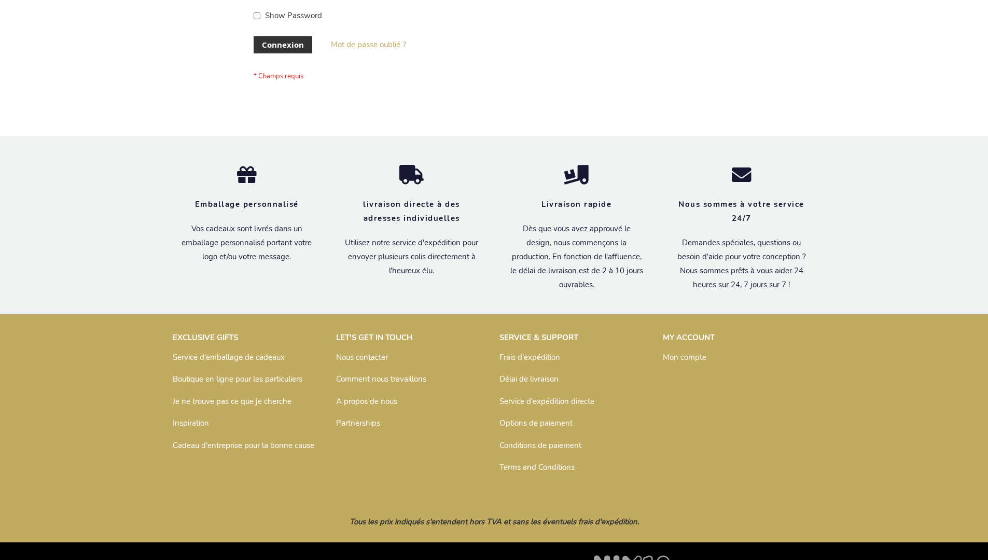
scroll to position [358, 0]
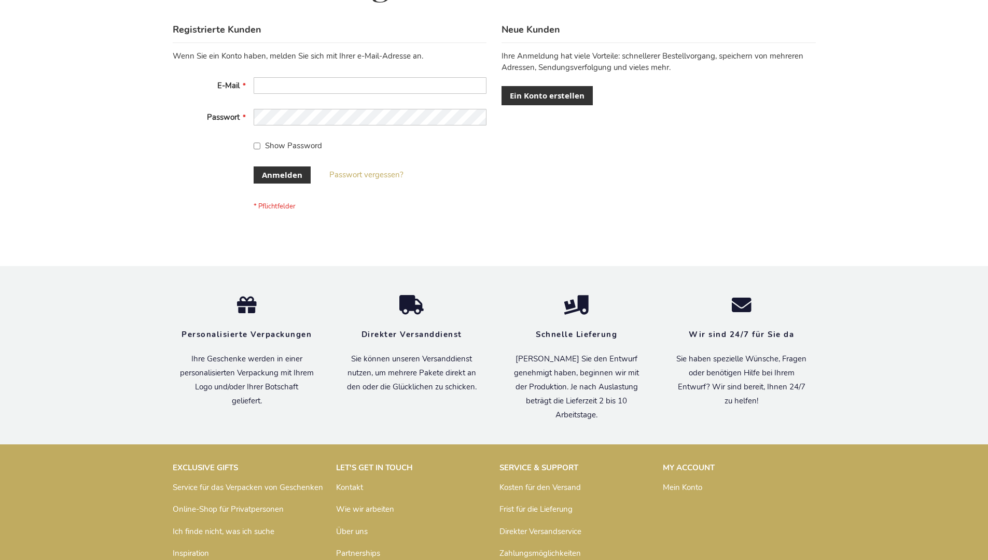
scroll to position [347, 0]
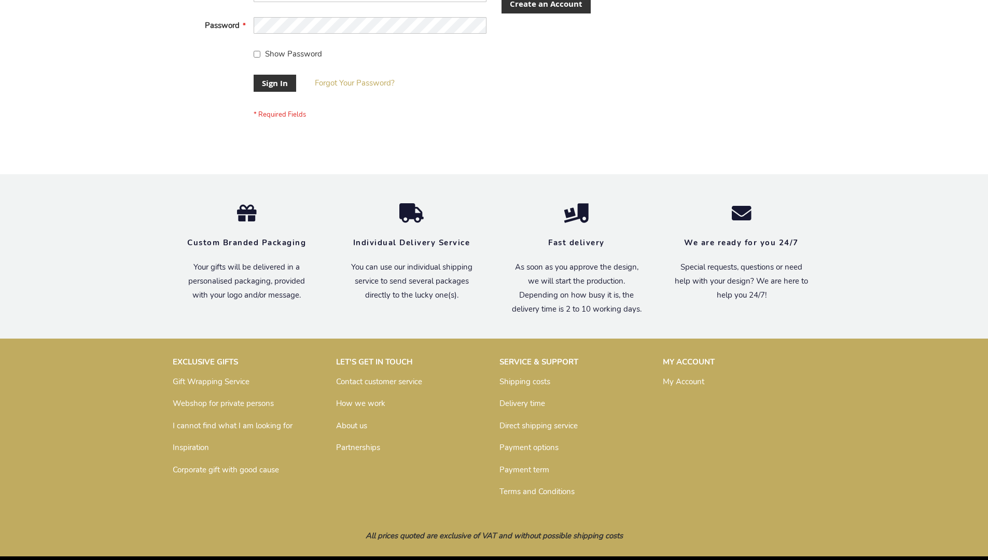
scroll to position [333, 0]
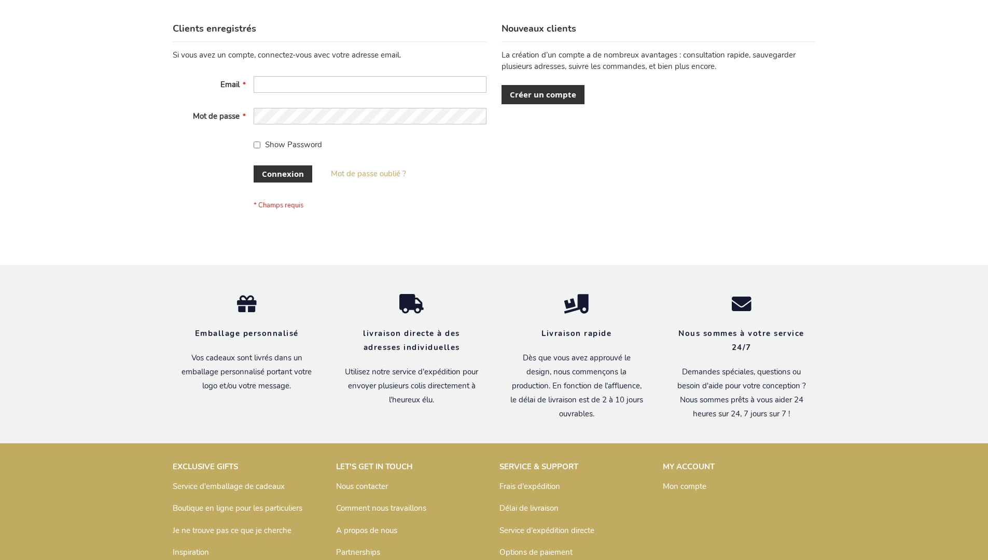
scroll to position [358, 0]
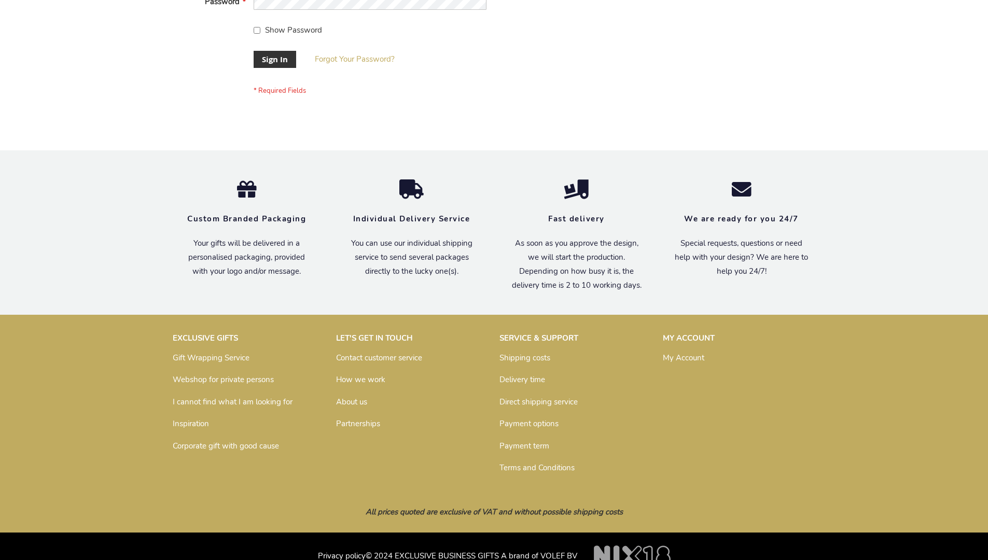
scroll to position [333, 0]
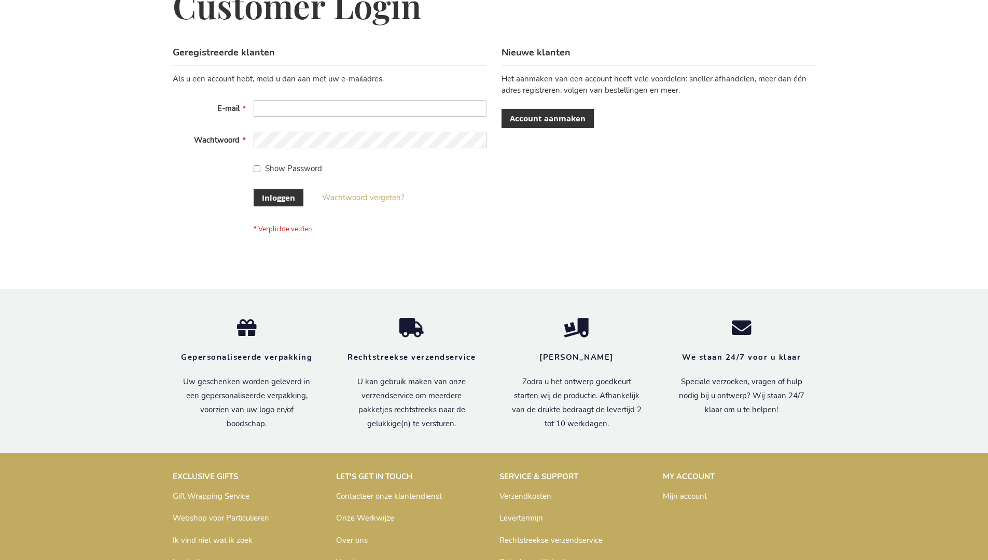
scroll to position [352, 0]
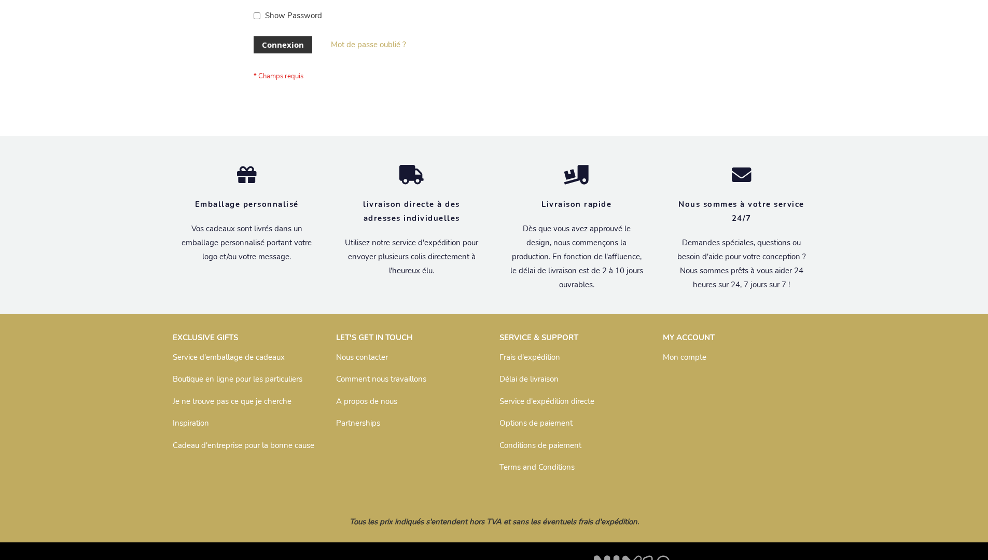
scroll to position [358, 0]
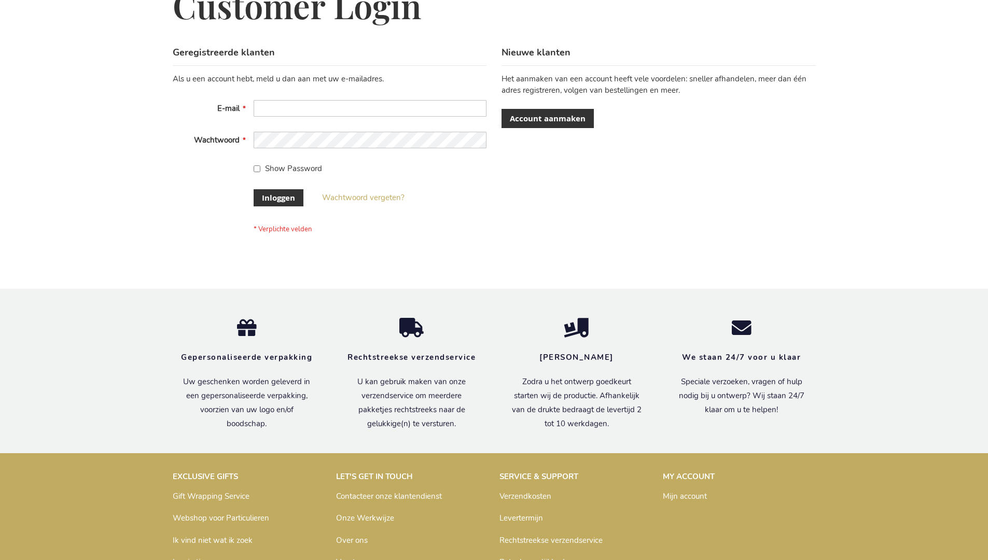
scroll to position [352, 0]
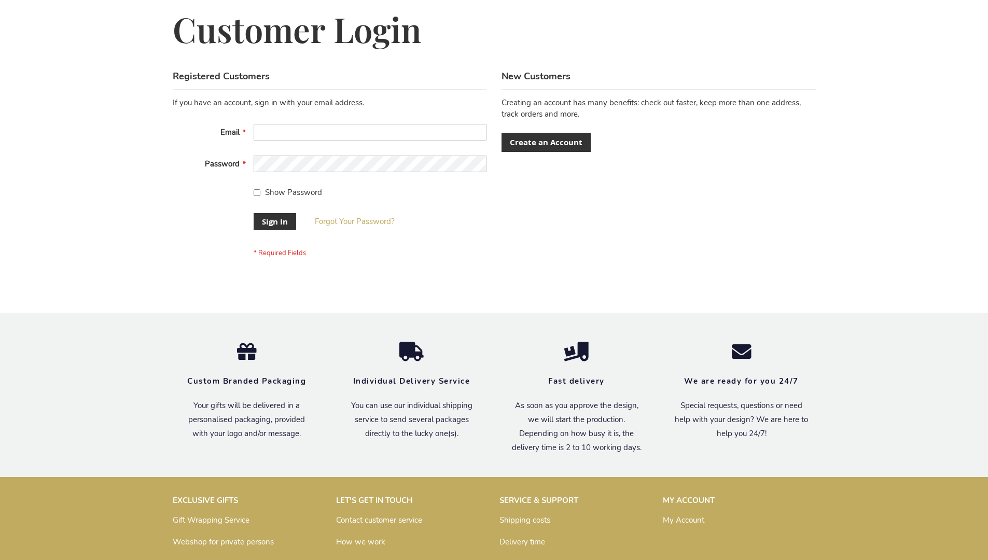
scroll to position [333, 0]
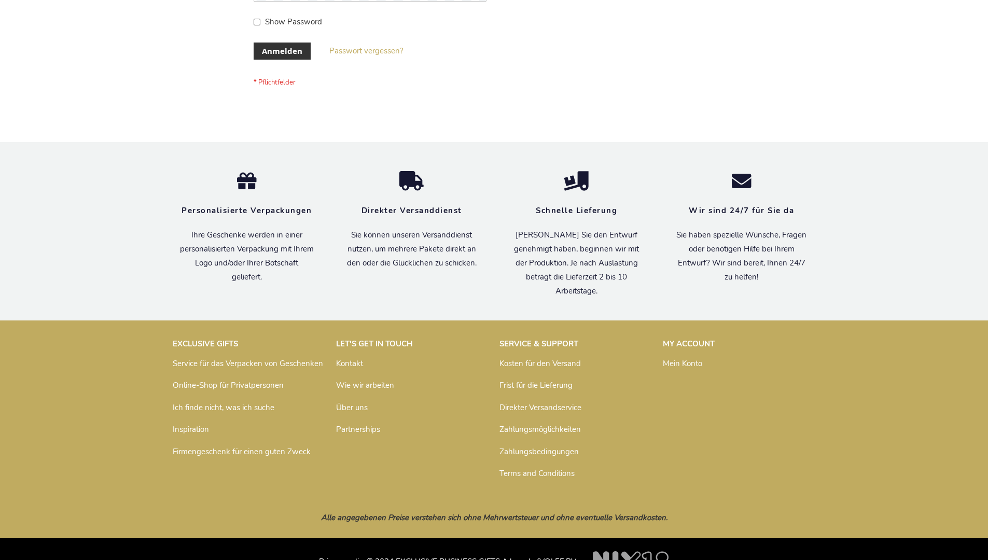
scroll to position [347, 0]
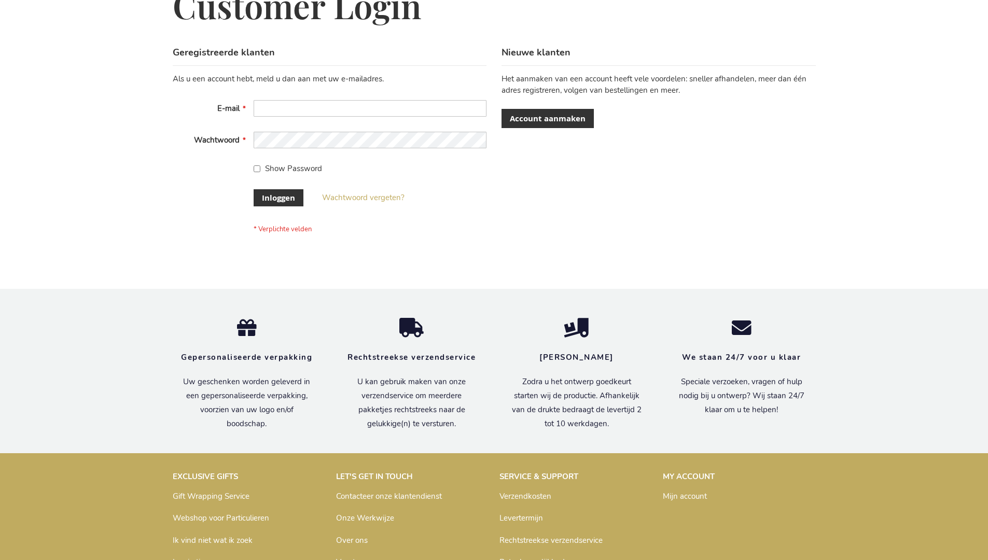
scroll to position [352, 0]
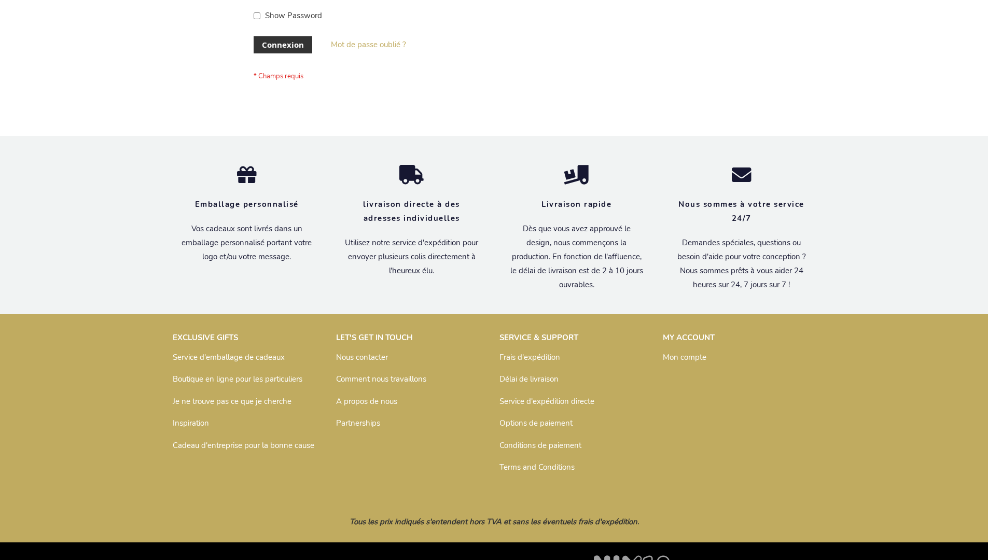
scroll to position [358, 0]
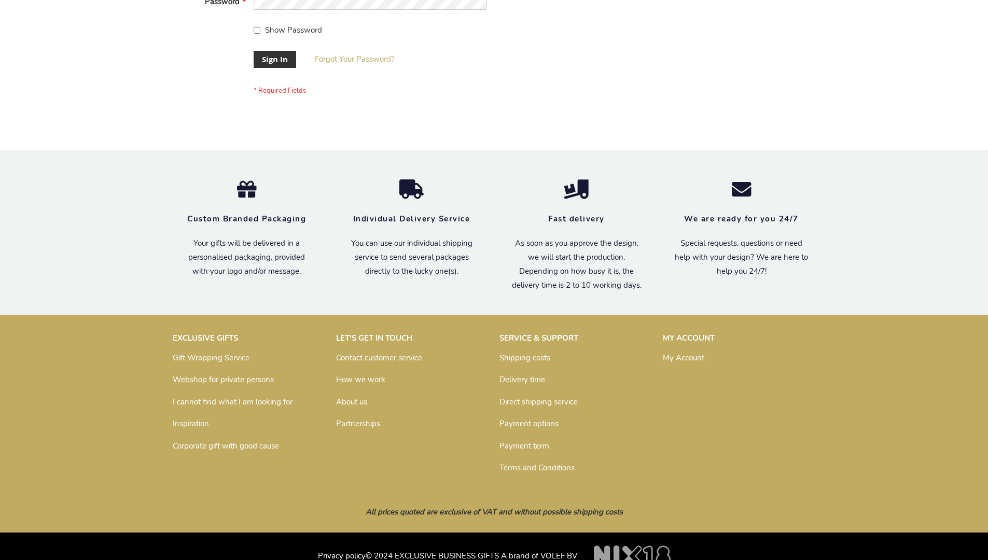
scroll to position [333, 0]
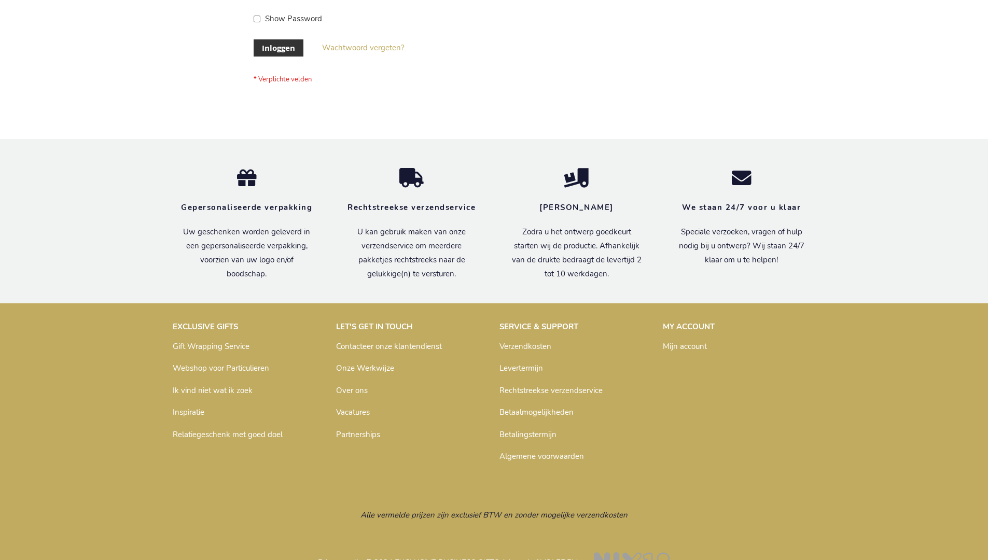
scroll to position [352, 0]
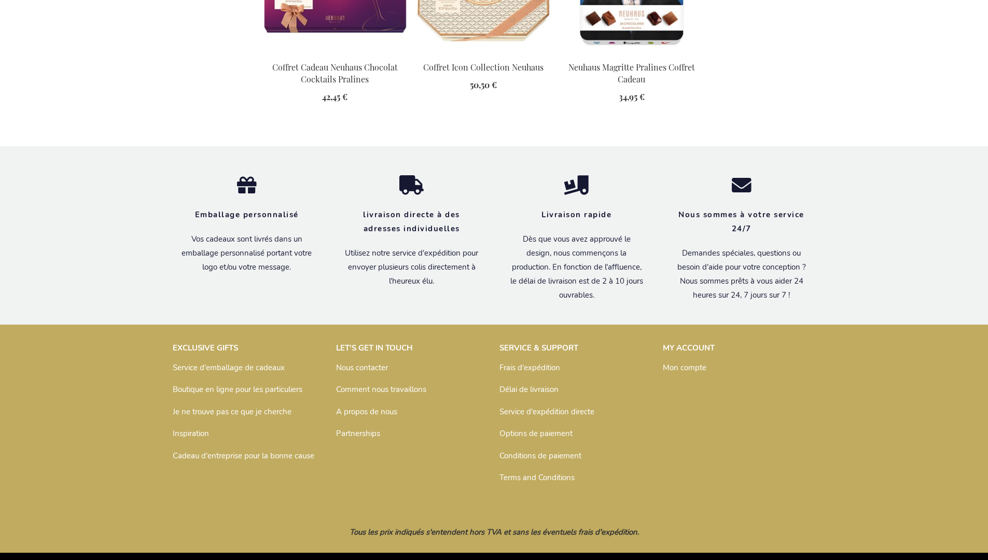
scroll to position [1420, 0]
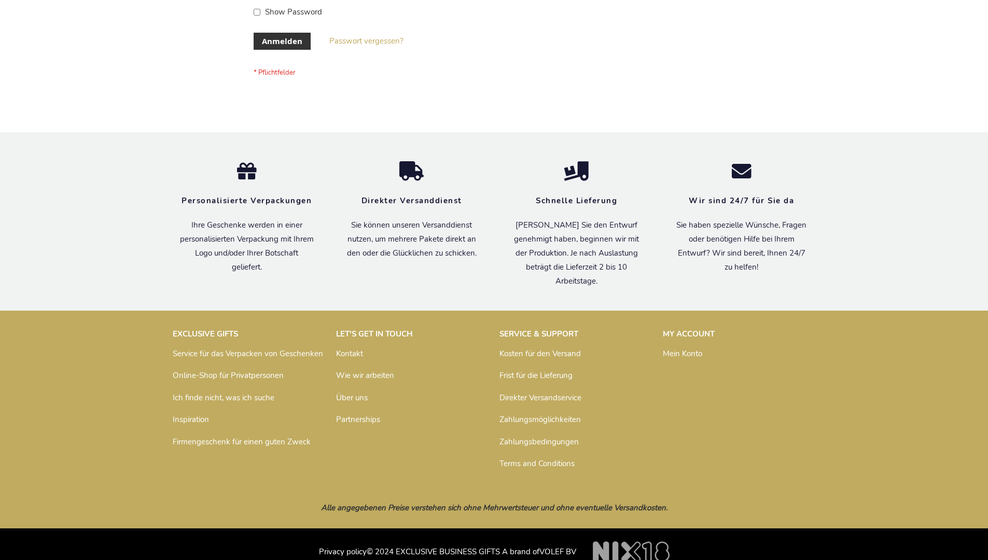
scroll to position [347, 0]
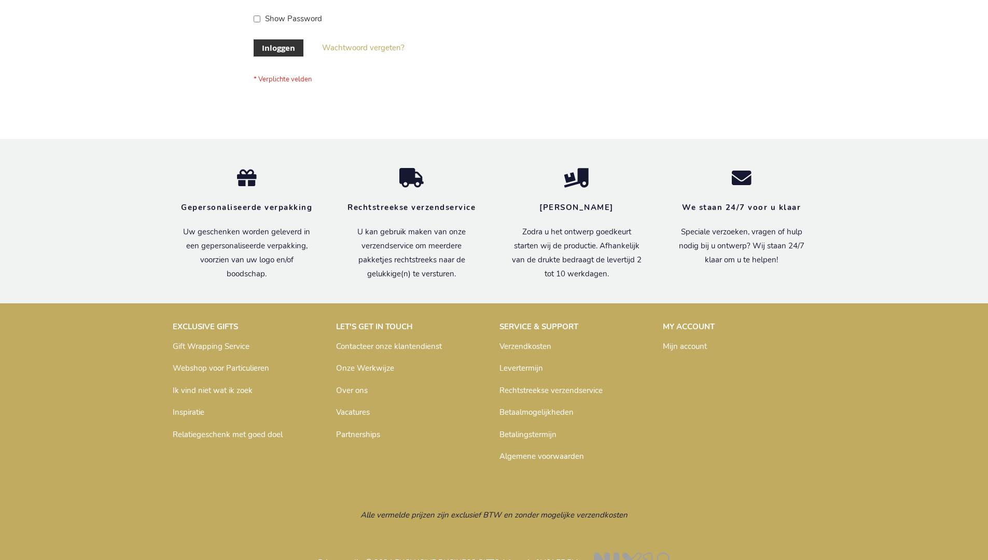
scroll to position [352, 0]
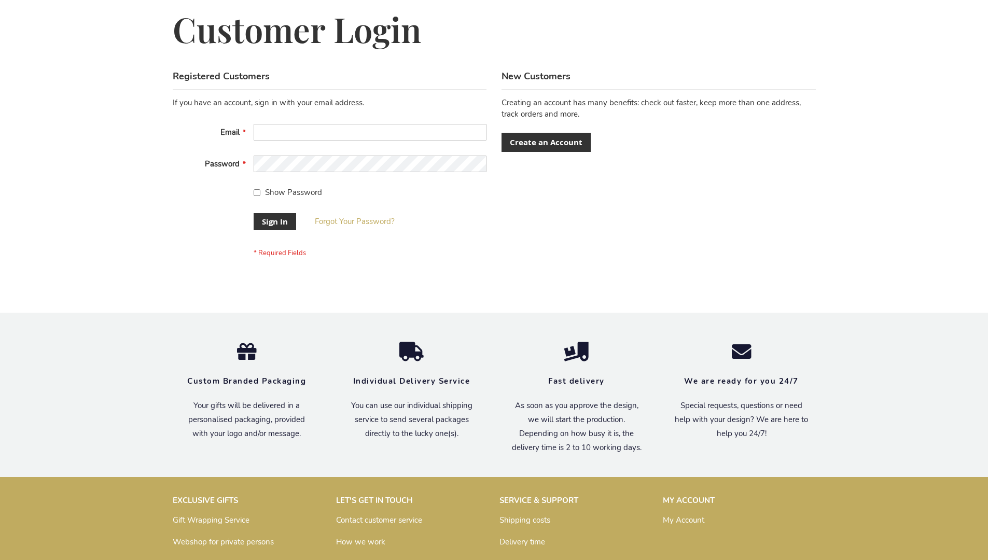
scroll to position [333, 0]
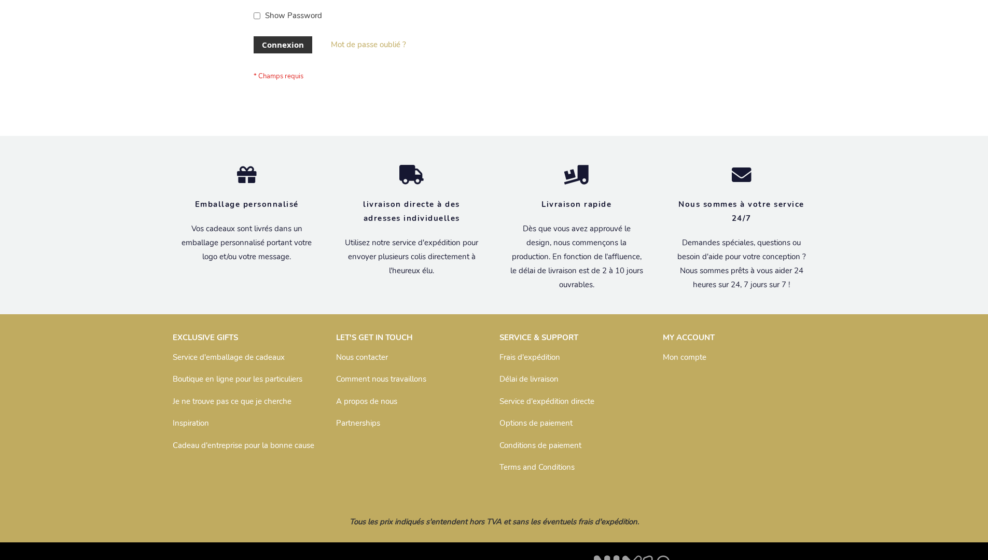
scroll to position [358, 0]
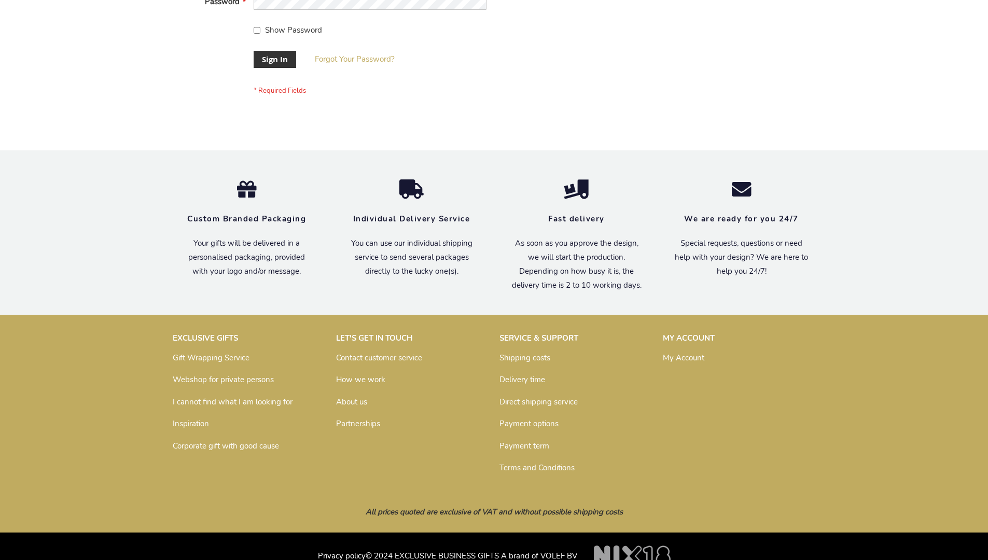
scroll to position [333, 0]
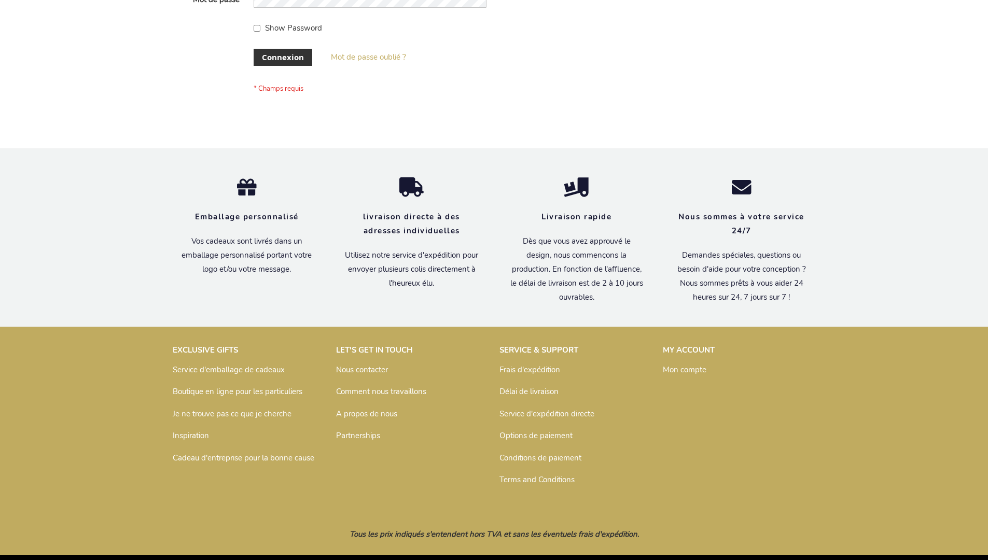
scroll to position [358, 0]
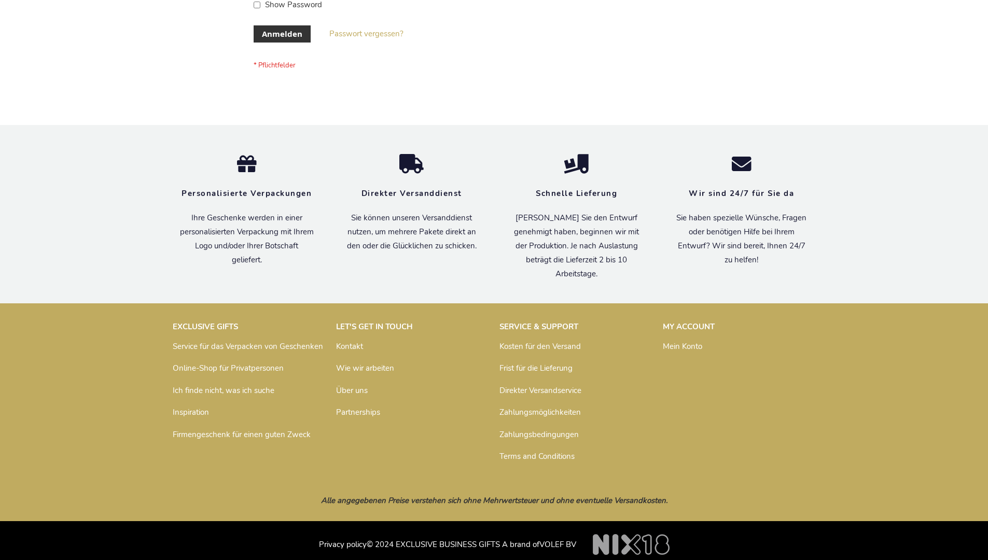
scroll to position [347, 0]
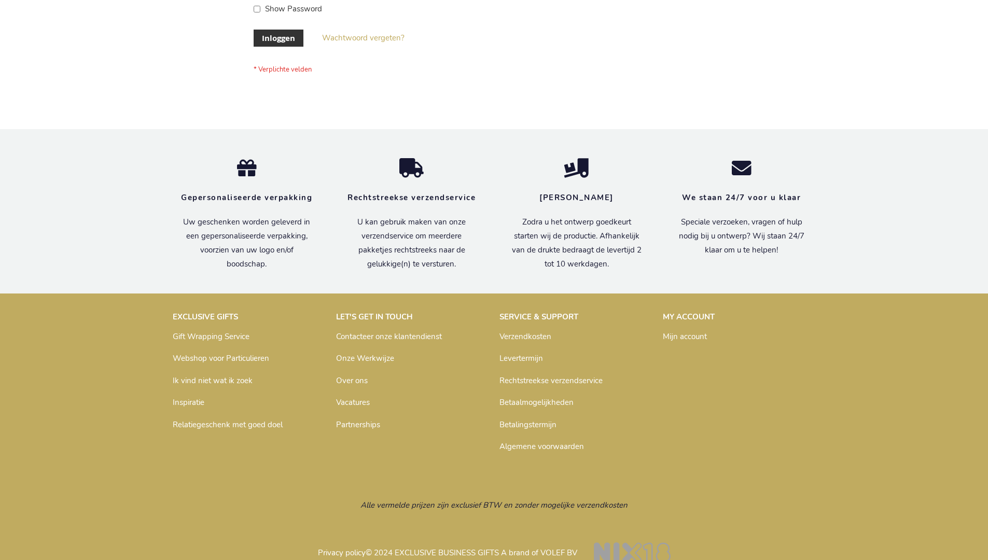
scroll to position [352, 0]
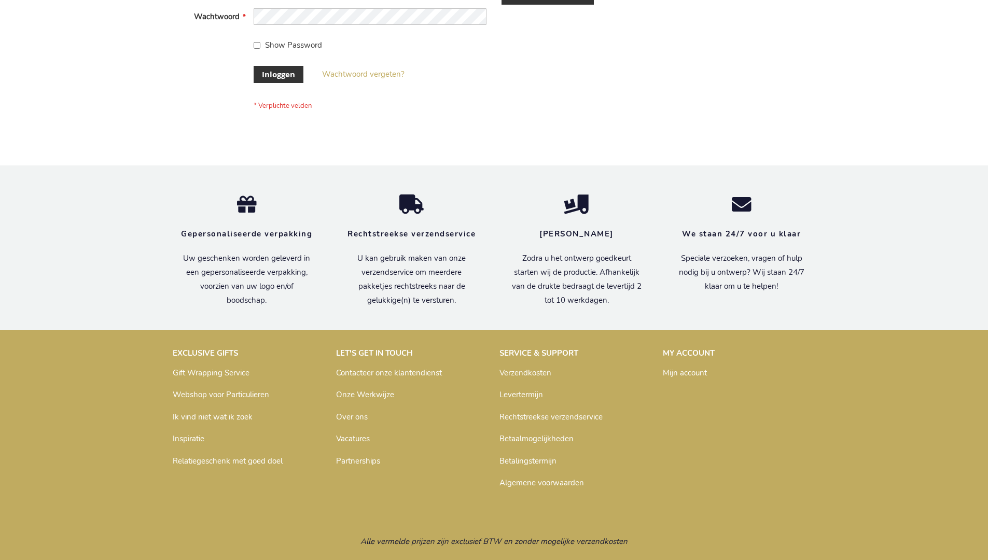
scroll to position [352, 0]
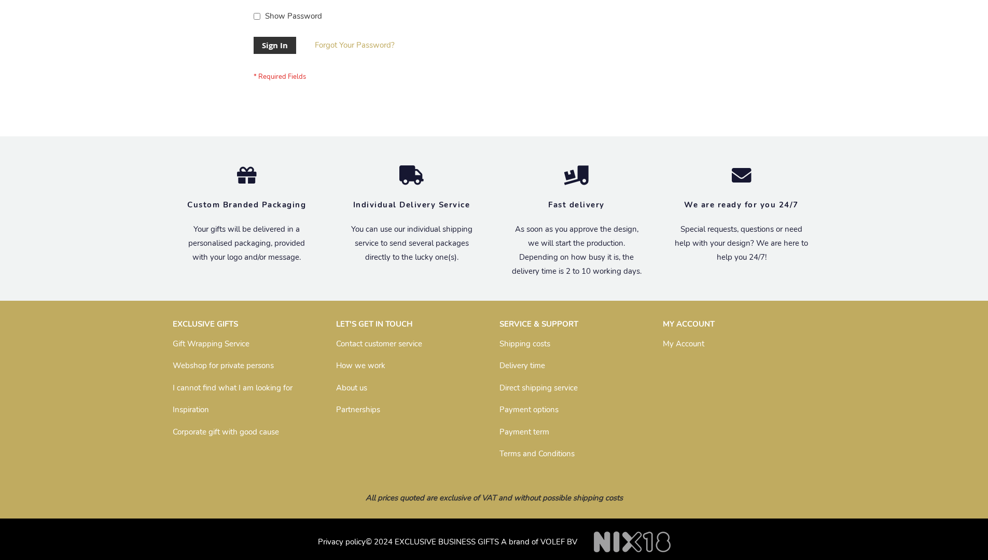
scroll to position [333, 0]
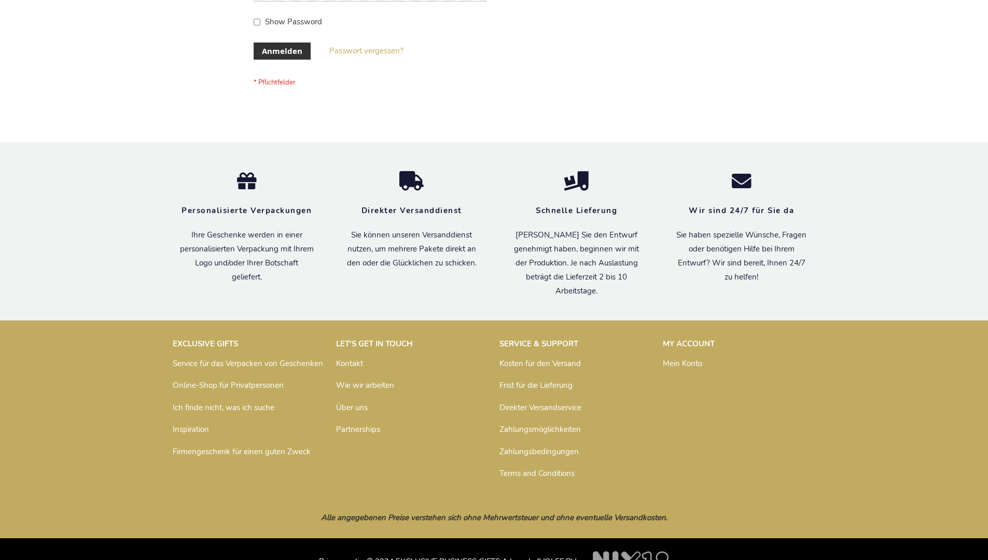
scroll to position [347, 0]
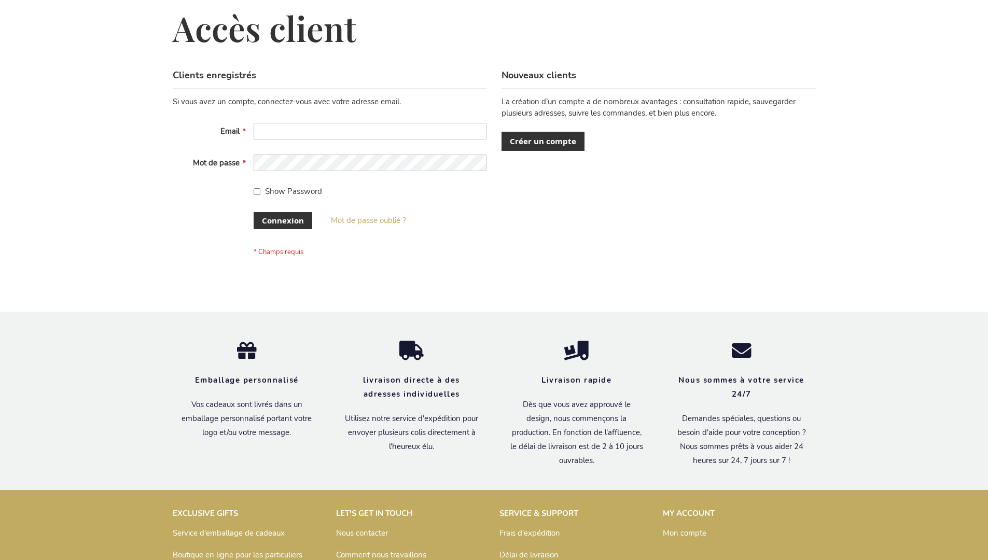
scroll to position [358, 0]
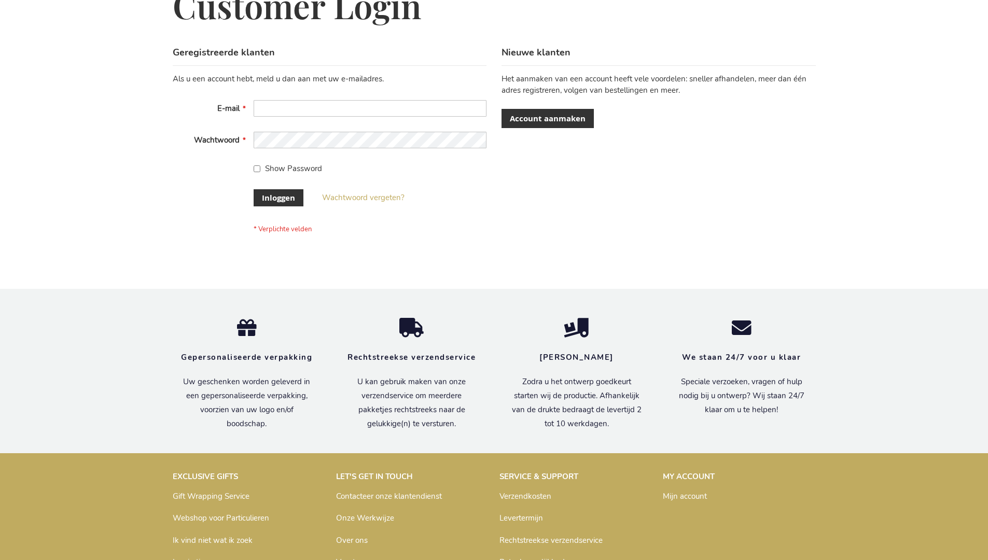
scroll to position [352, 0]
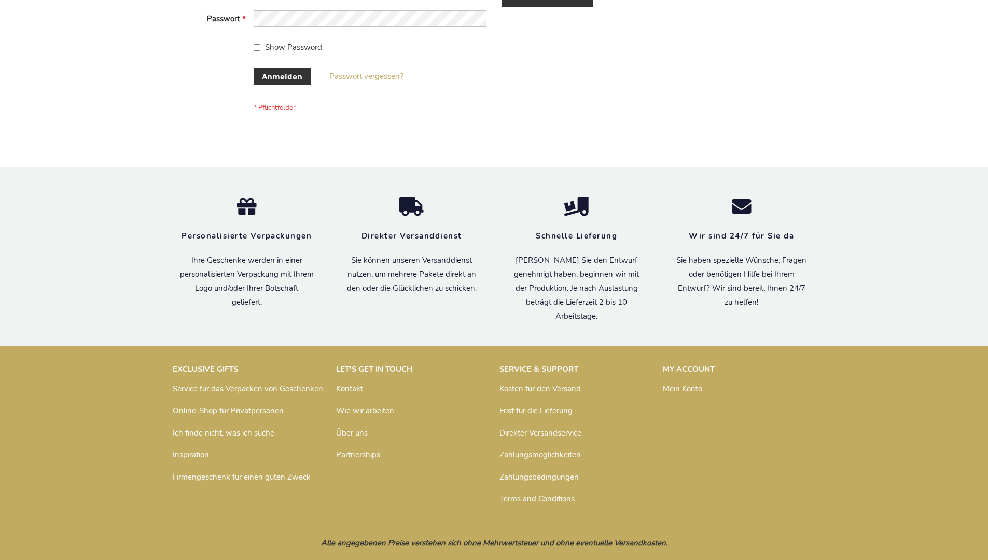
scroll to position [347, 0]
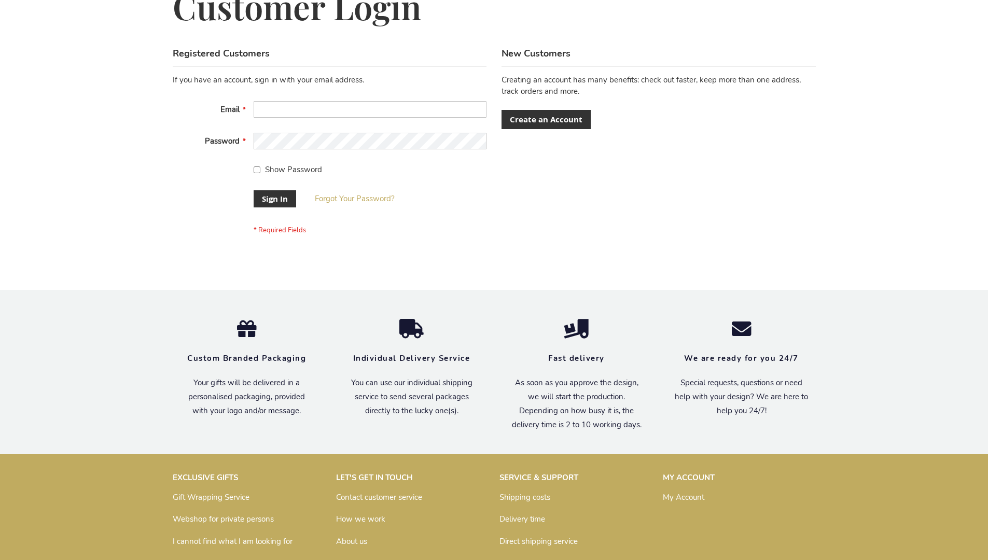
scroll to position [333, 0]
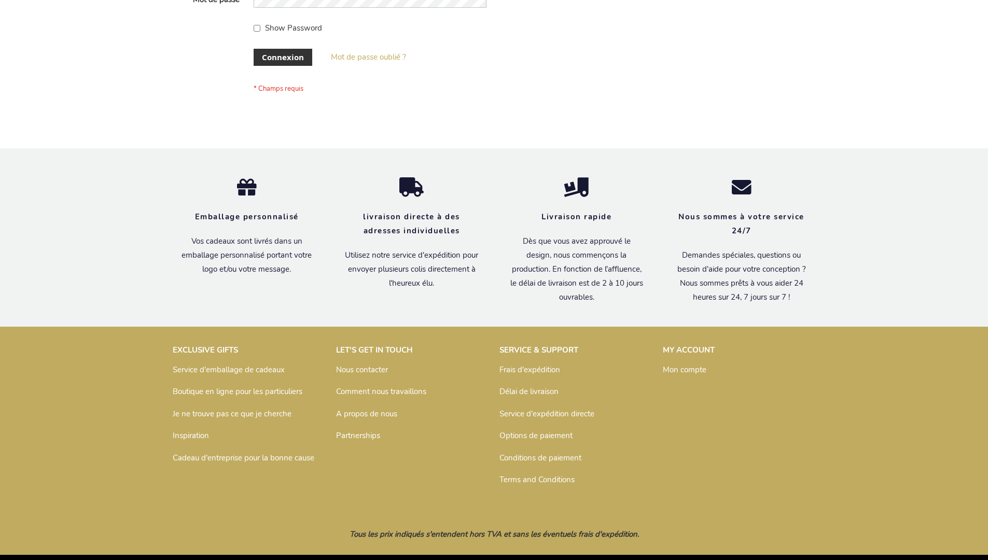
scroll to position [358, 0]
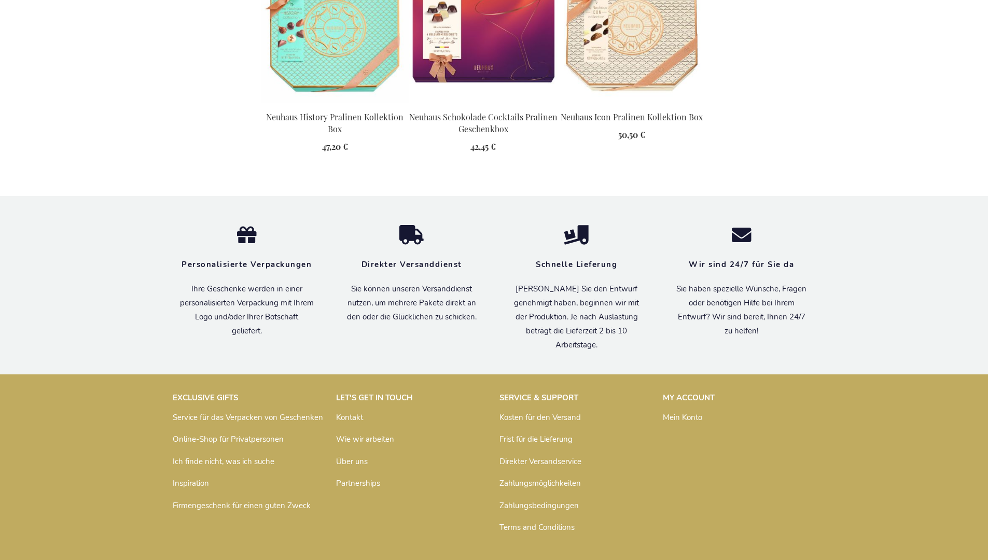
scroll to position [1410, 0]
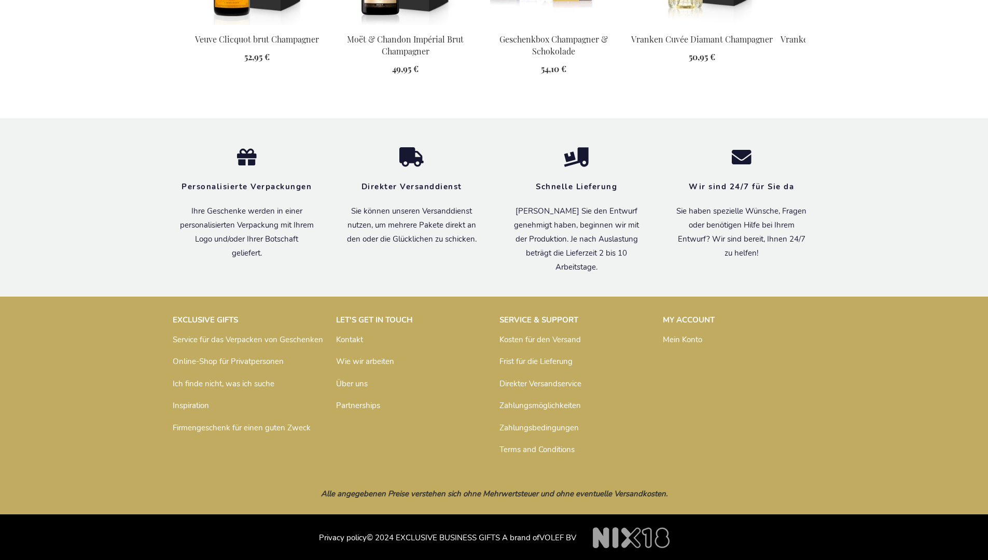
scroll to position [1374, 0]
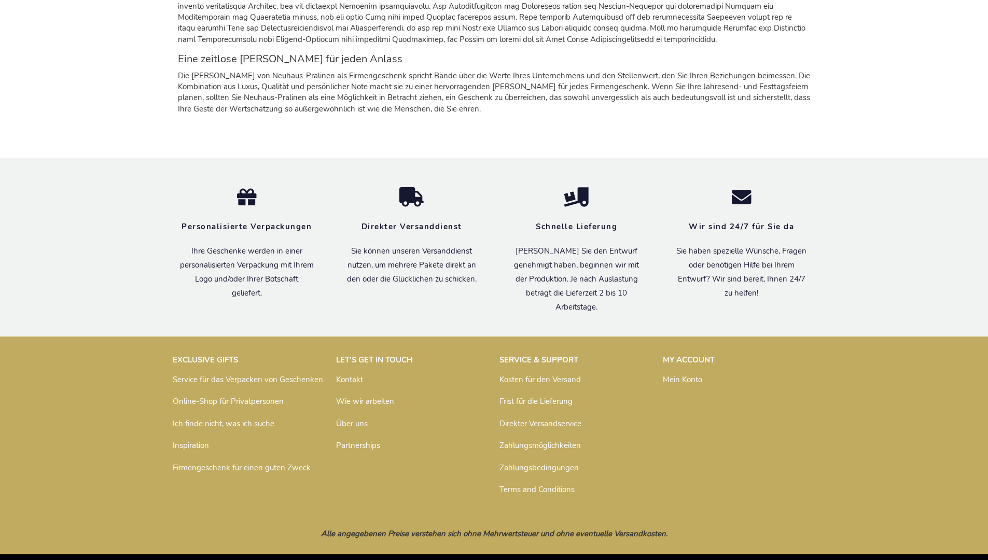
scroll to position [1481, 0]
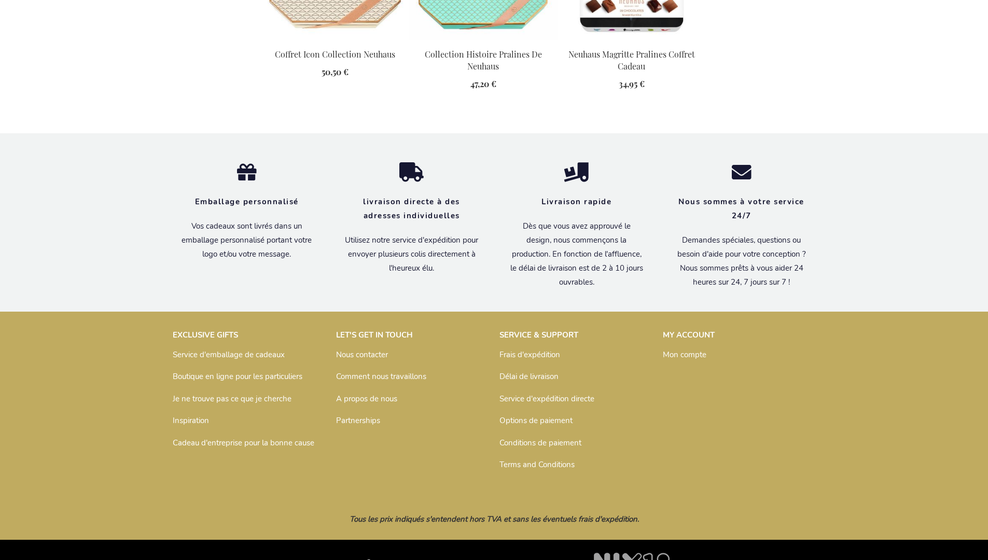
scroll to position [1498, 0]
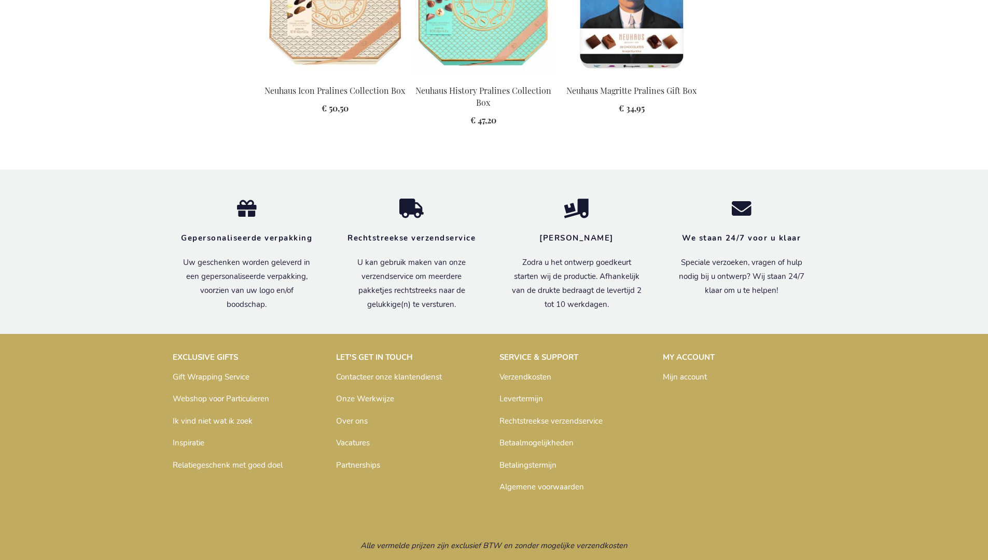
scroll to position [1493, 0]
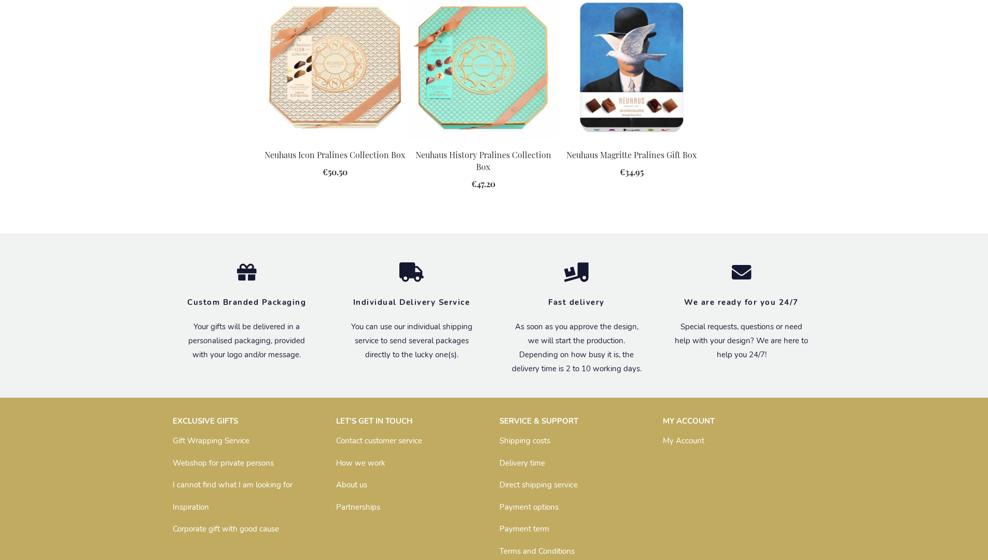
scroll to position [1441, 0]
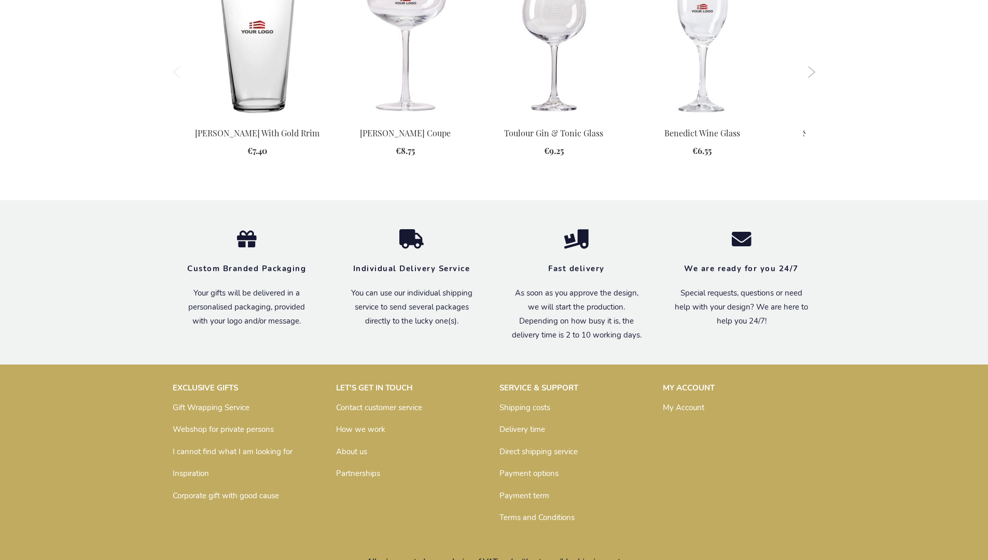
scroll to position [1242, 0]
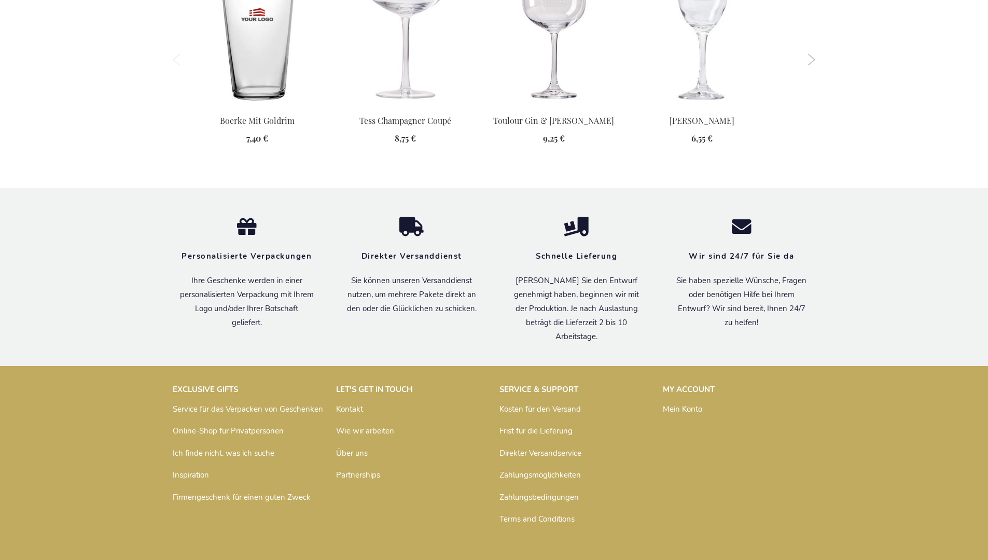
scroll to position [1265, 0]
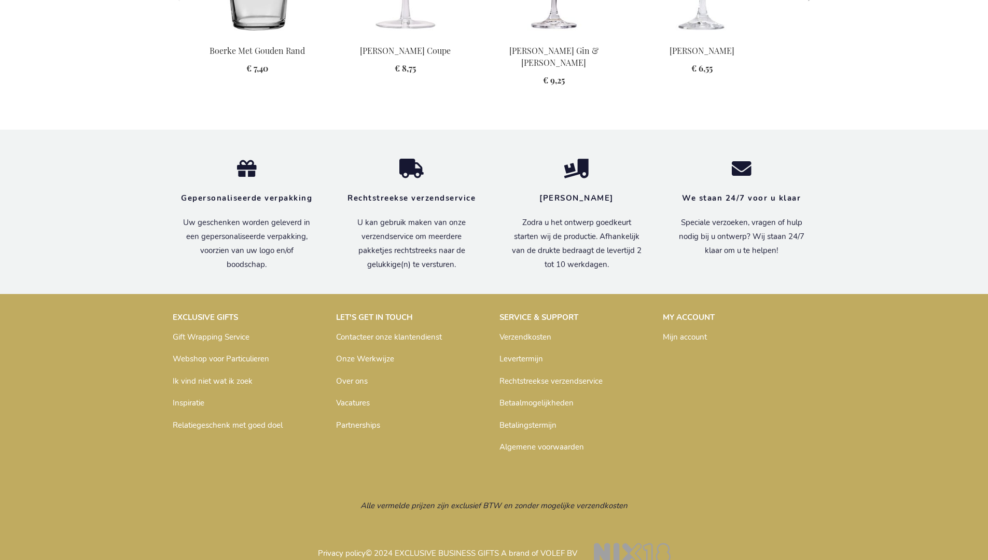
scroll to position [1264, 0]
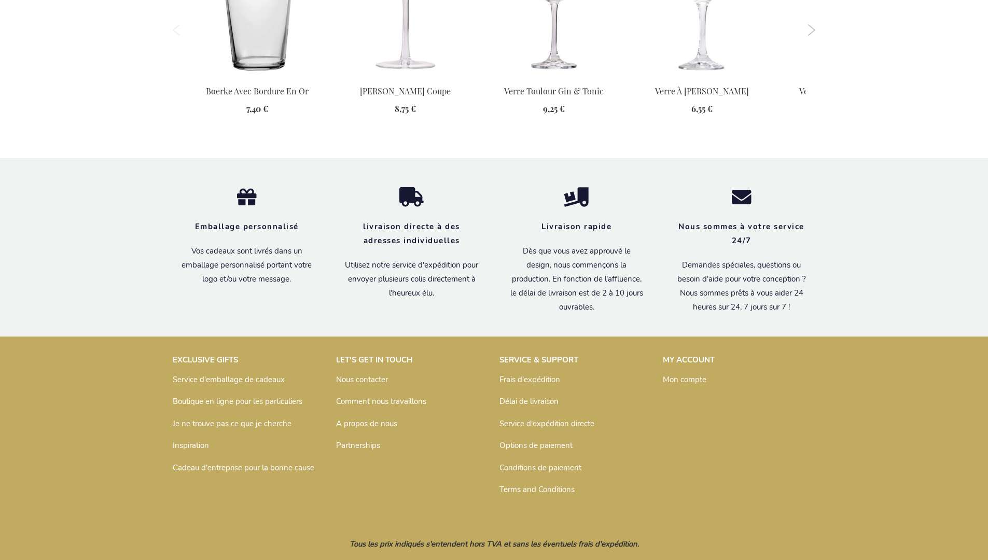
scroll to position [1266, 0]
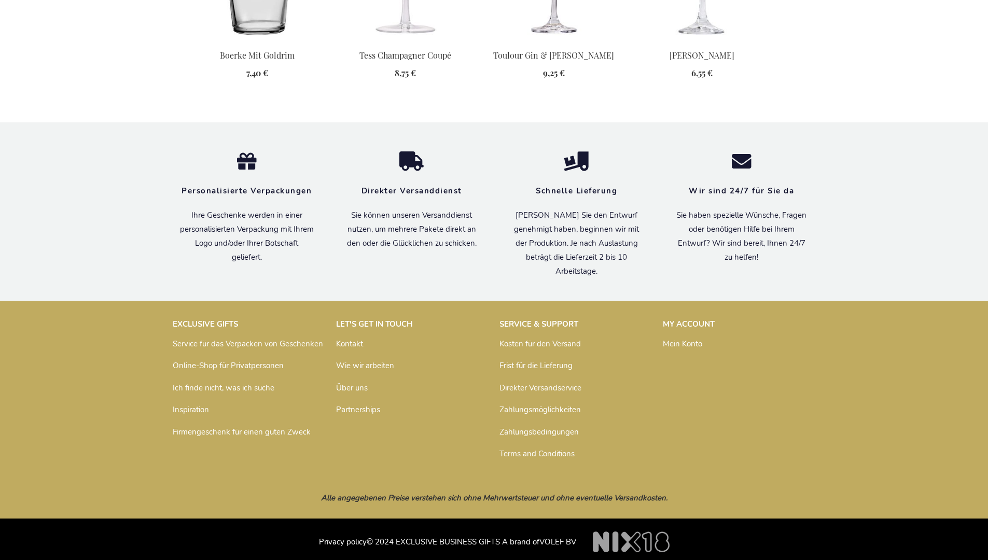
scroll to position [1265, 0]
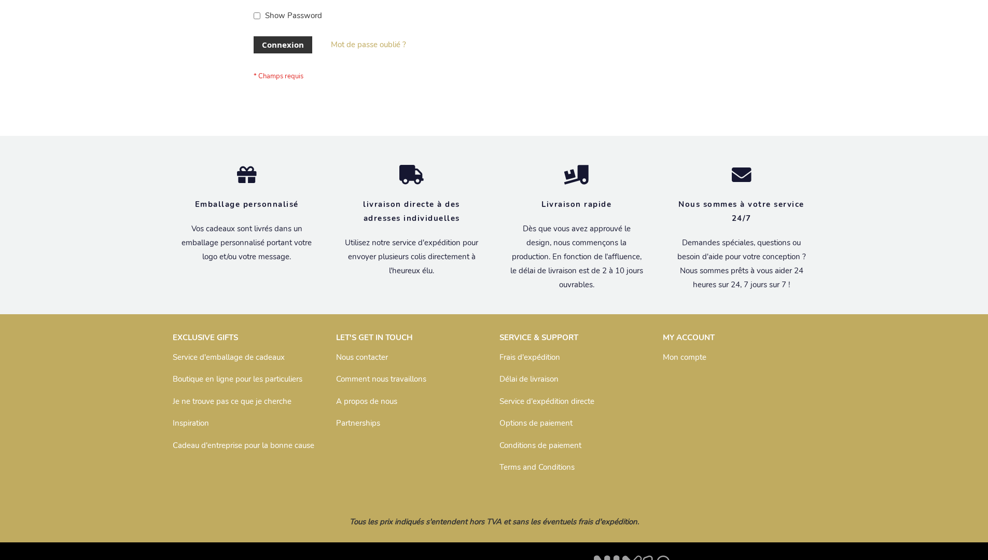
scroll to position [358, 0]
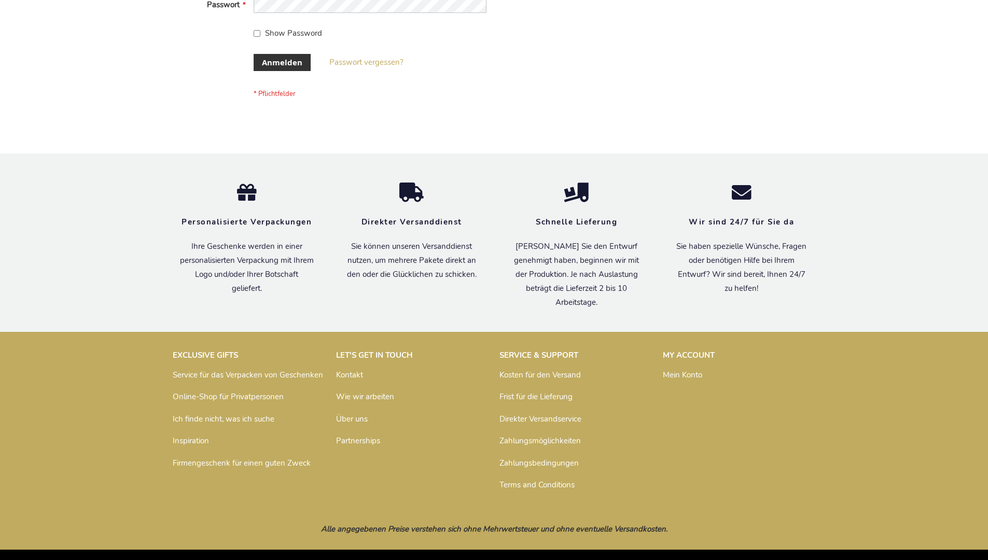
scroll to position [347, 0]
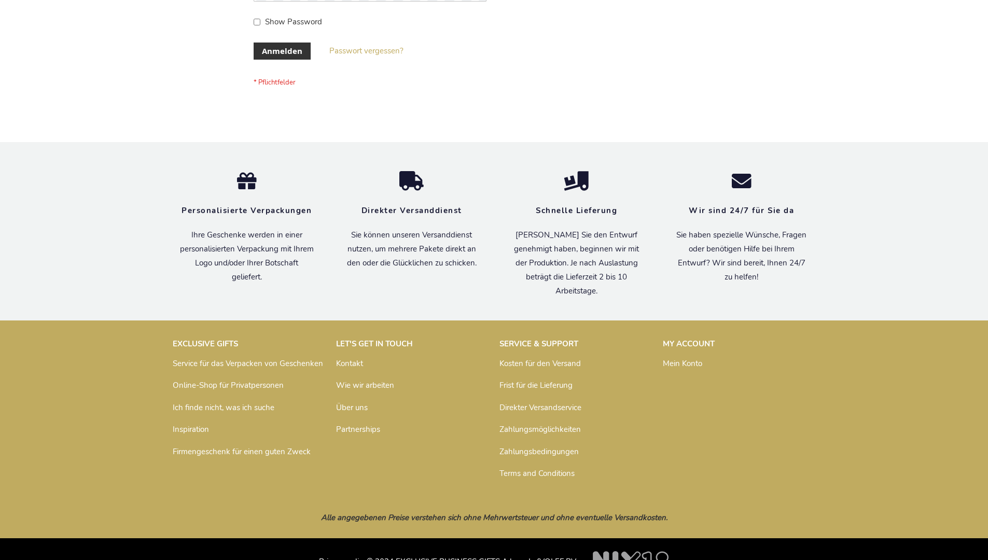
scroll to position [347, 0]
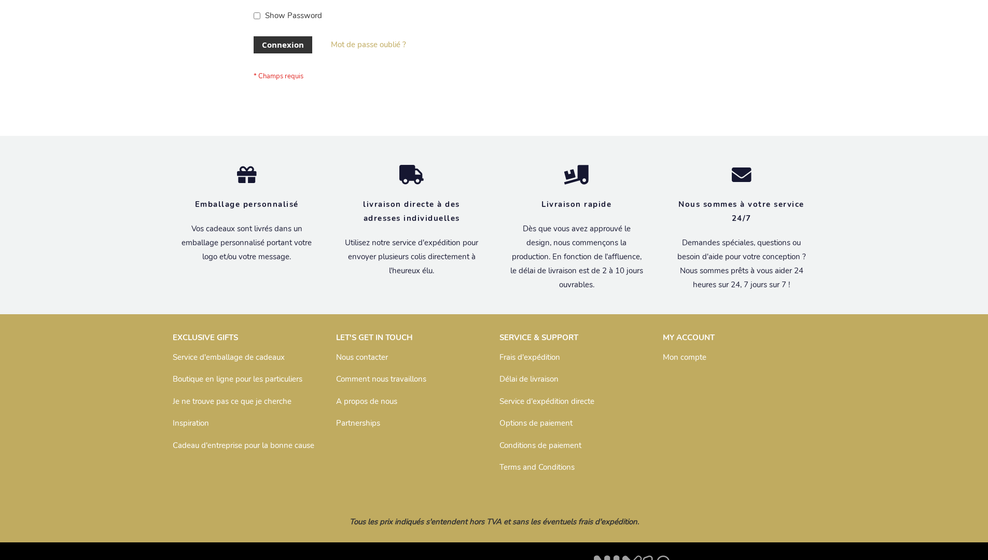
scroll to position [358, 0]
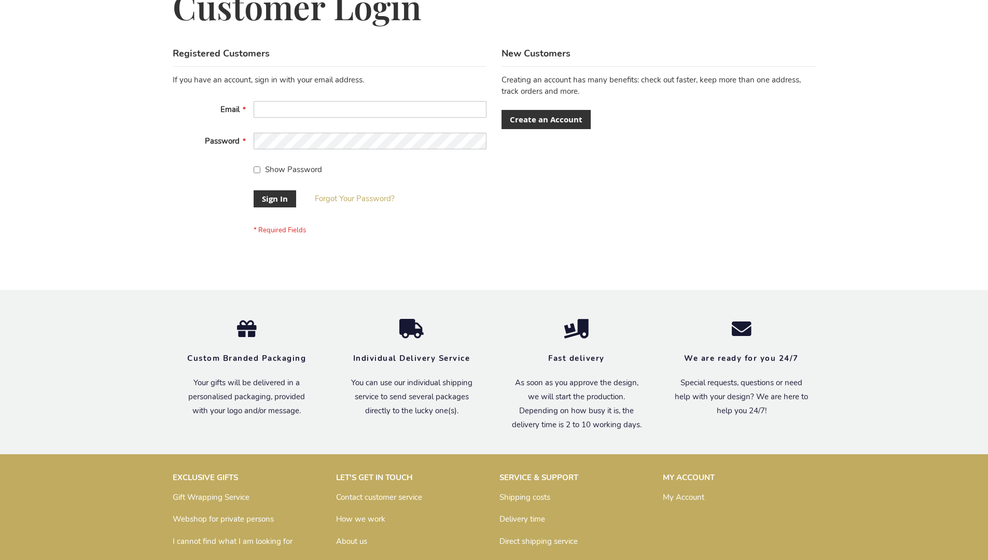
scroll to position [333, 0]
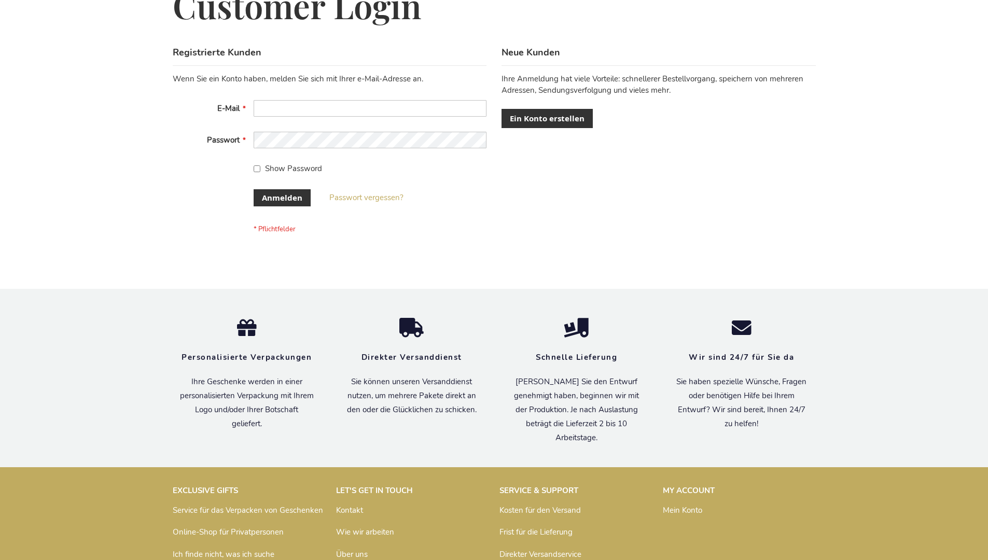
scroll to position [347, 0]
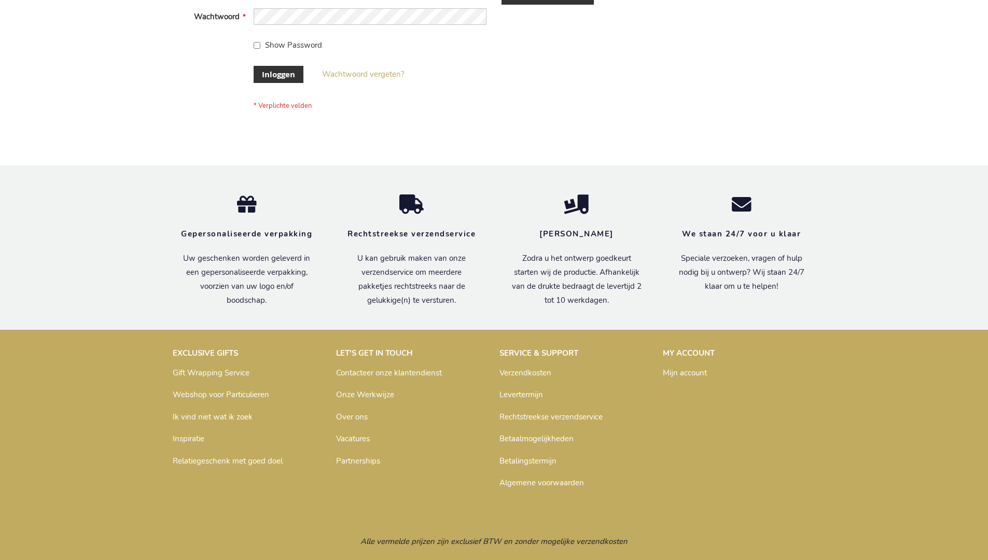
scroll to position [352, 0]
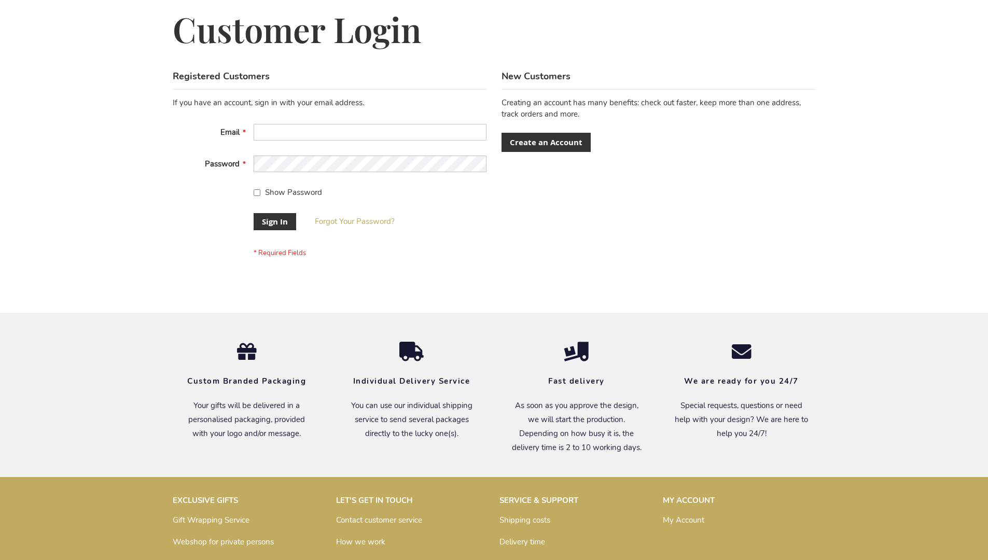
scroll to position [333, 0]
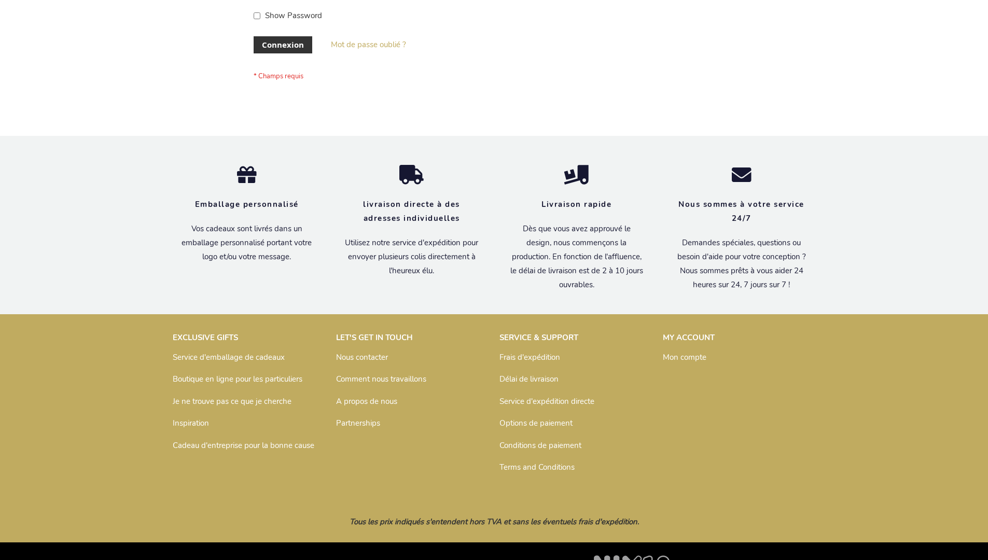
scroll to position [358, 0]
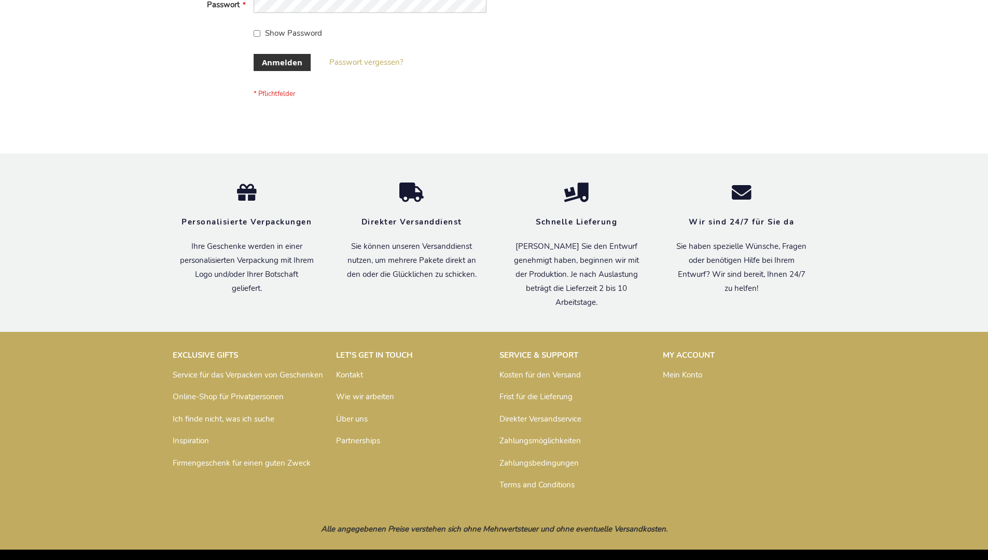
scroll to position [347, 0]
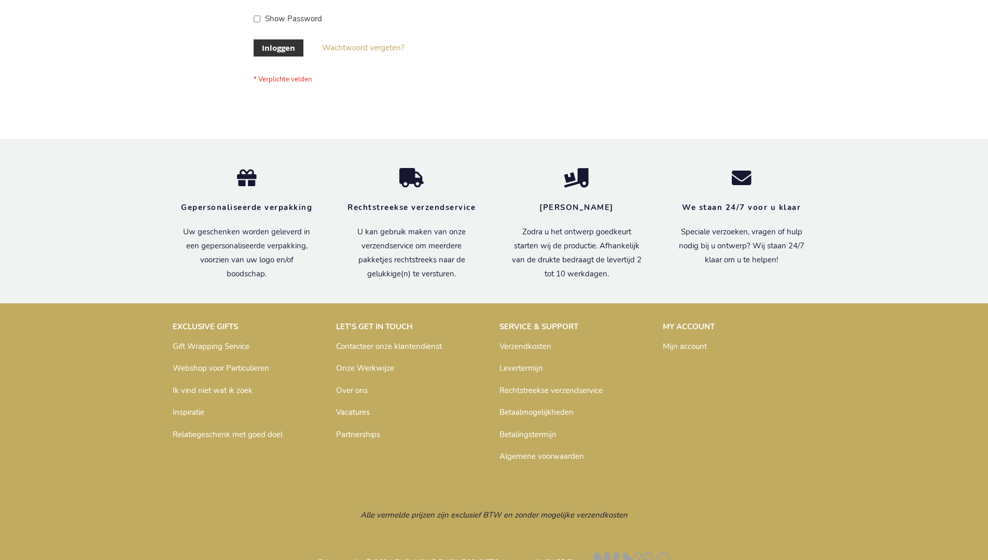
scroll to position [352, 0]
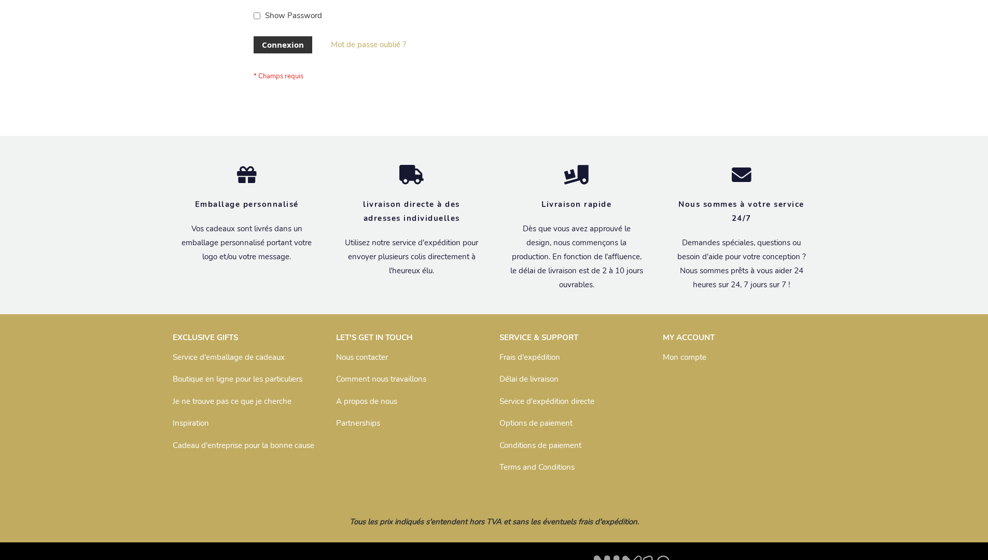
scroll to position [358, 0]
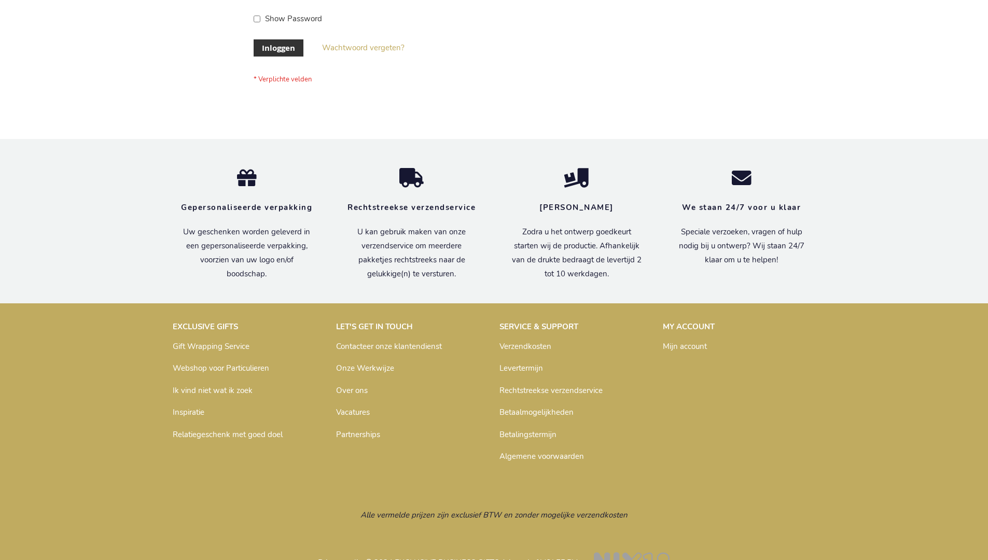
scroll to position [352, 0]
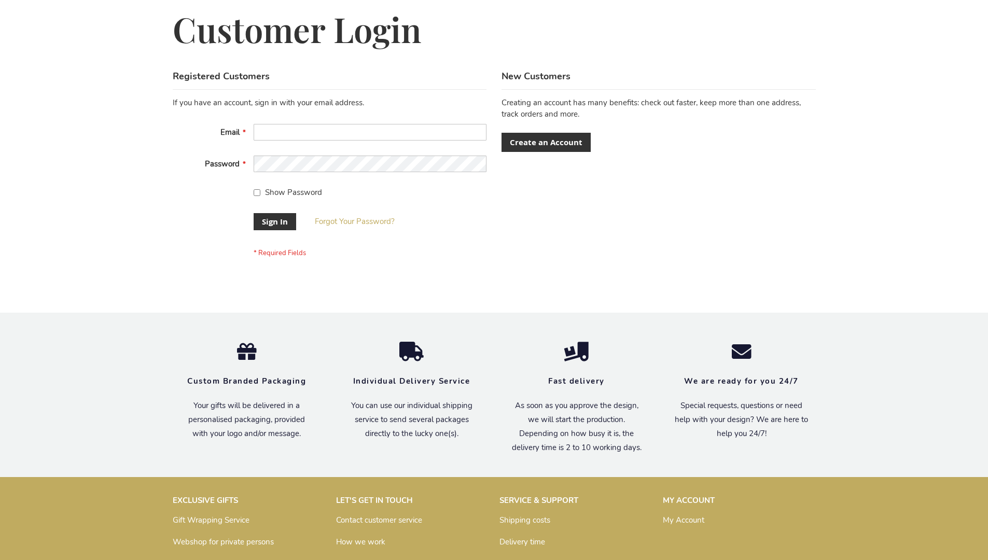
scroll to position [333, 0]
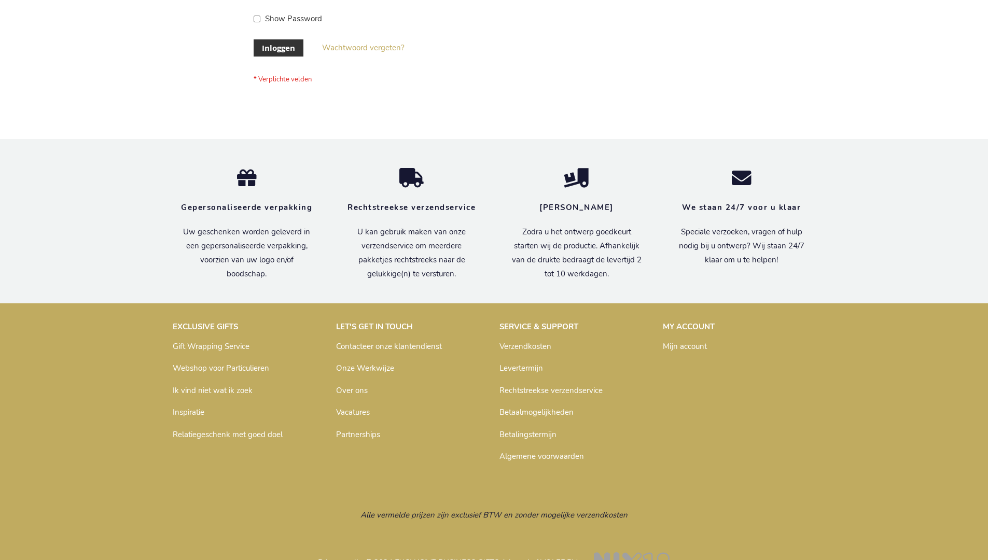
scroll to position [352, 0]
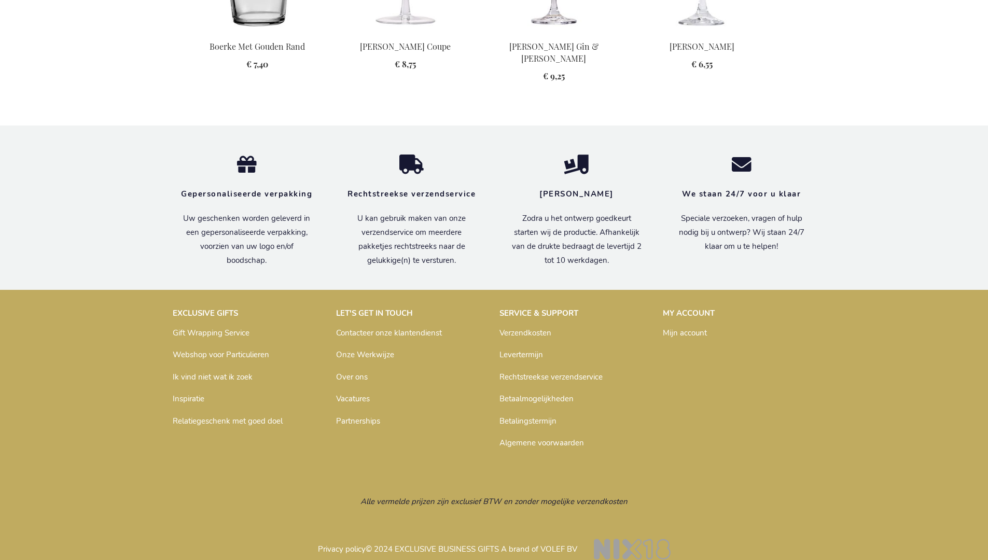
scroll to position [1264, 0]
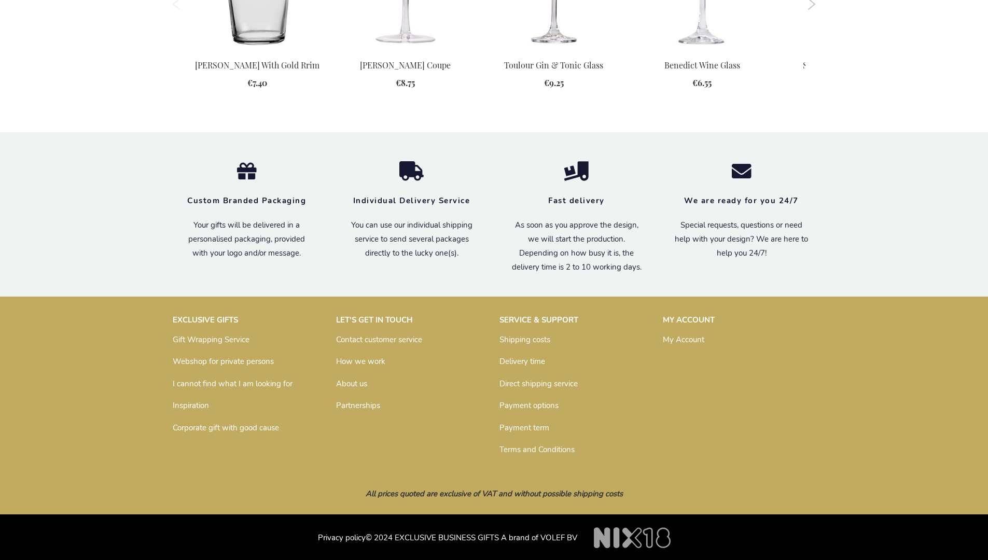
scroll to position [1242, 0]
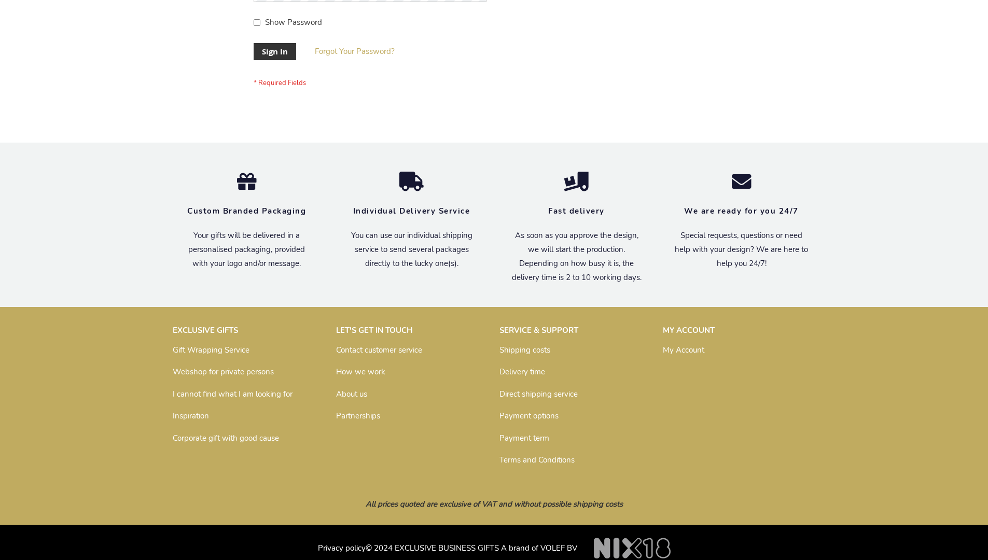
scroll to position [333, 0]
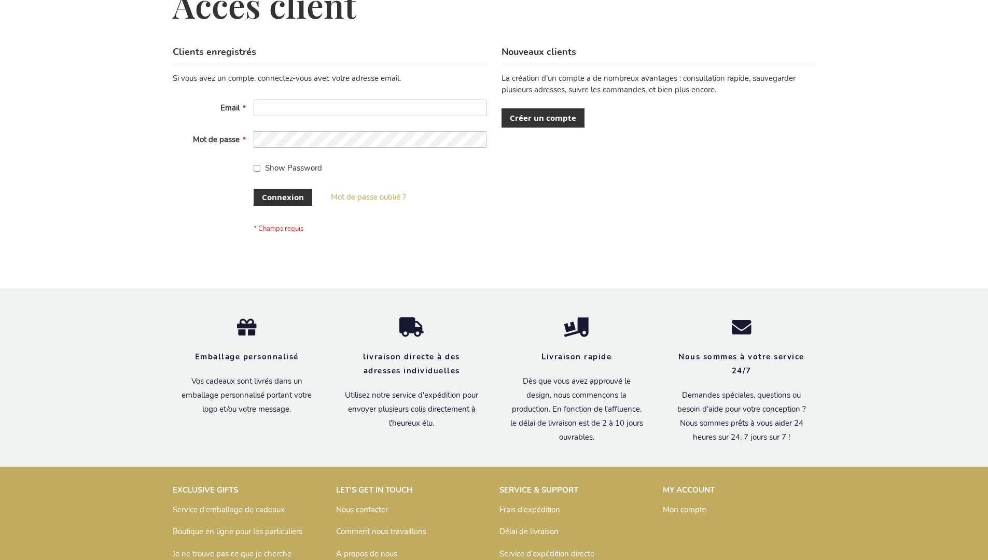
scroll to position [358, 0]
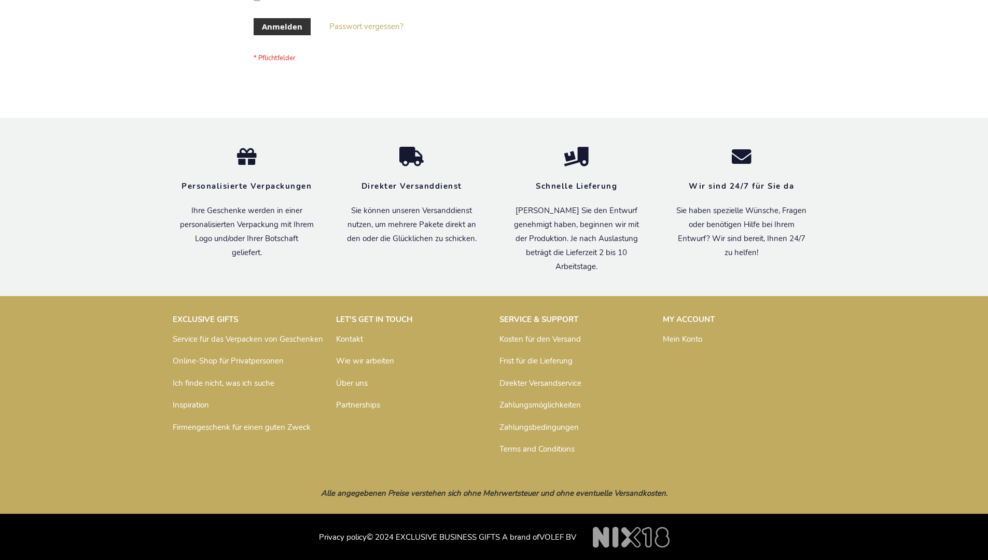
scroll to position [347, 0]
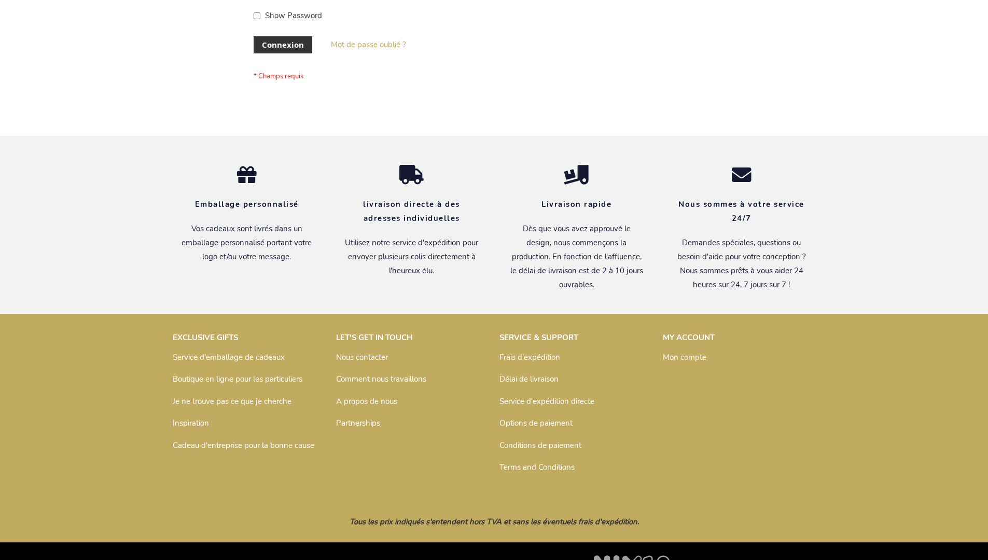
scroll to position [358, 0]
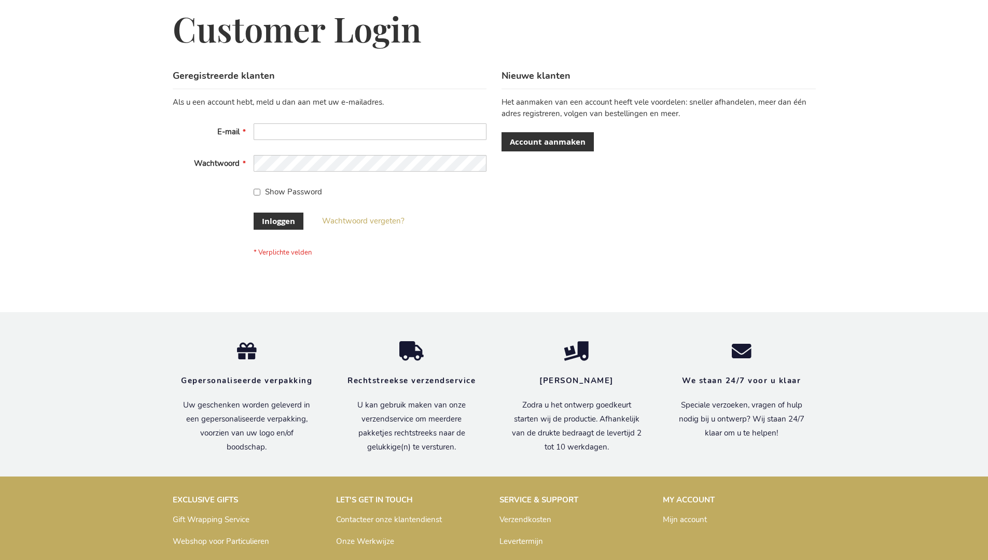
scroll to position [352, 0]
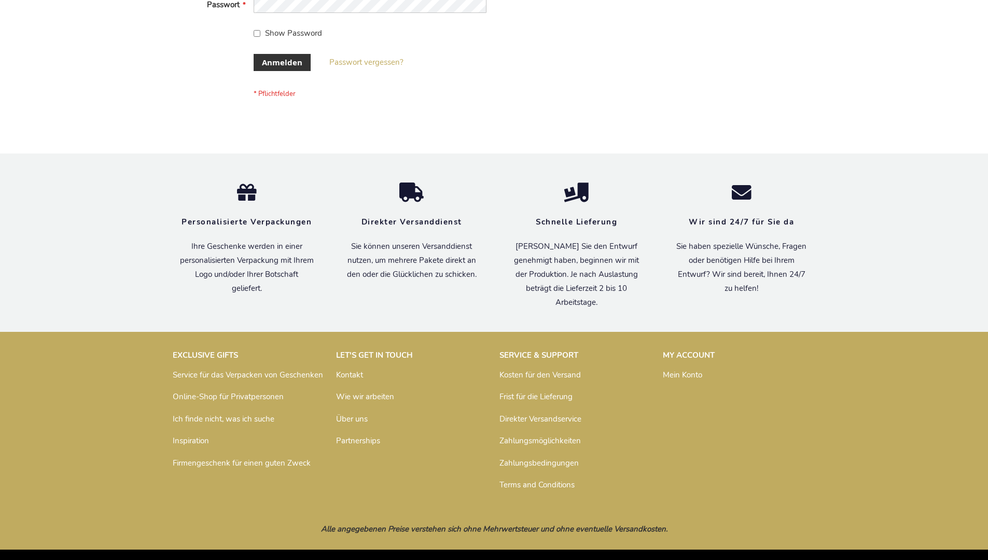
scroll to position [347, 0]
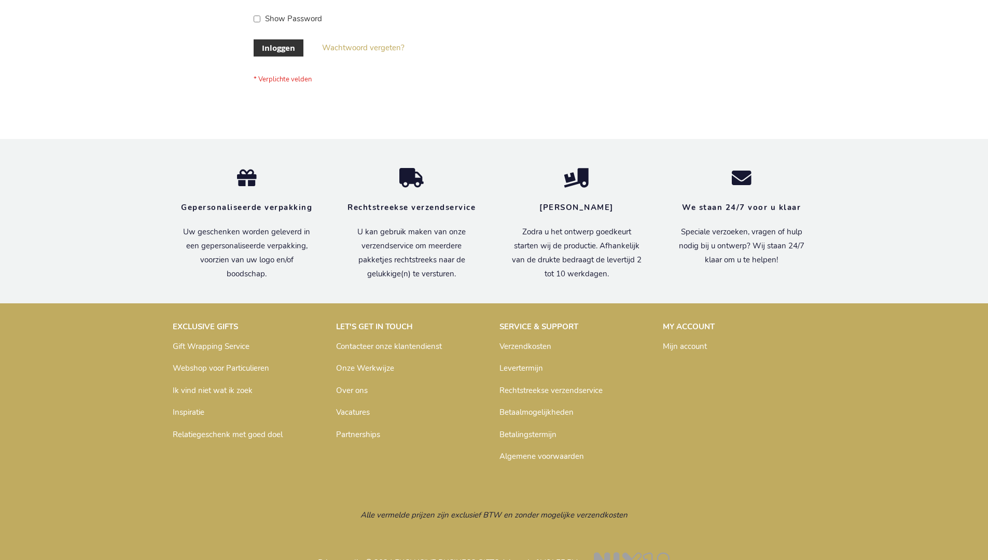
scroll to position [352, 0]
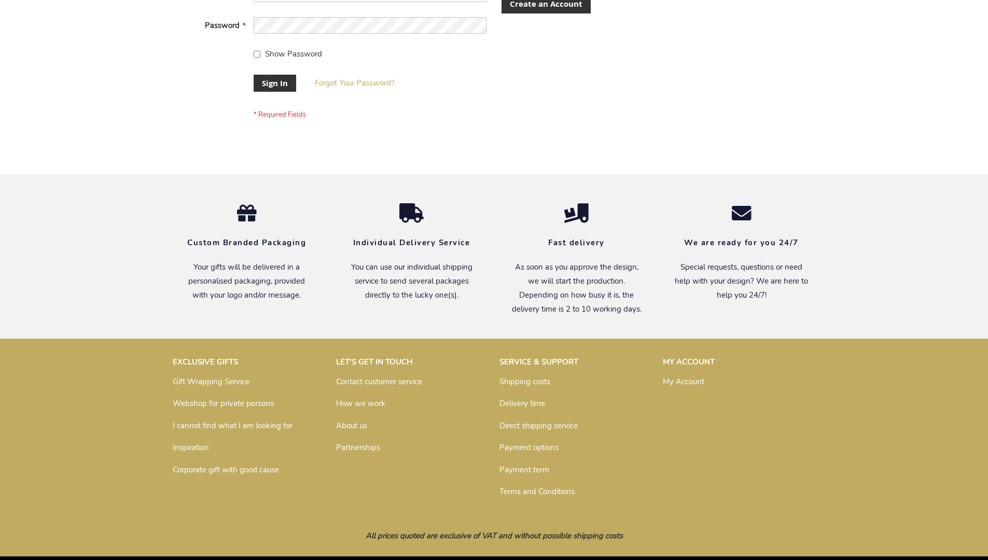
scroll to position [333, 0]
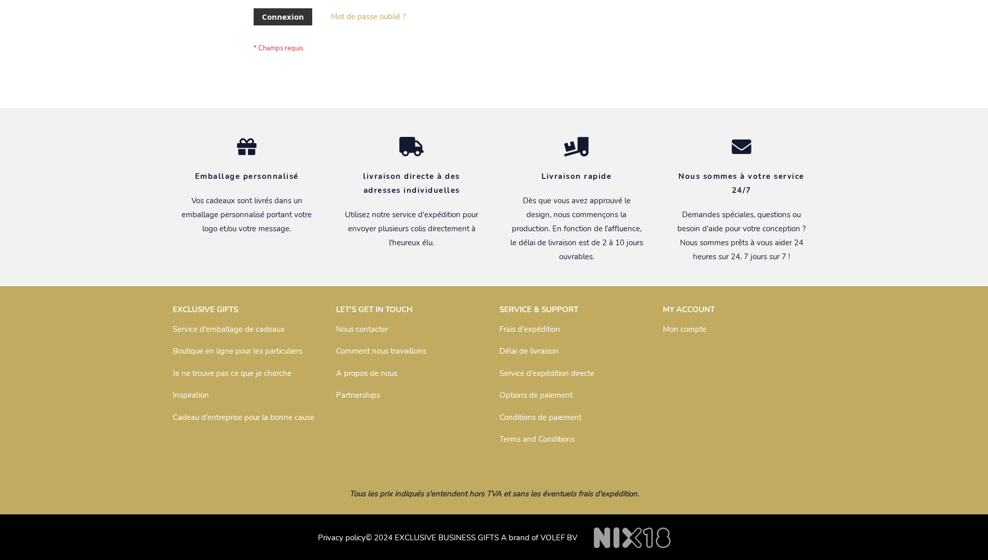
scroll to position [358, 0]
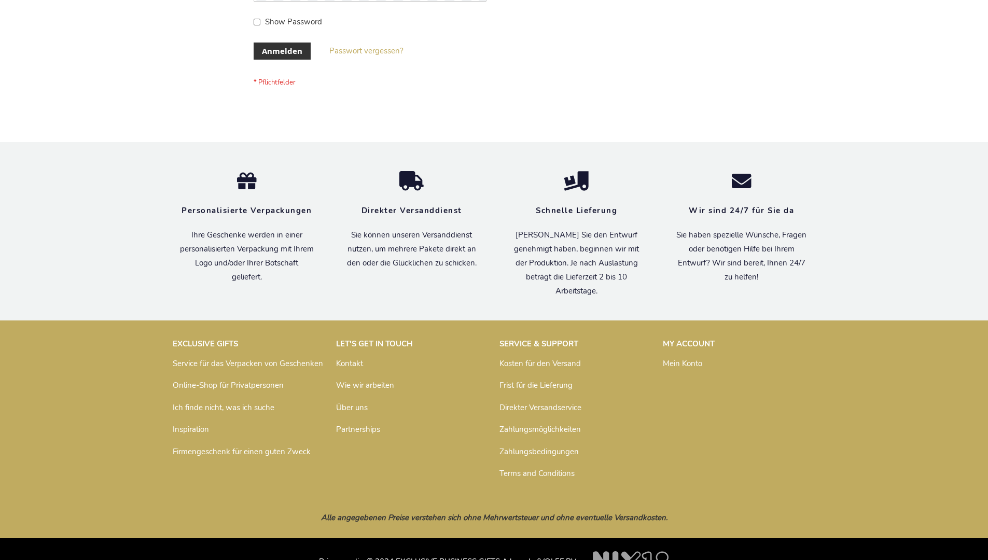
scroll to position [347, 0]
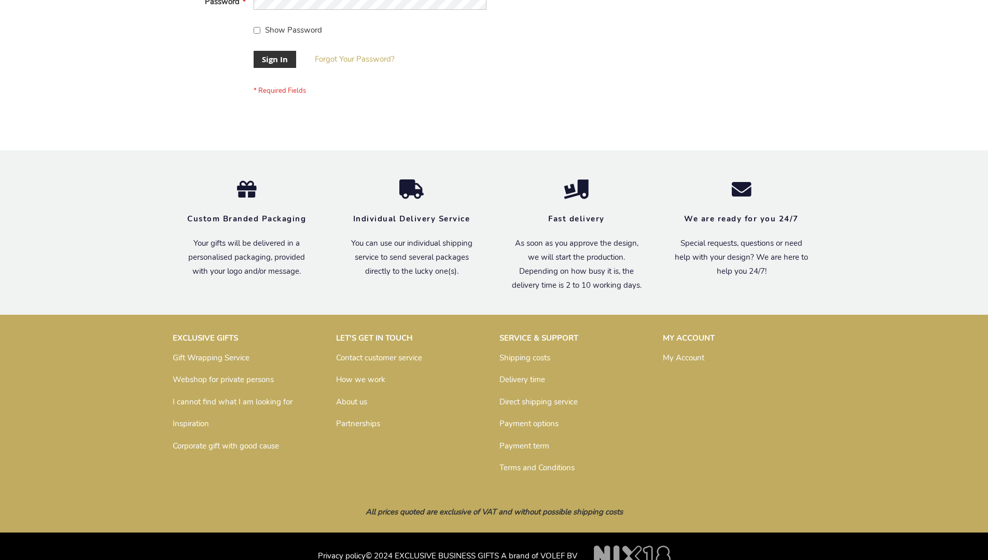
scroll to position [333, 0]
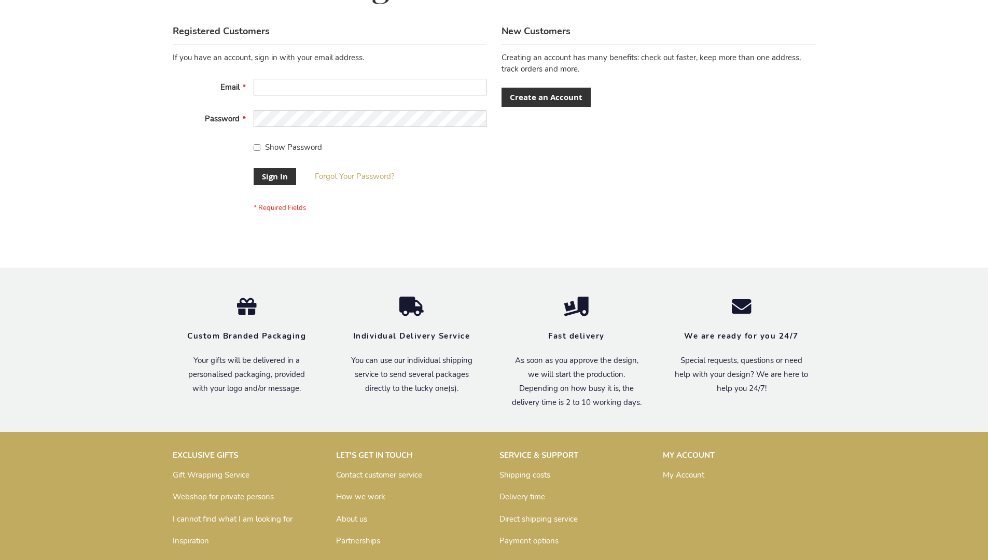
scroll to position [333, 0]
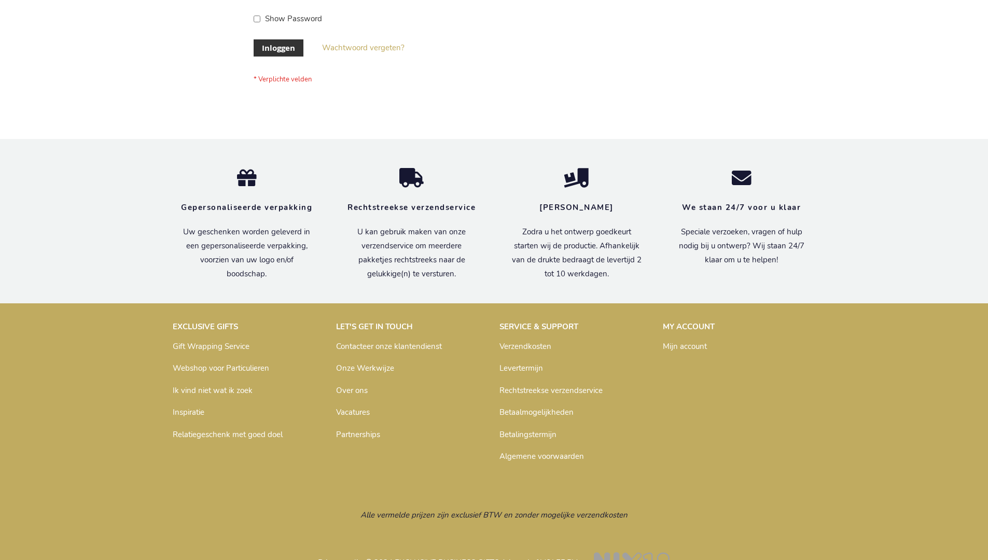
scroll to position [352, 0]
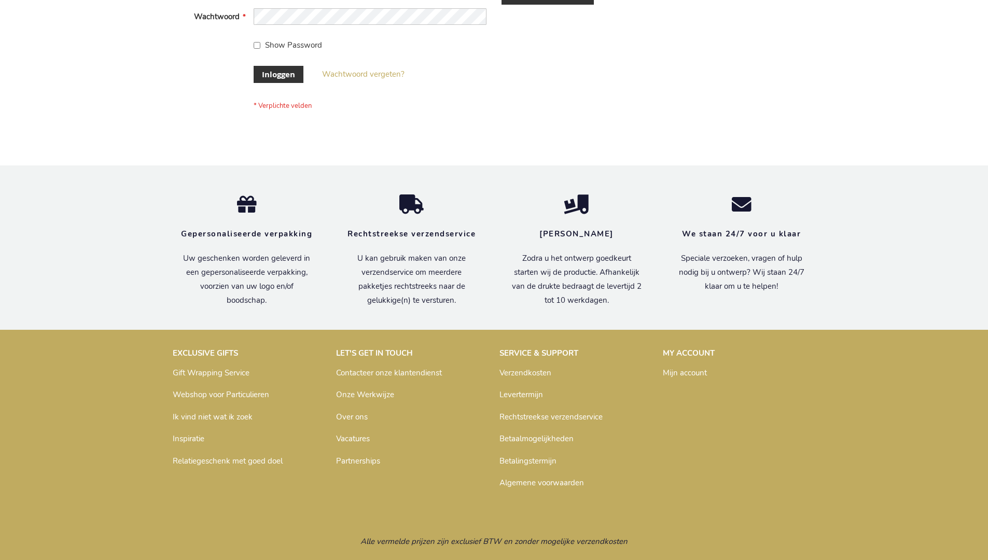
scroll to position [352, 0]
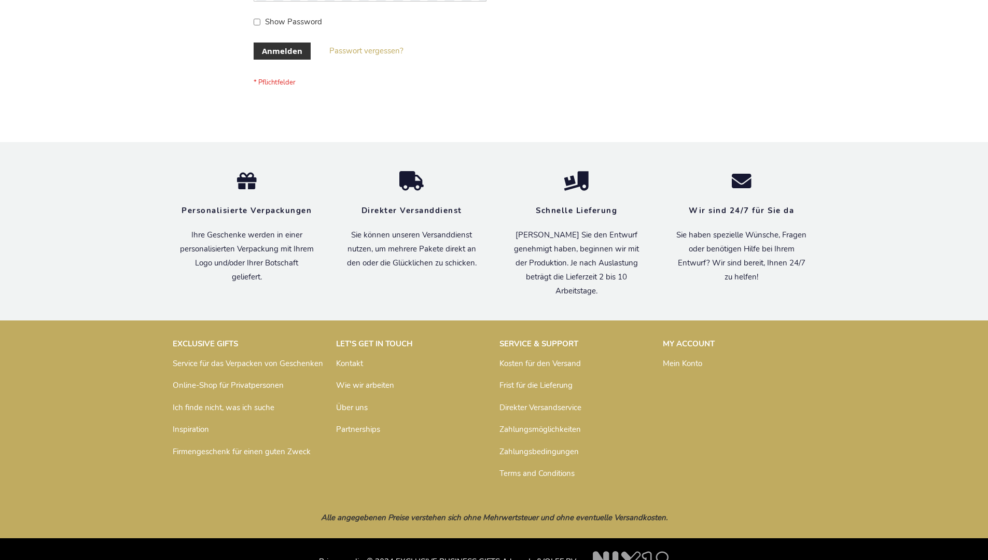
scroll to position [347, 0]
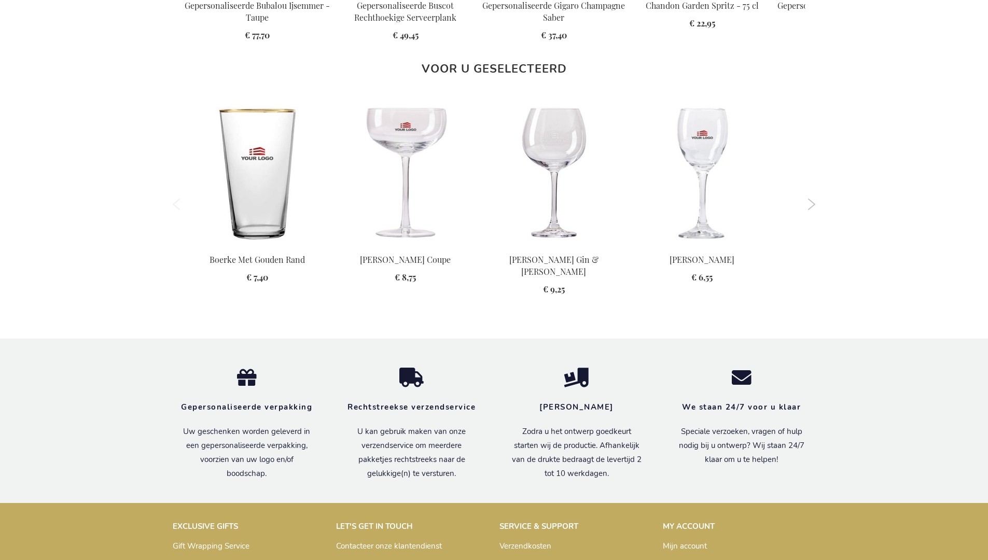
scroll to position [1264, 0]
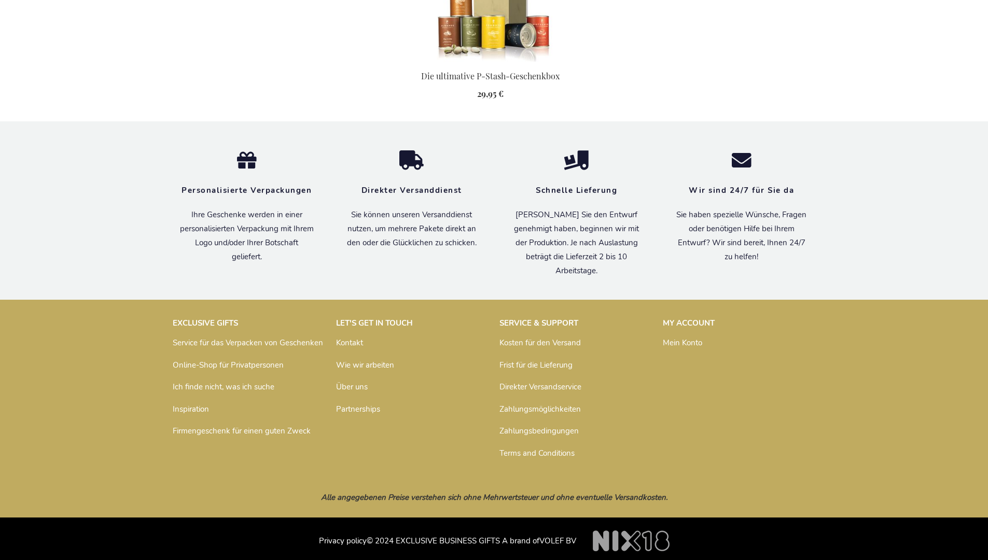
scroll to position [1076, 0]
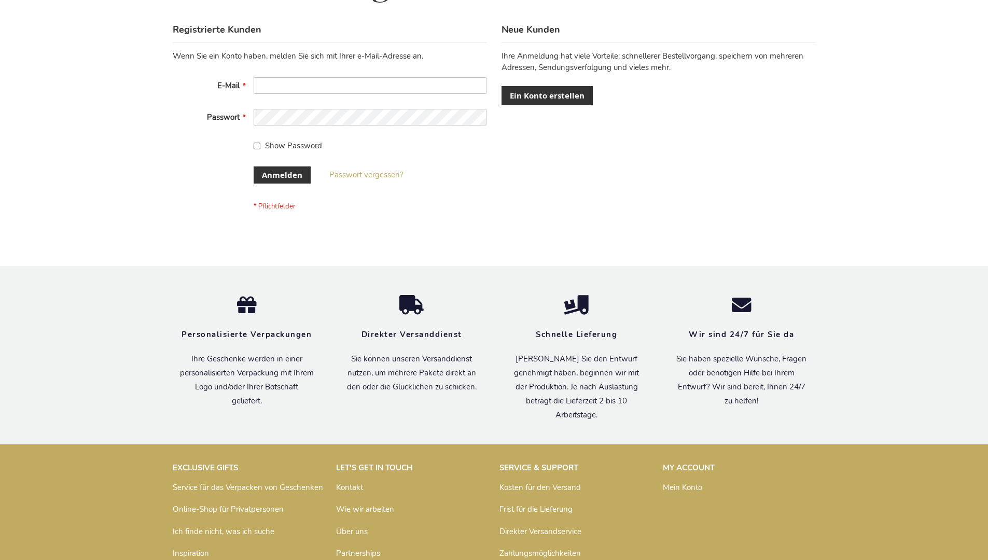
scroll to position [347, 0]
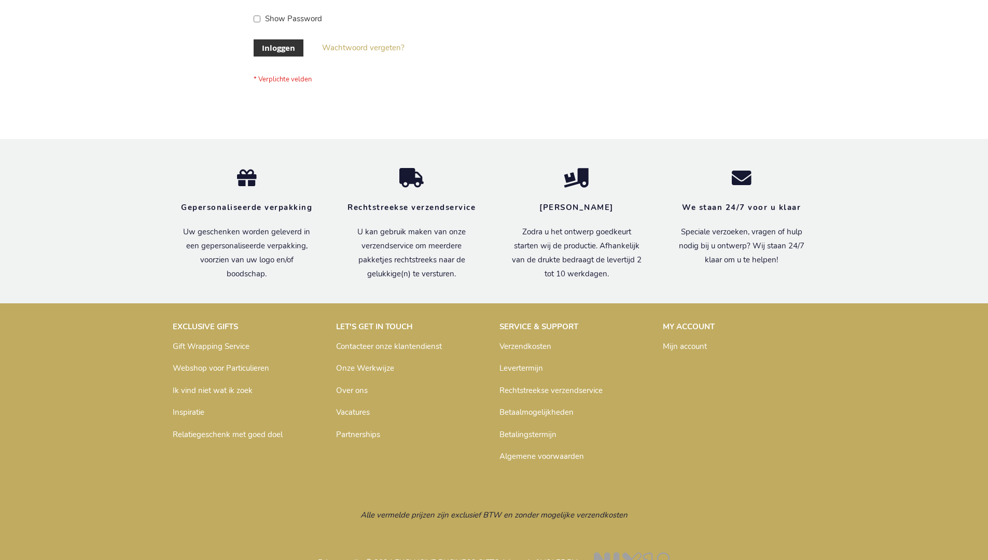
scroll to position [352, 0]
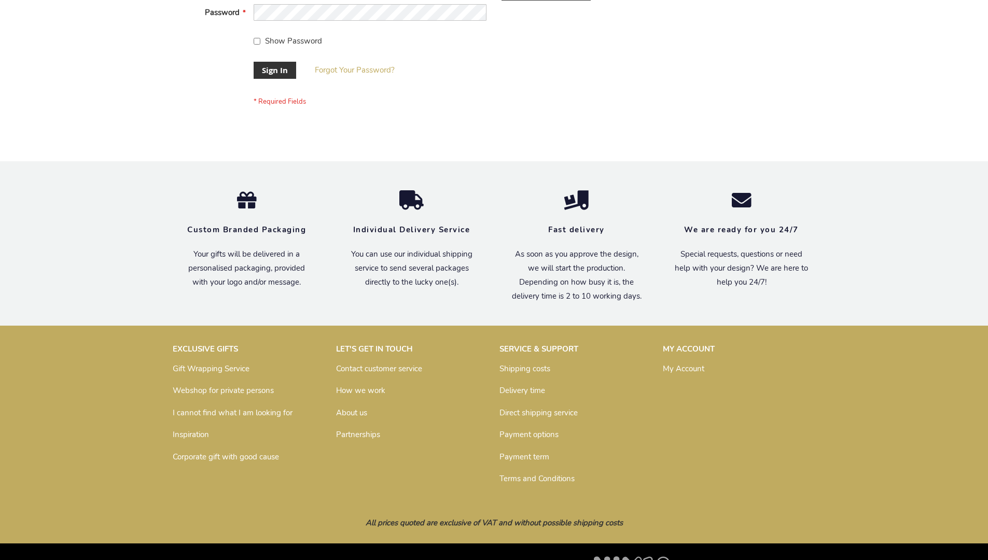
scroll to position [333, 0]
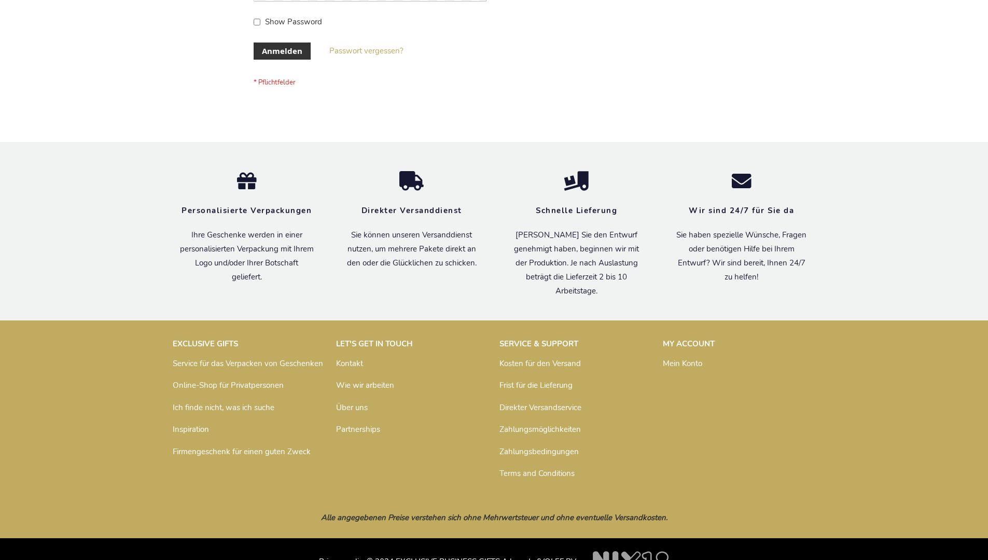
scroll to position [347, 0]
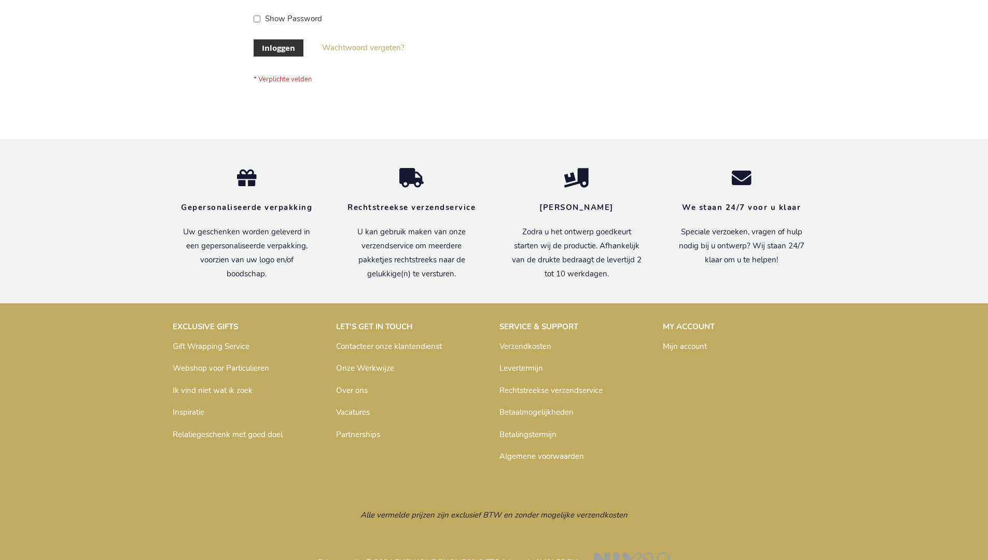
scroll to position [352, 0]
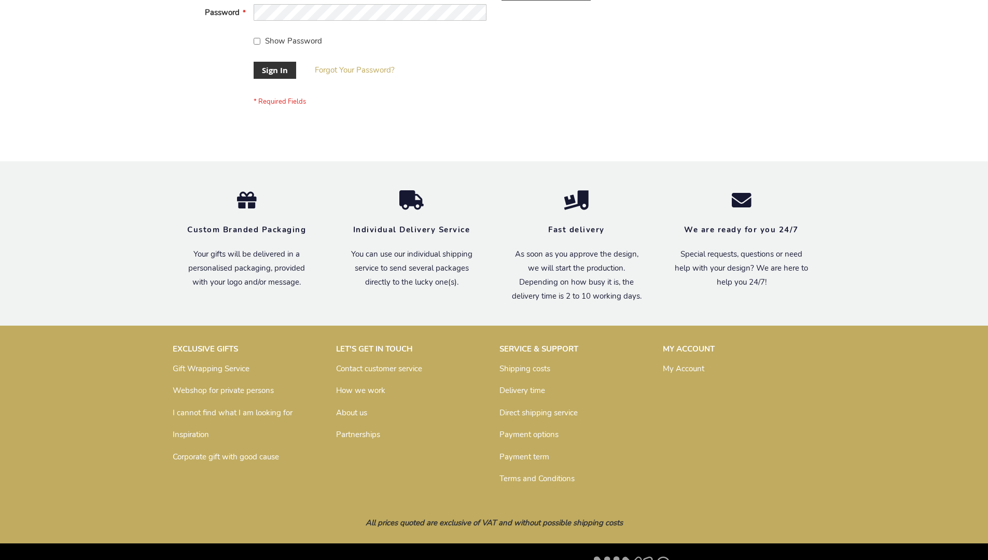
scroll to position [333, 0]
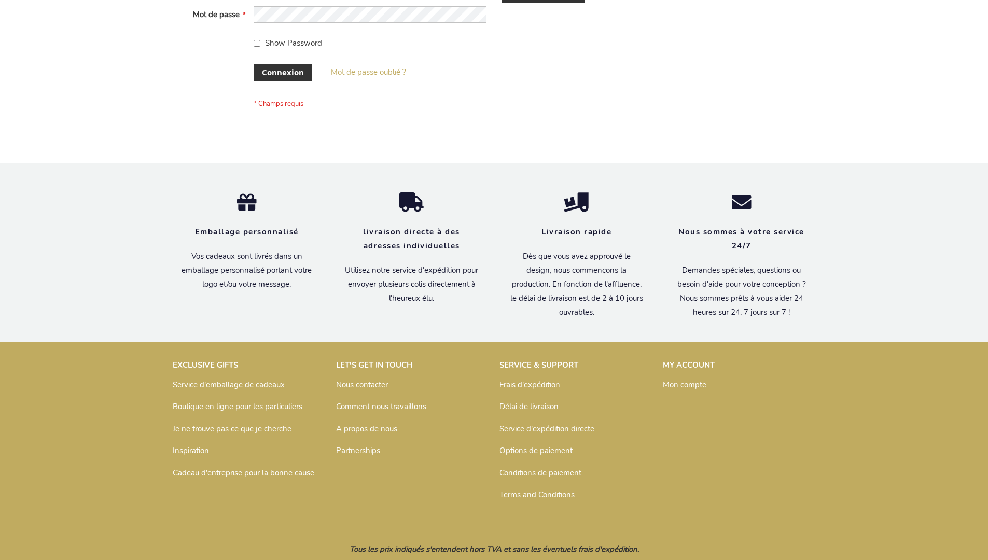
scroll to position [358, 0]
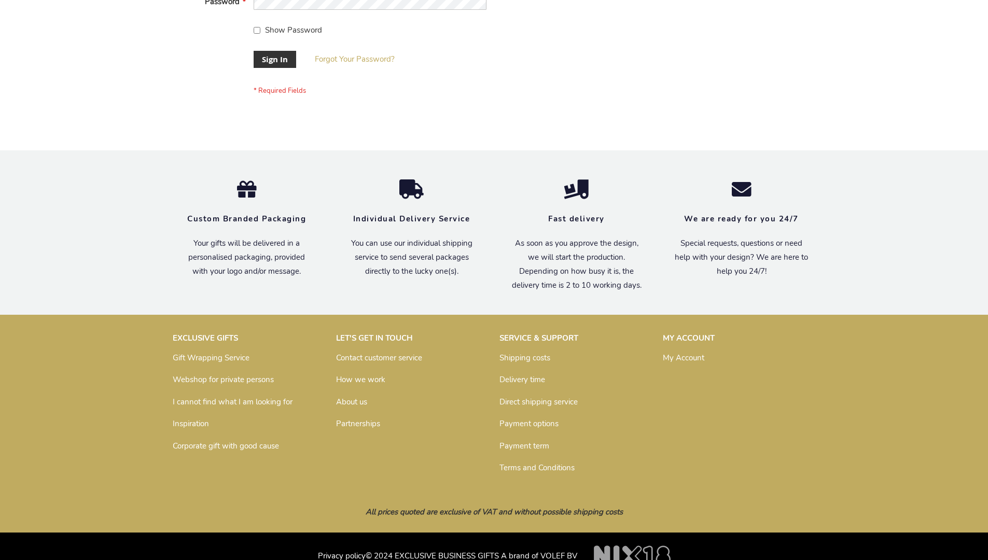
scroll to position [333, 0]
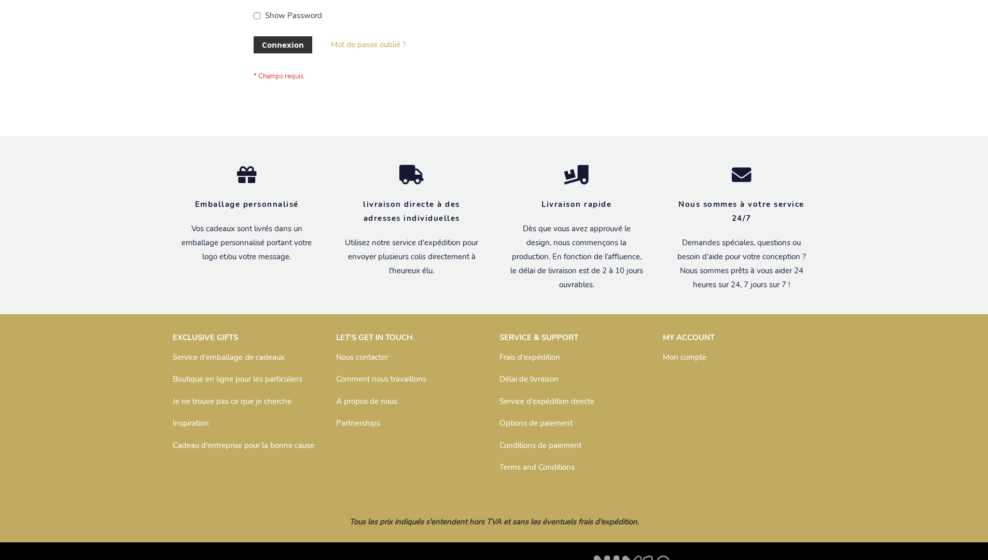
scroll to position [358, 0]
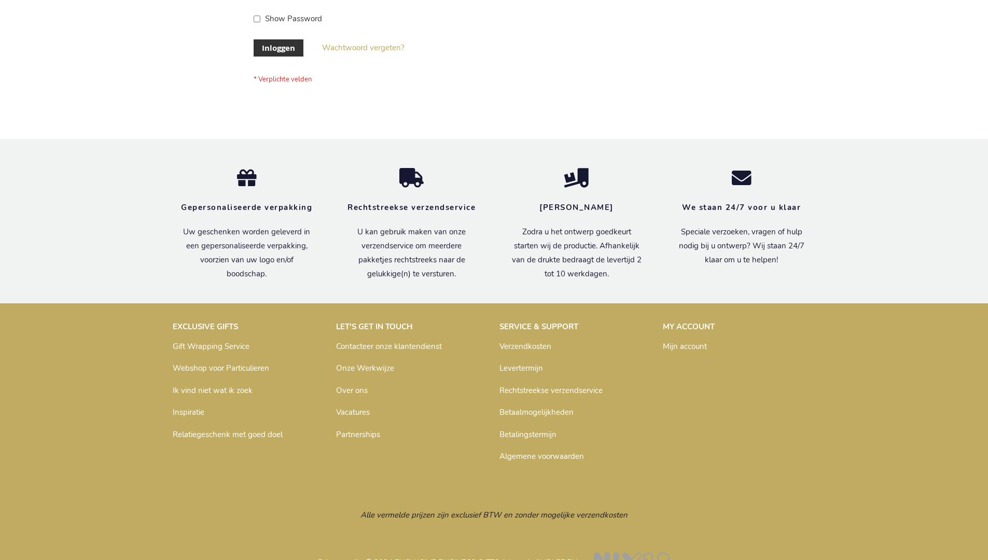
scroll to position [352, 0]
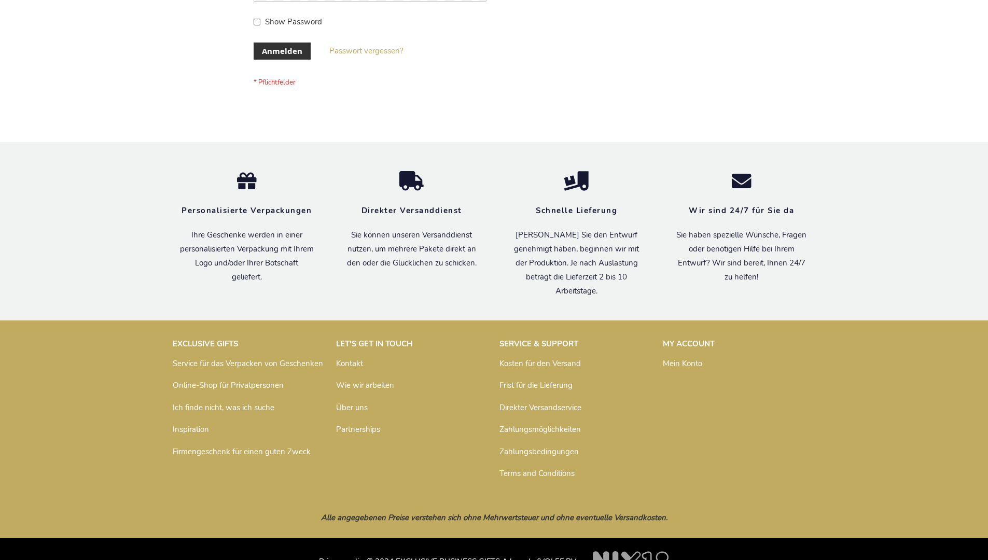
scroll to position [347, 0]
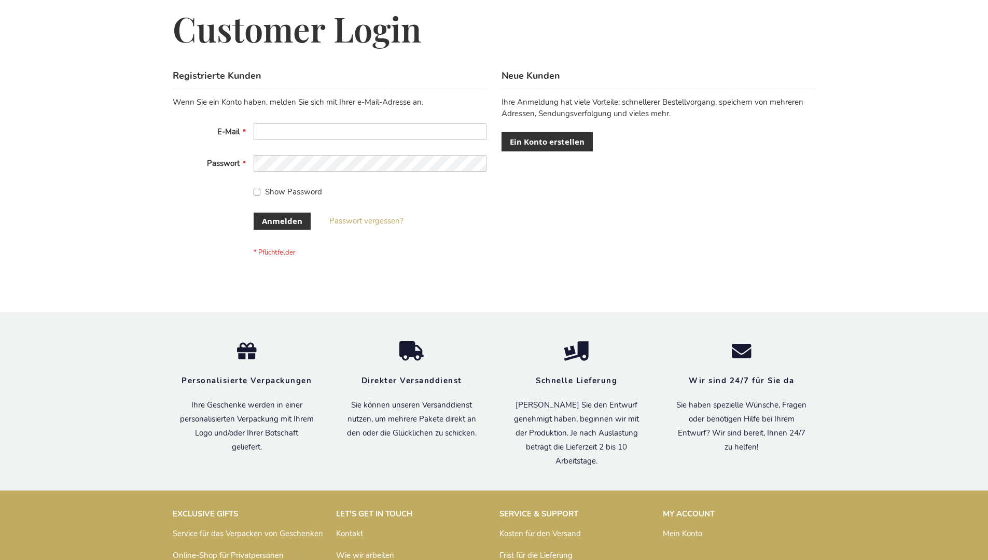
scroll to position [347, 0]
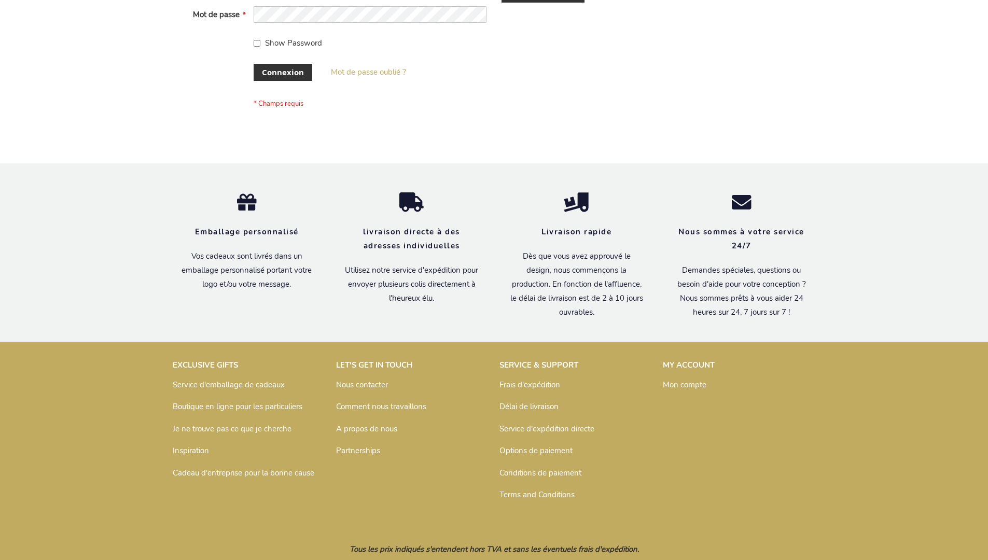
scroll to position [358, 0]
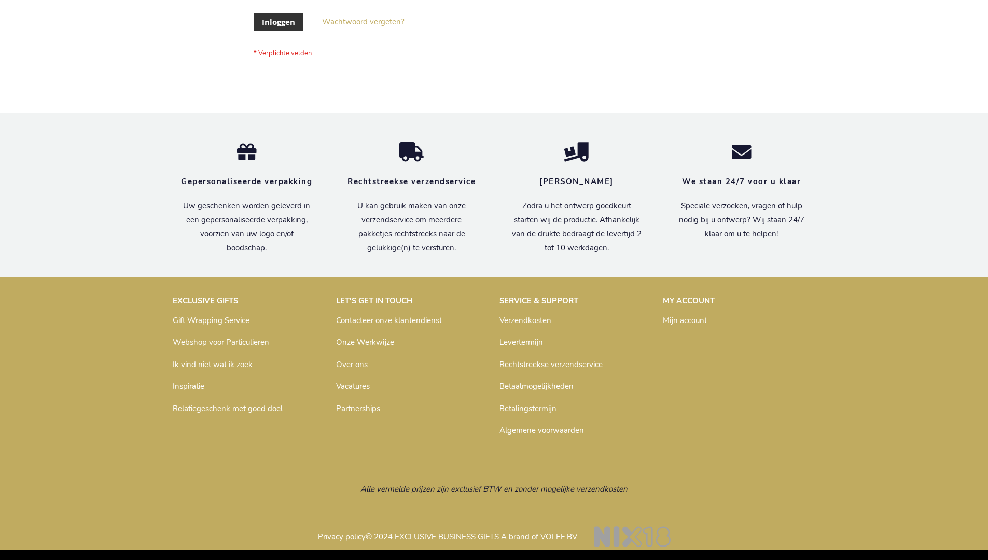
scroll to position [352, 0]
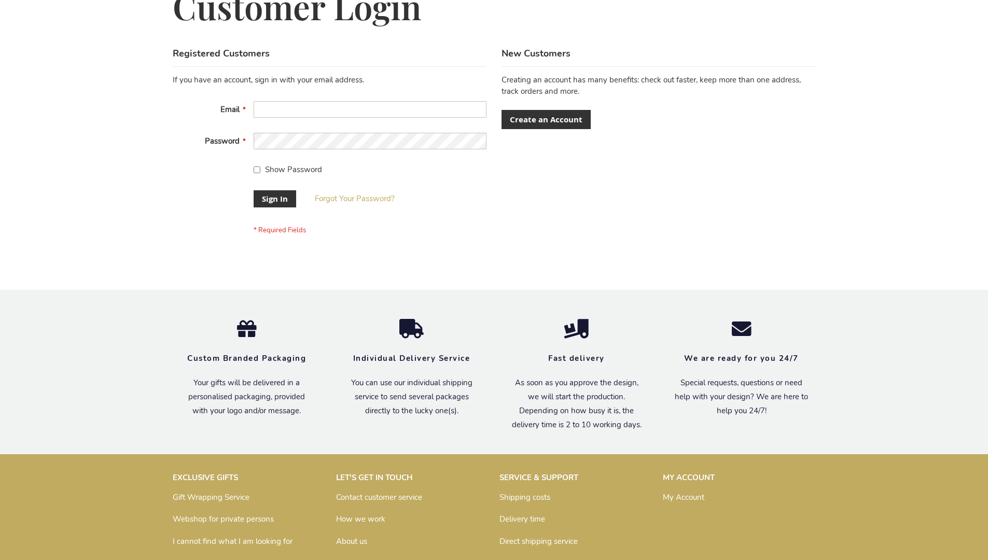
scroll to position [333, 0]
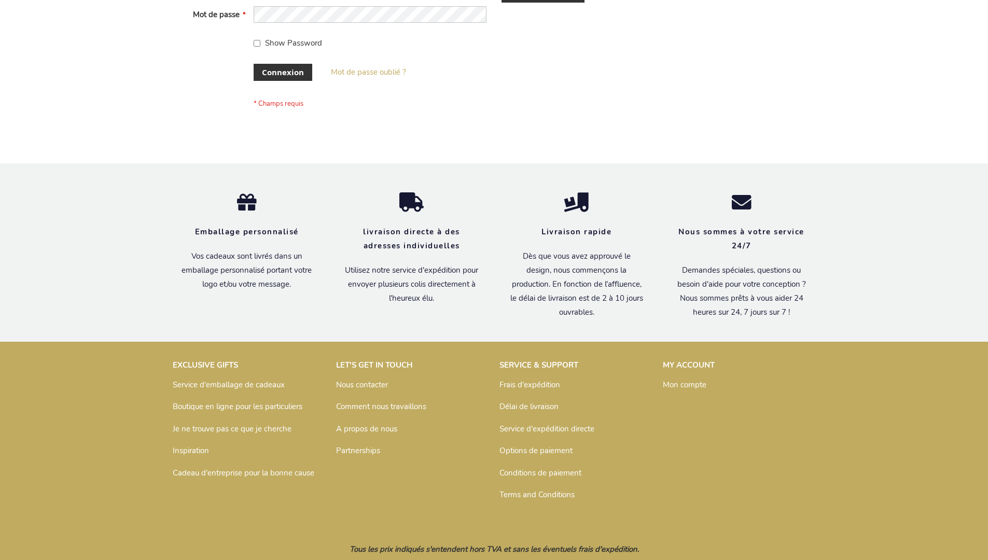
scroll to position [358, 0]
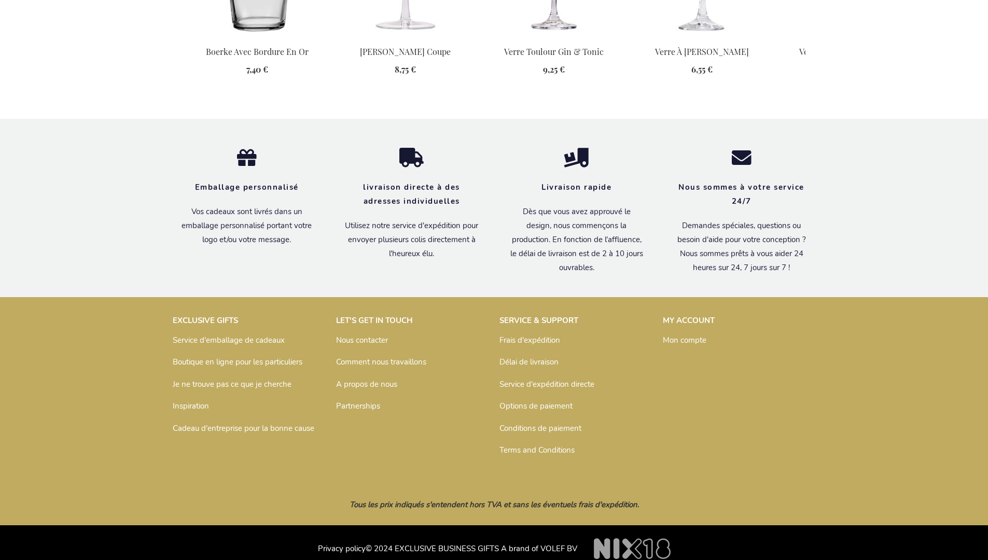
scroll to position [1266, 0]
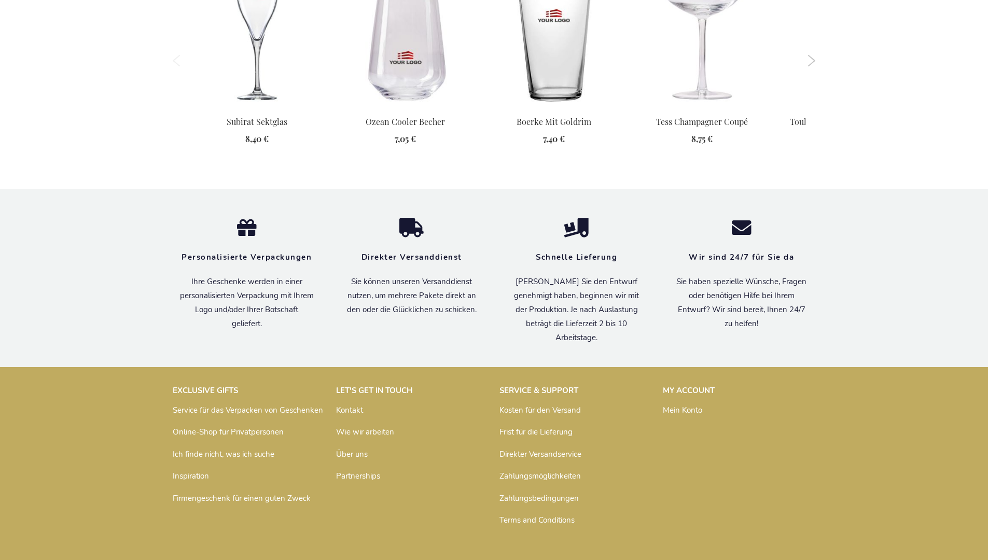
scroll to position [1287, 0]
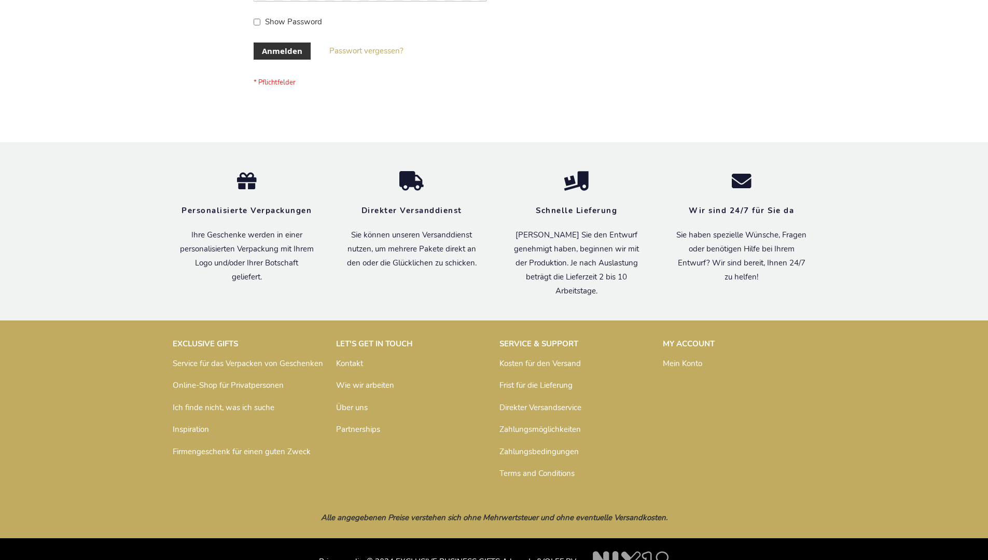
scroll to position [347, 0]
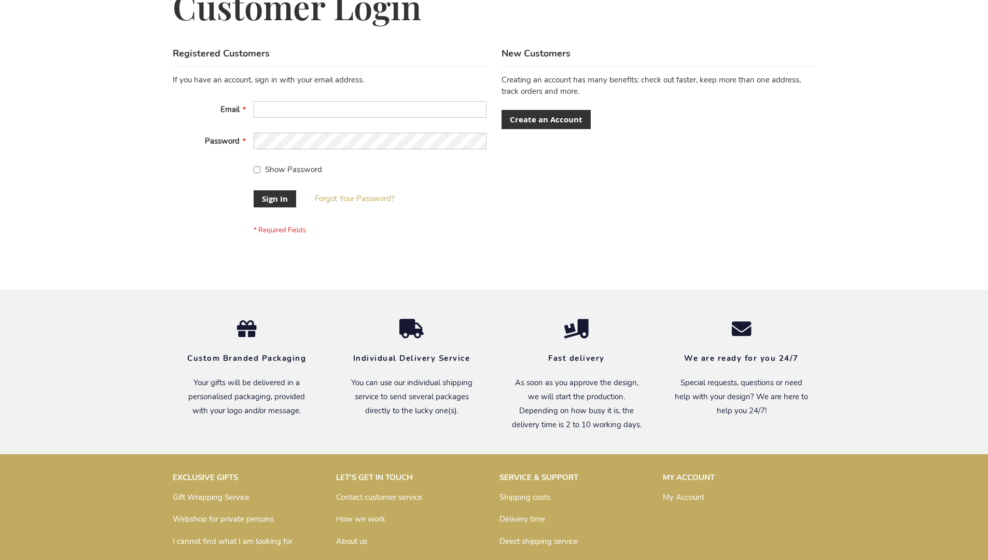
scroll to position [333, 0]
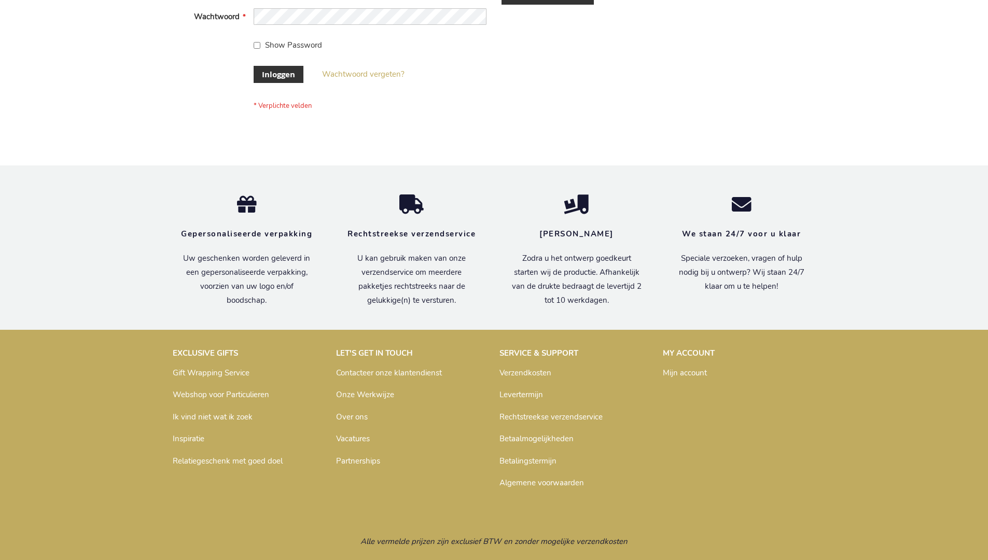
scroll to position [352, 0]
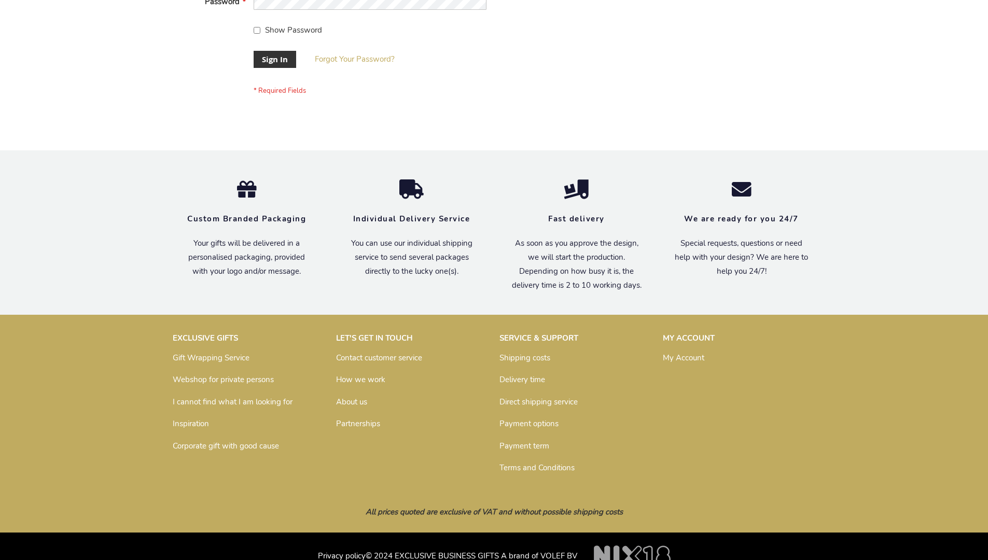
scroll to position [333, 0]
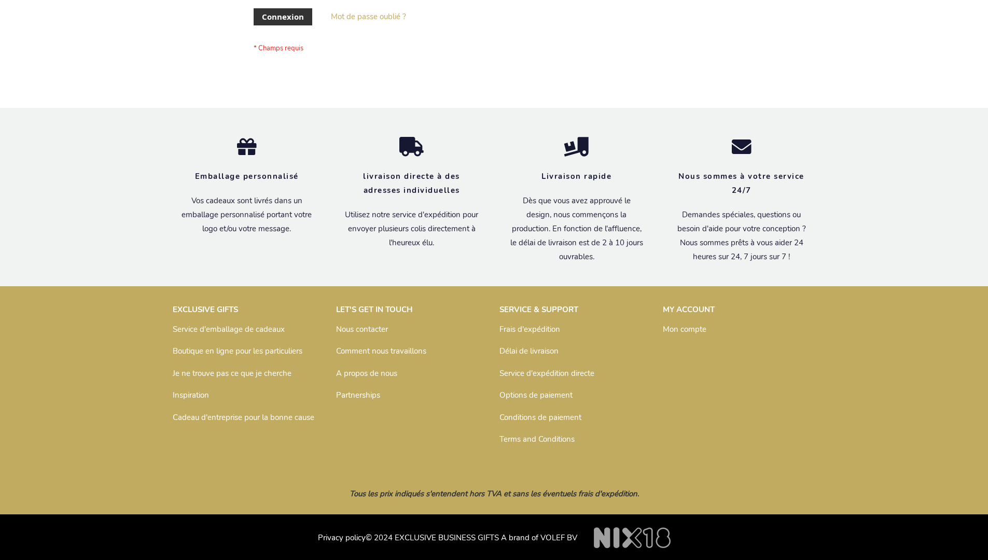
scroll to position [358, 0]
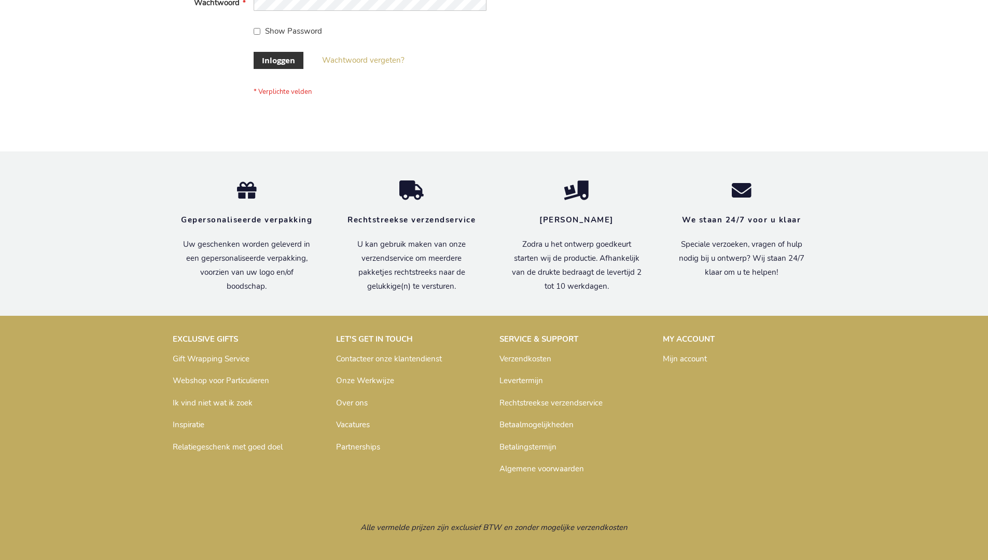
scroll to position [352, 0]
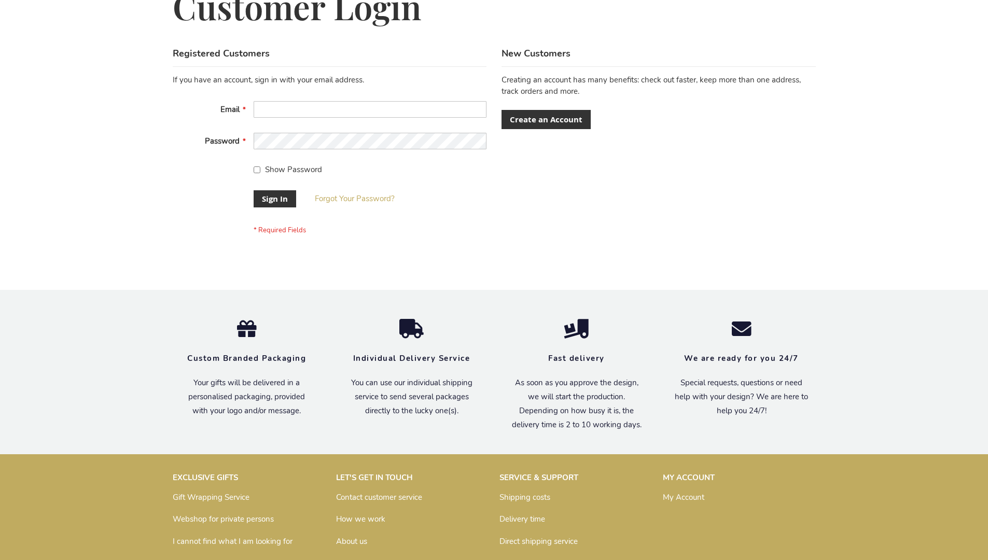
scroll to position [333, 0]
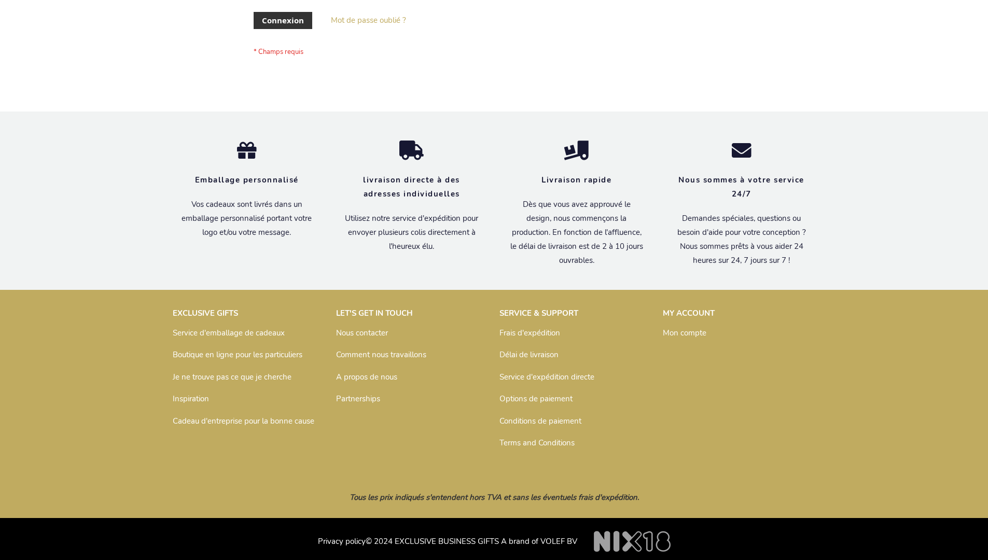
scroll to position [358, 0]
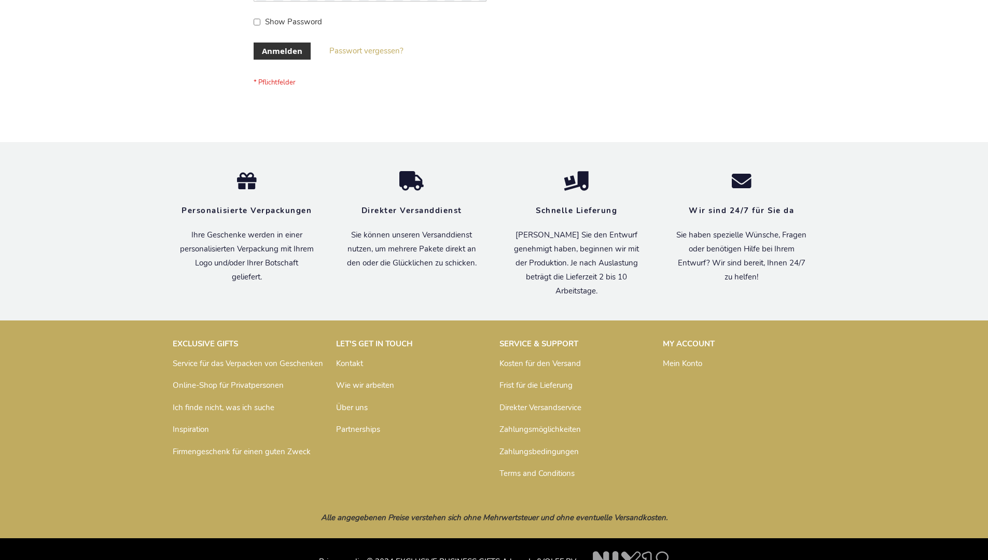
scroll to position [347, 0]
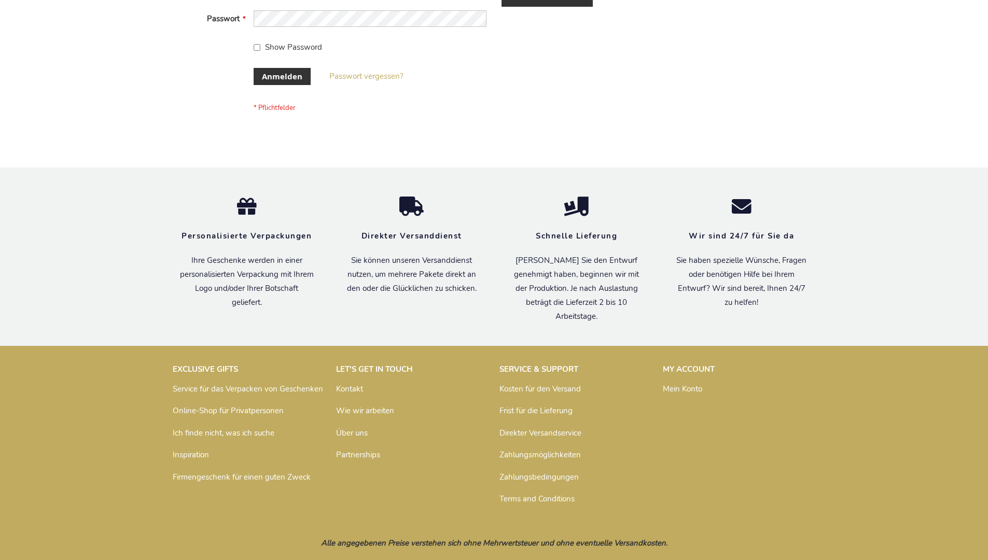
scroll to position [347, 0]
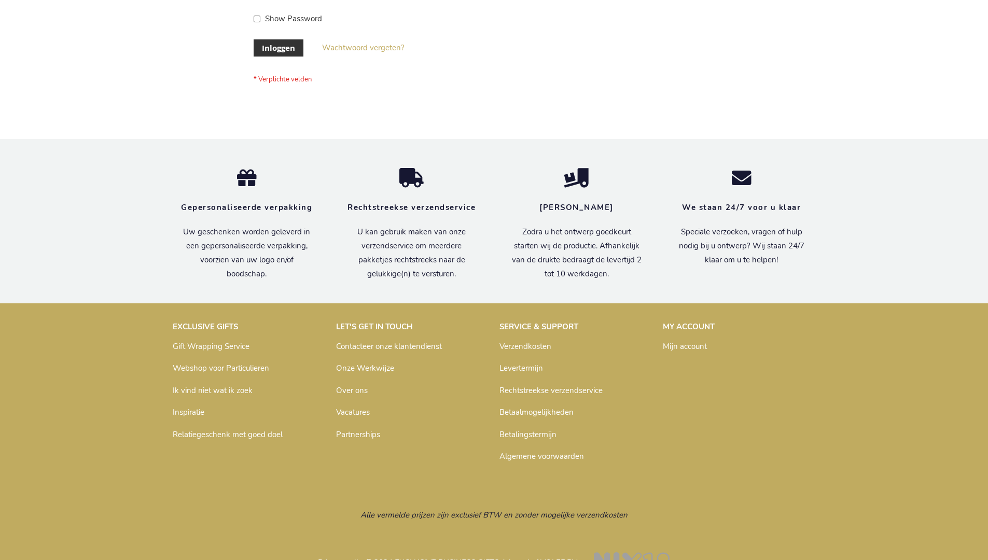
scroll to position [352, 0]
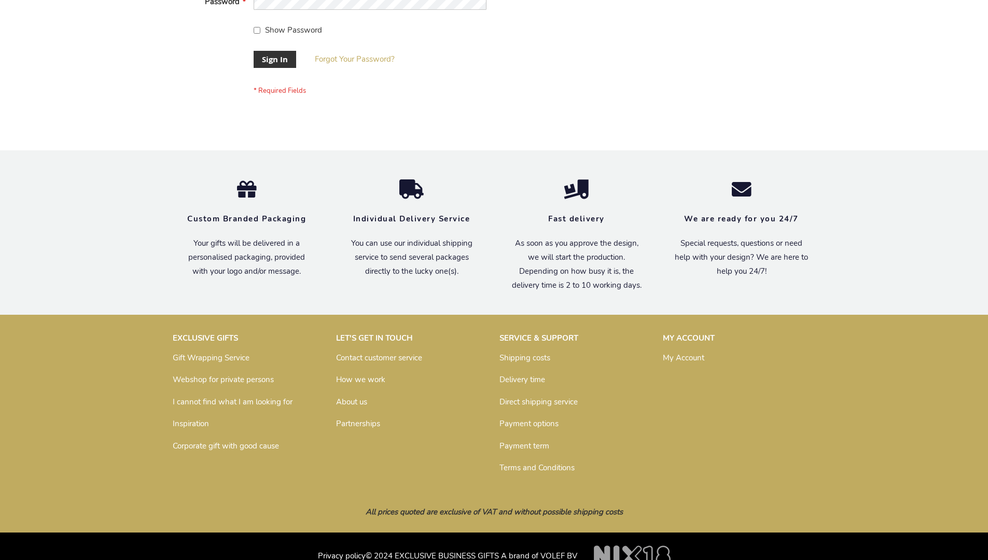
scroll to position [333, 0]
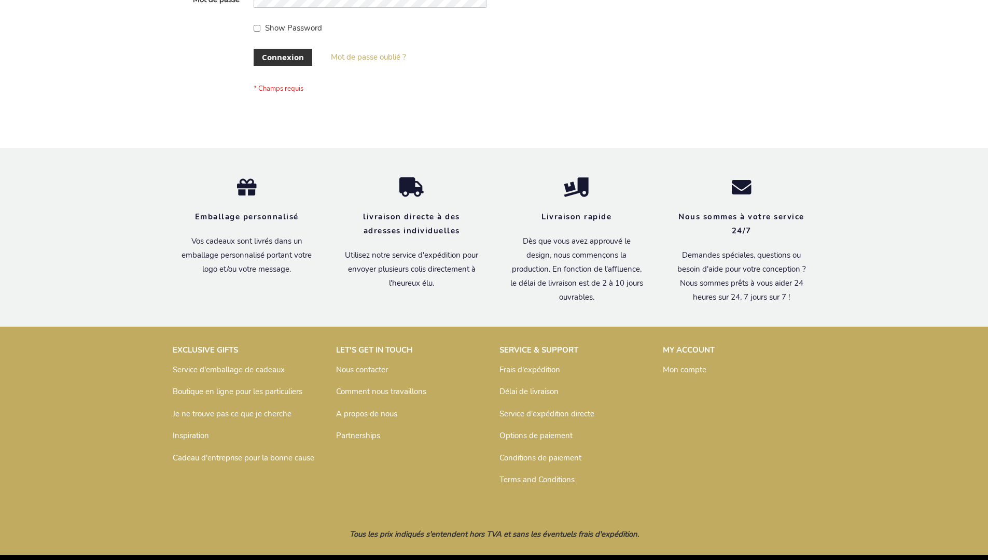
scroll to position [358, 0]
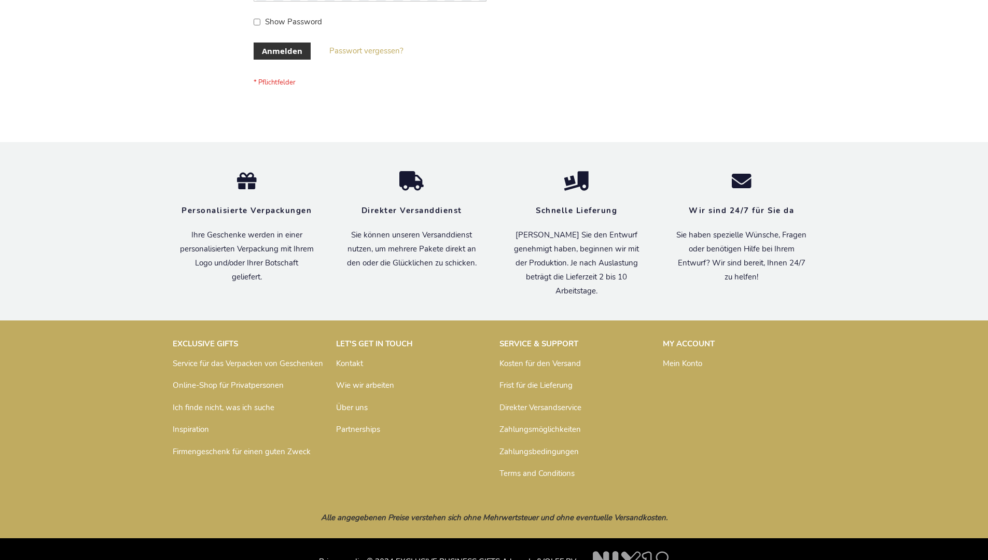
scroll to position [347, 0]
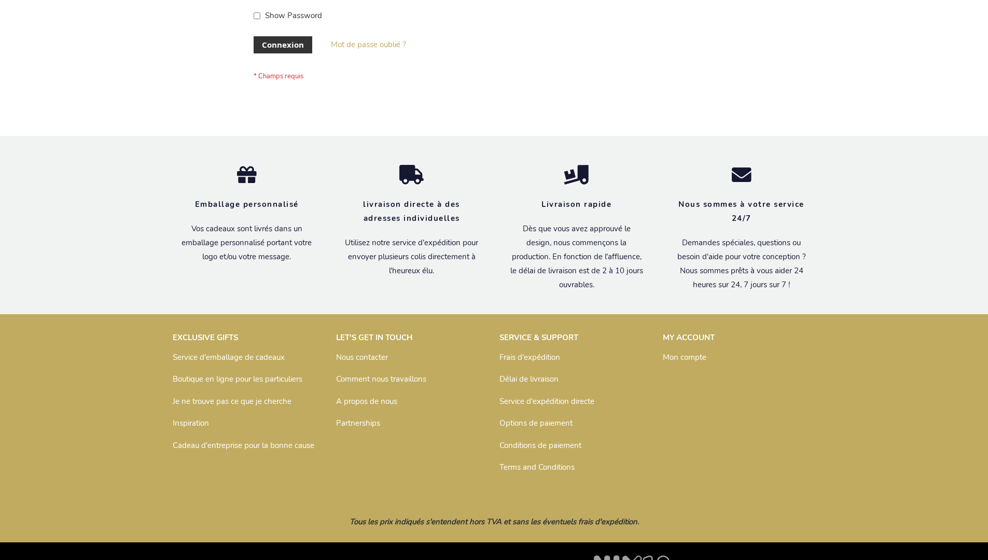
scroll to position [358, 0]
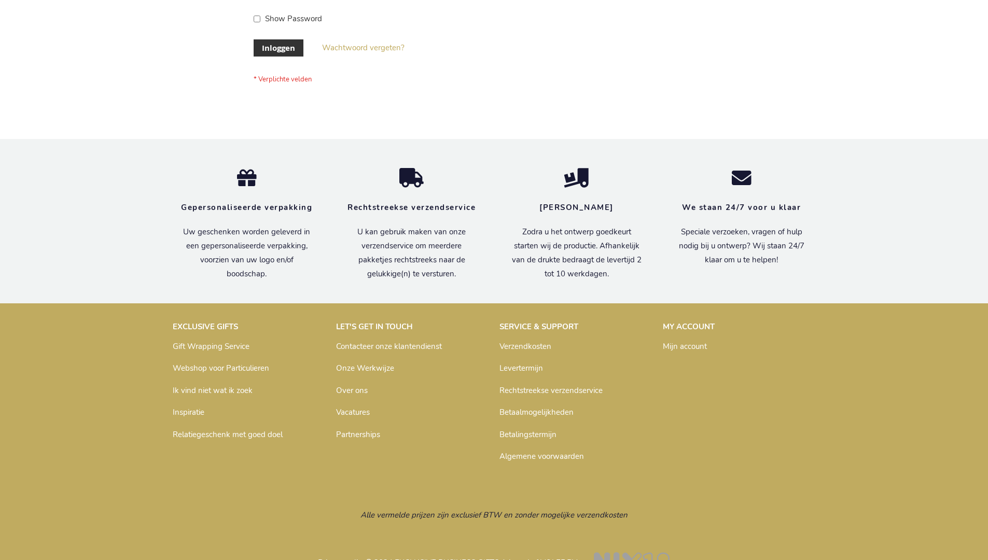
scroll to position [352, 0]
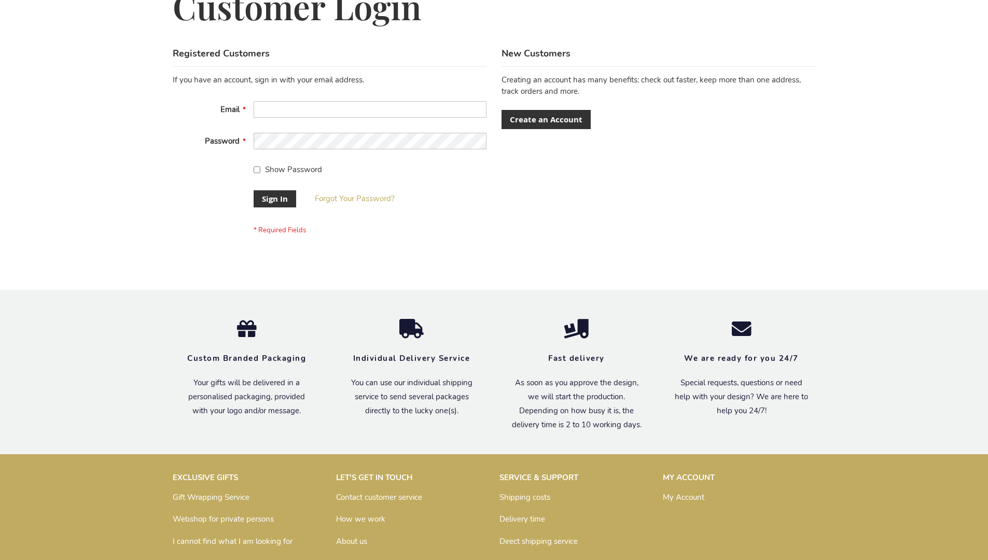
scroll to position [333, 0]
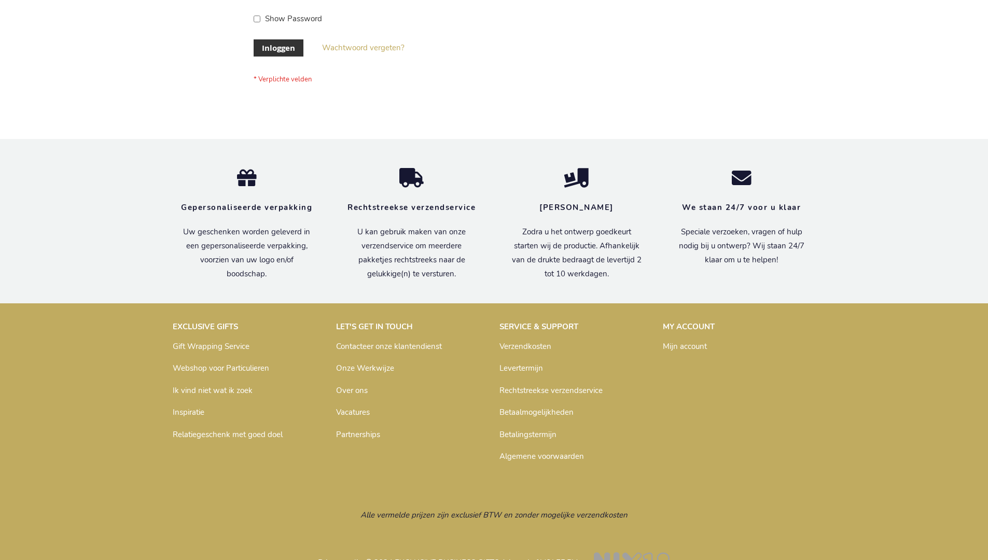
scroll to position [352, 0]
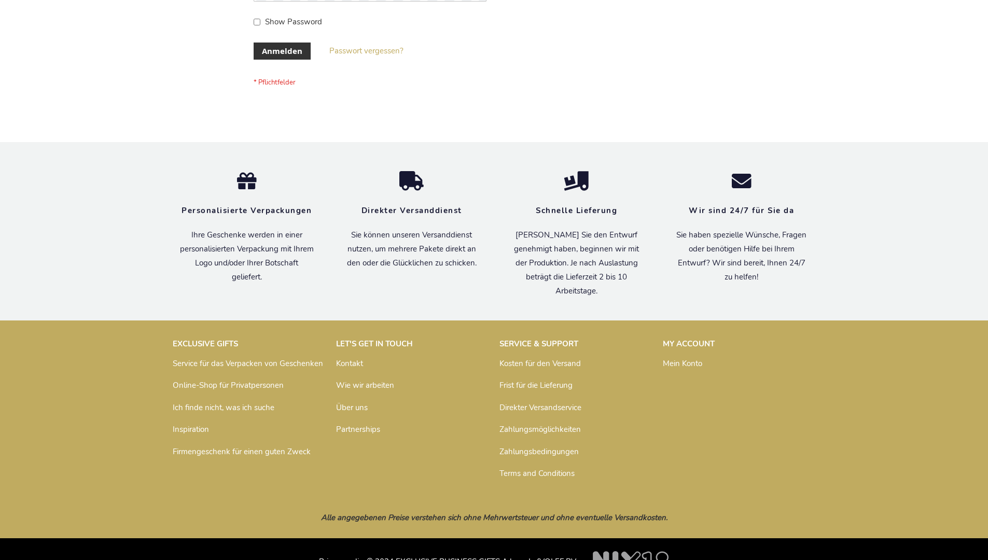
scroll to position [347, 0]
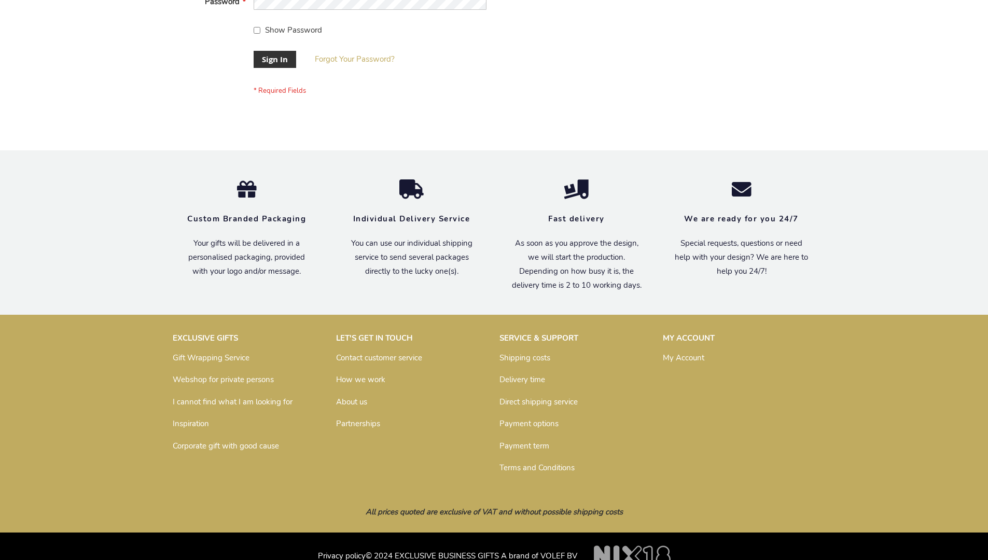
scroll to position [333, 0]
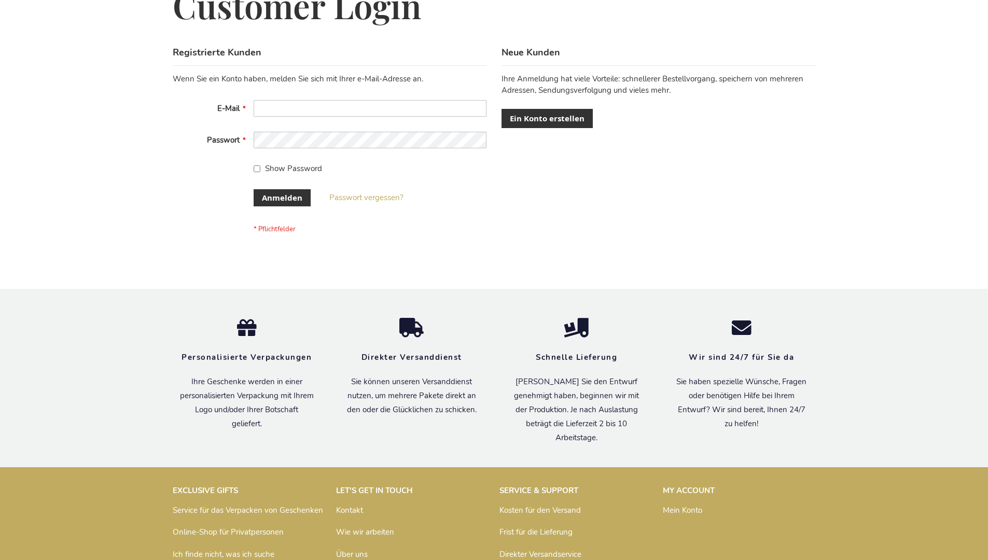
scroll to position [347, 0]
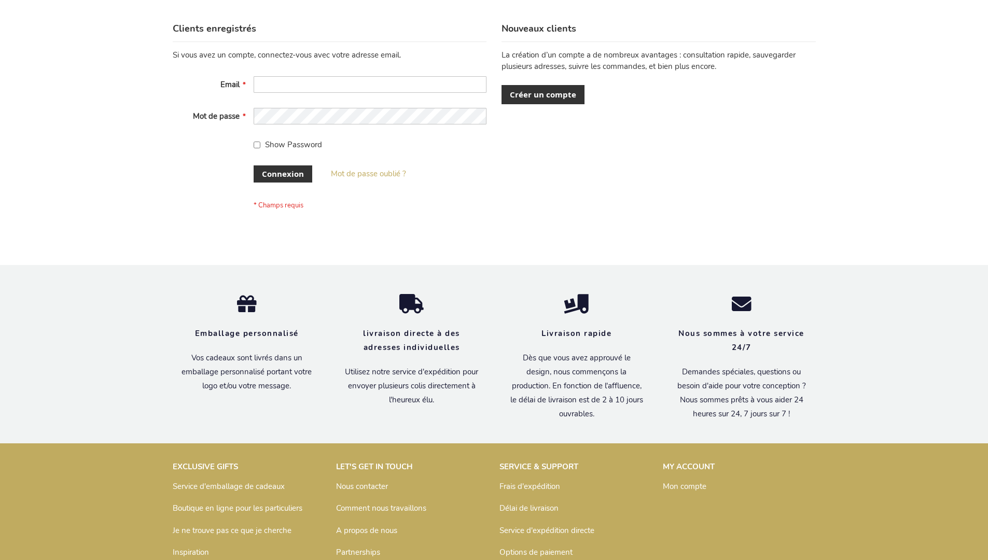
scroll to position [358, 0]
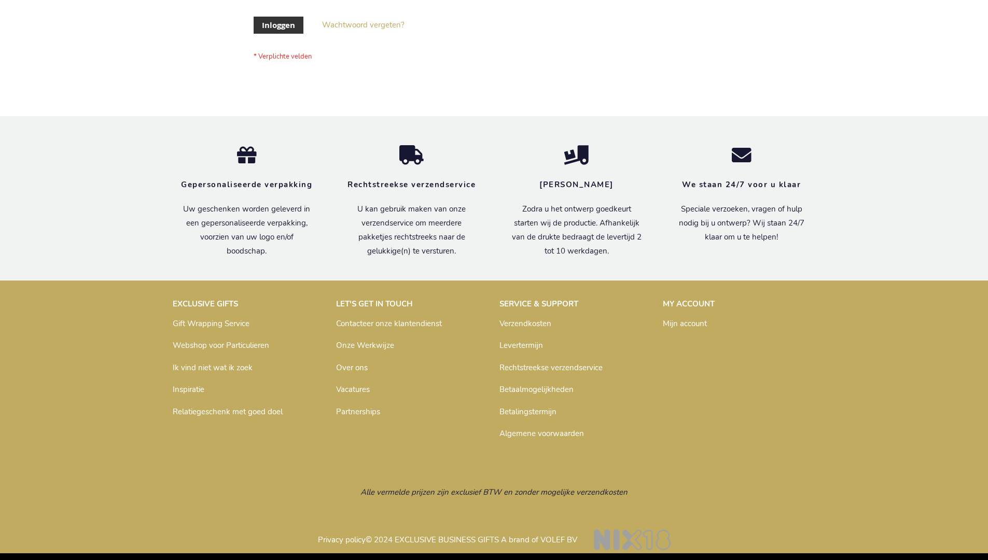
scroll to position [352, 0]
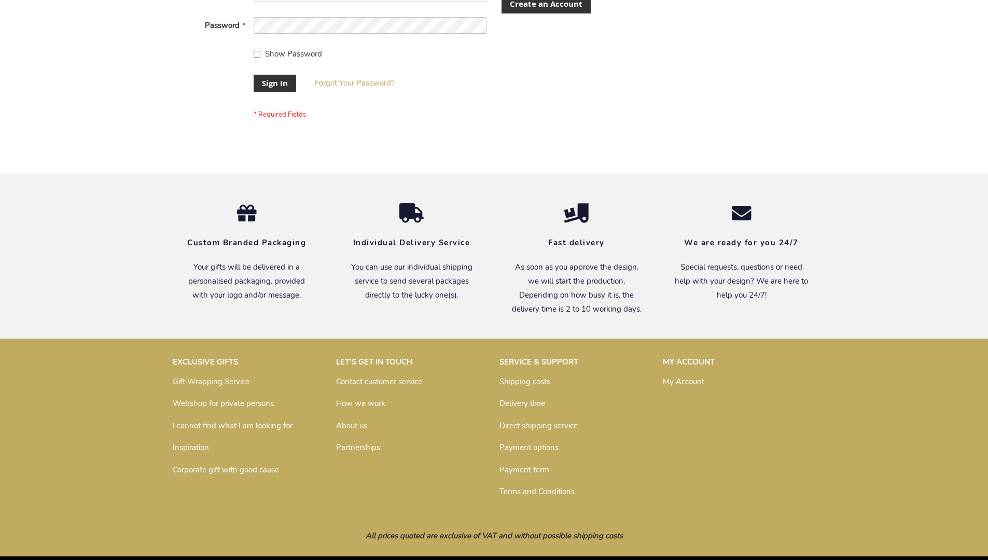
scroll to position [333, 0]
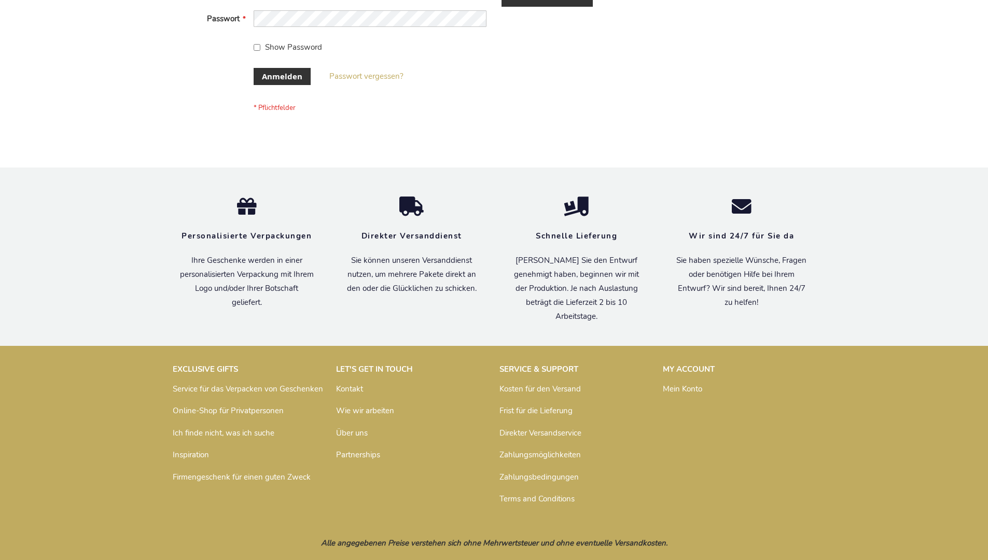
scroll to position [347, 0]
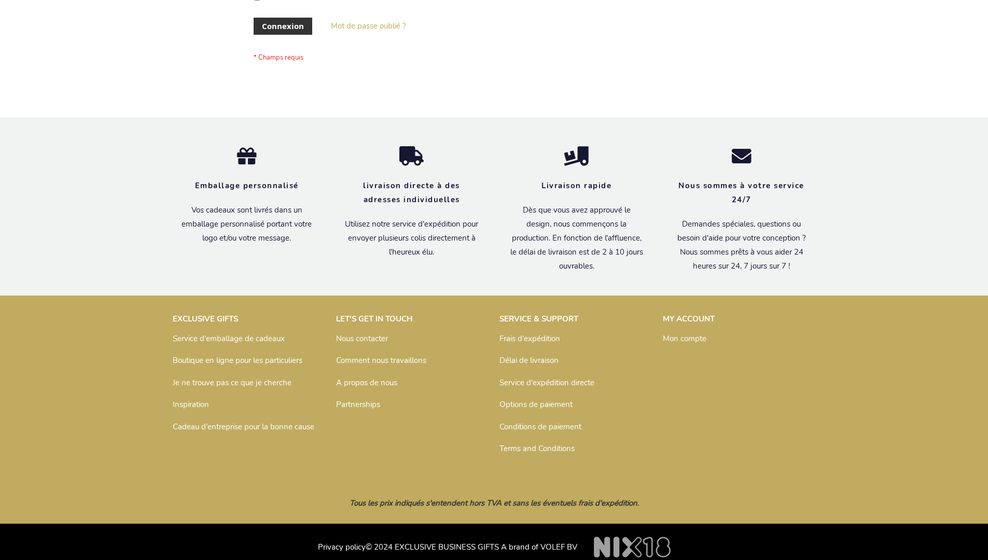
scroll to position [358, 0]
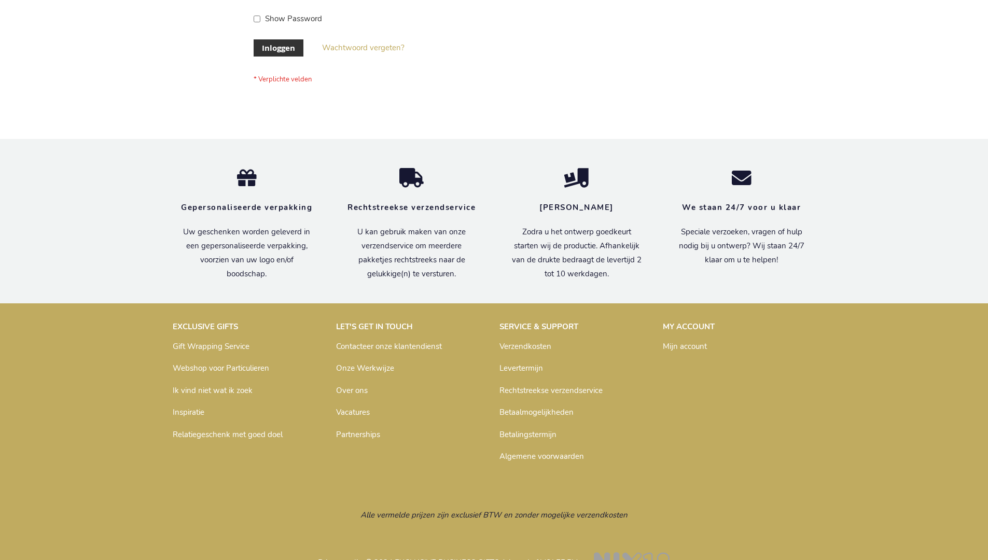
scroll to position [352, 0]
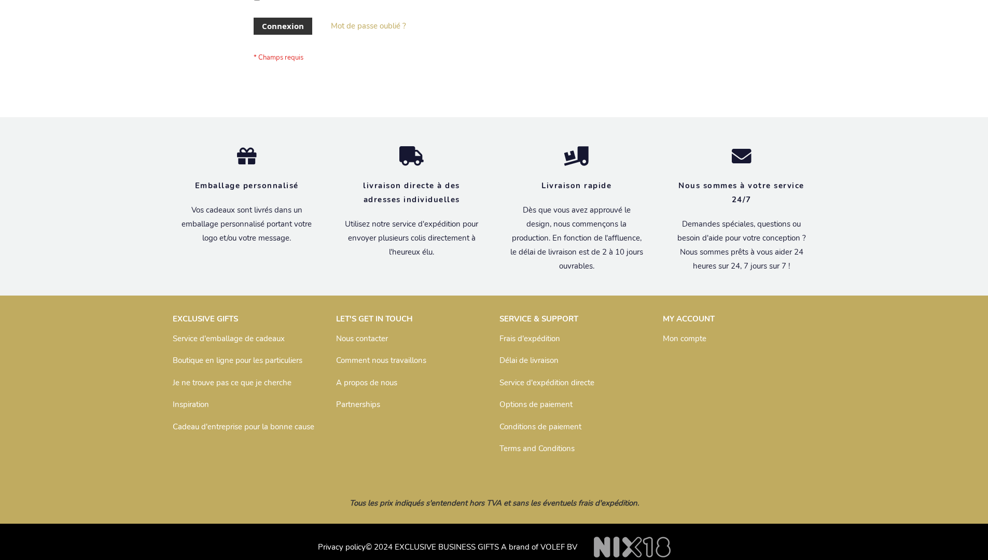
scroll to position [358, 0]
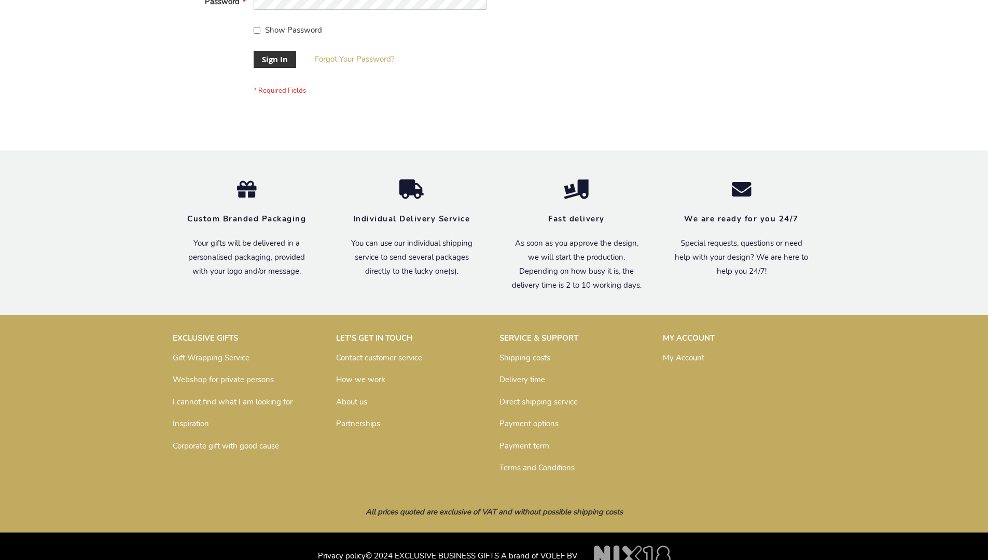
scroll to position [333, 0]
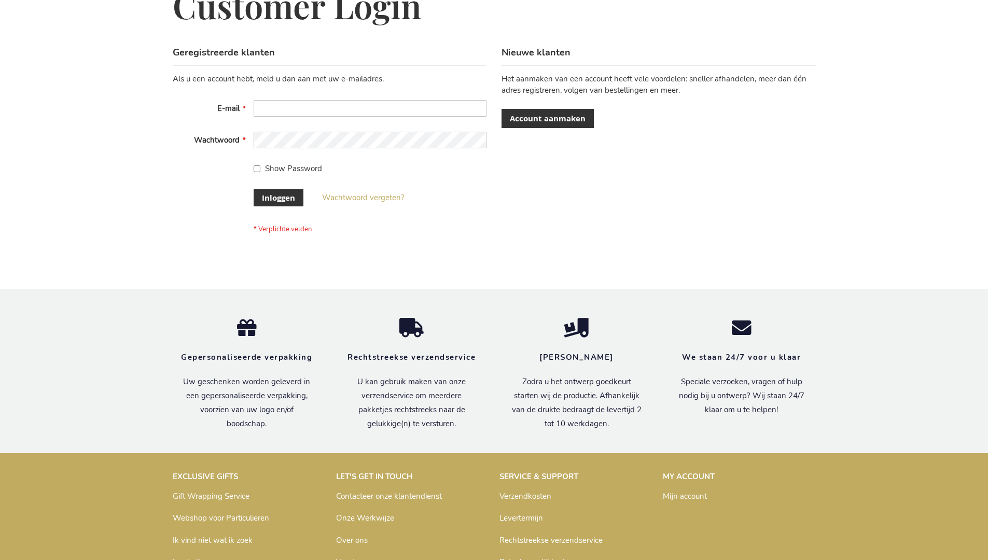
scroll to position [352, 0]
